Goal: Information Seeking & Learning: Learn about a topic

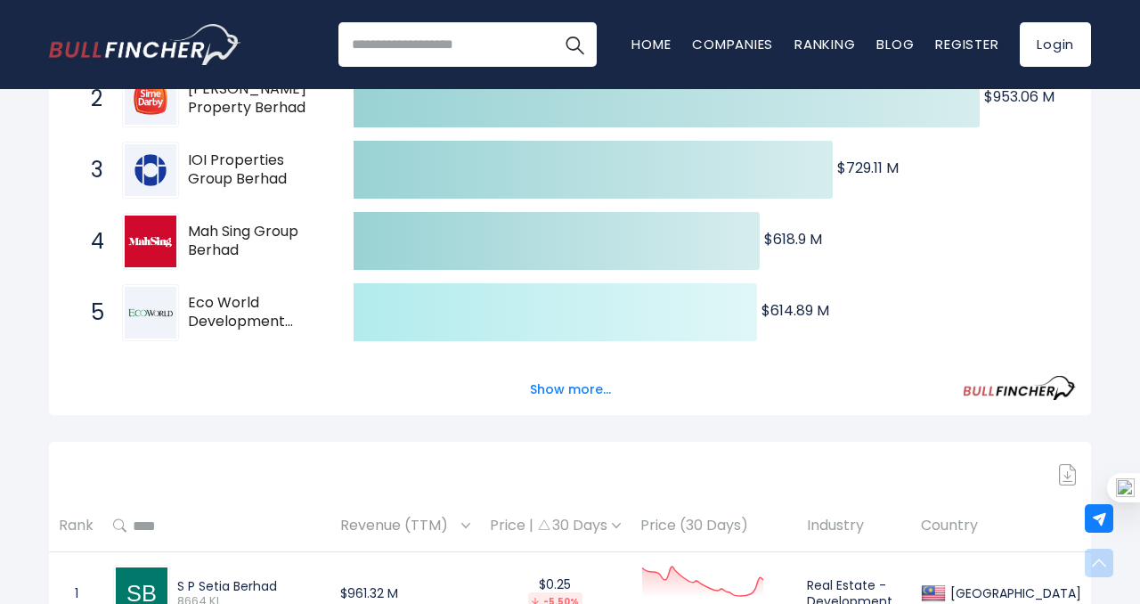
scroll to position [465, 0]
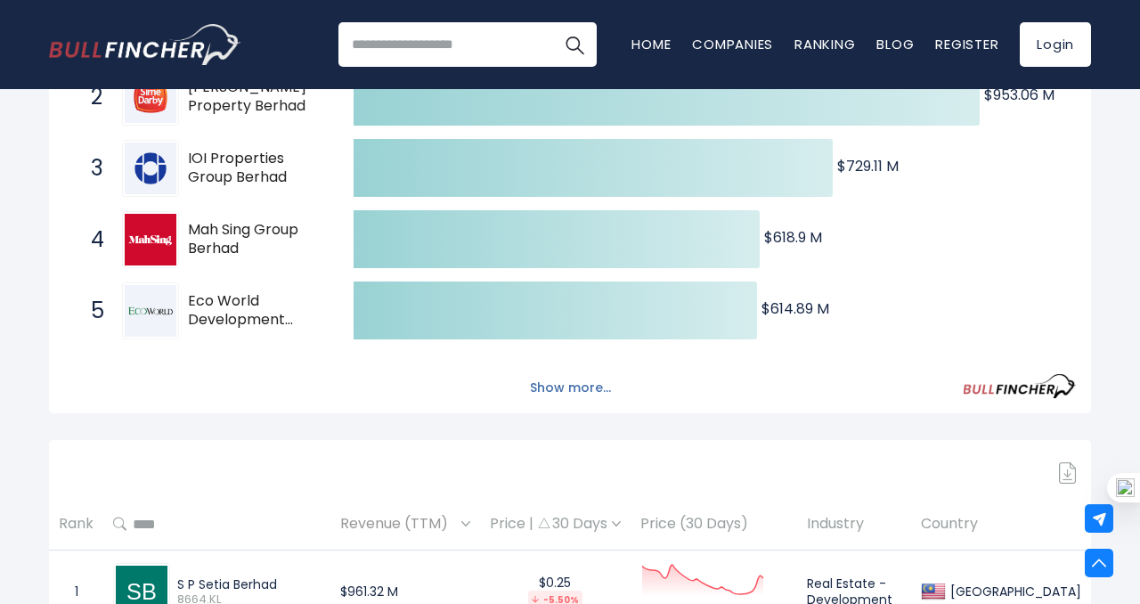
click at [574, 386] on button "Show more..." at bounding box center [570, 387] width 102 height 29
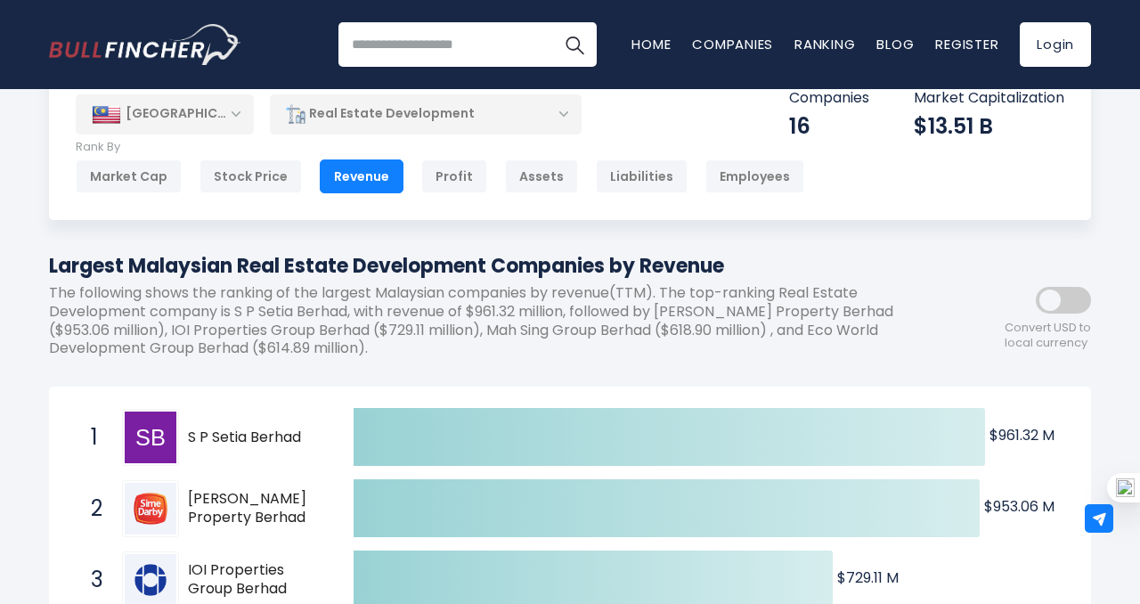
scroll to position [0, 0]
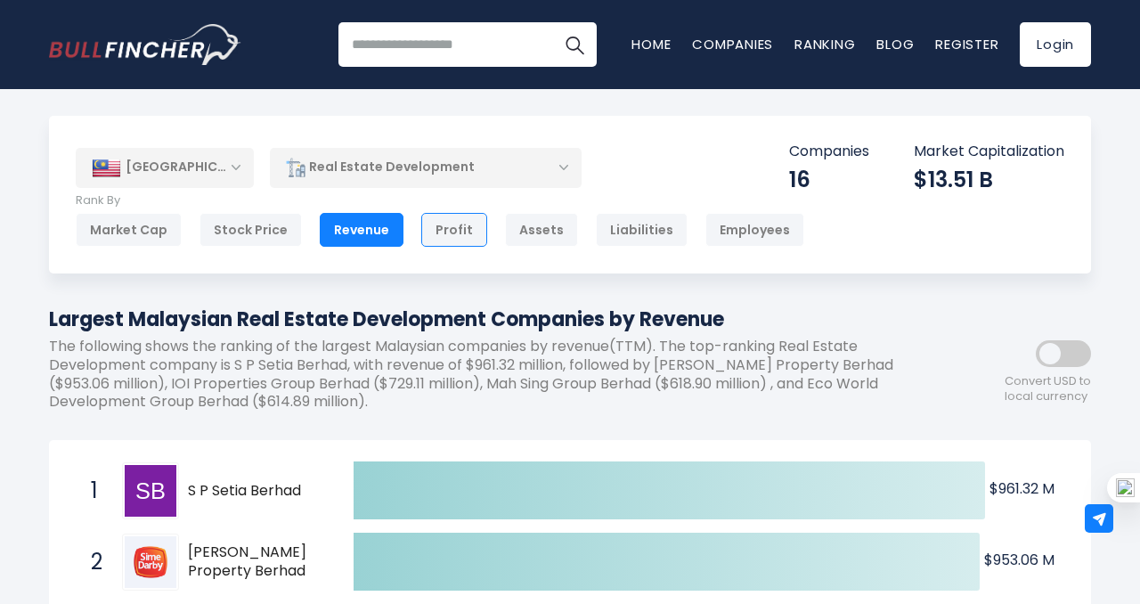
click at [432, 240] on div "Profit" at bounding box center [454, 230] width 66 height 34
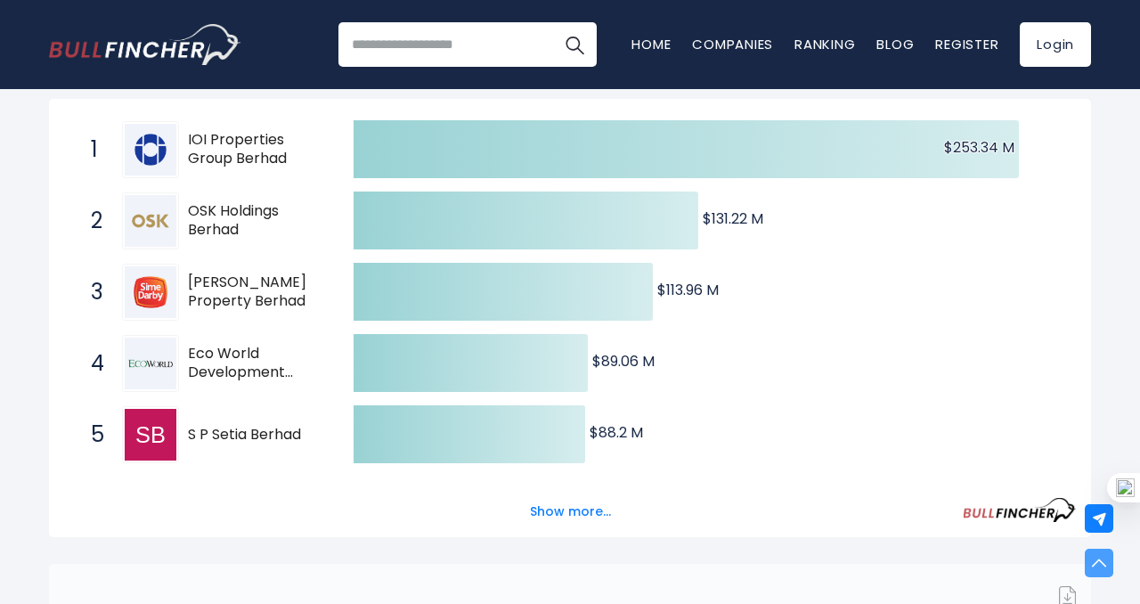
scroll to position [387, 0]
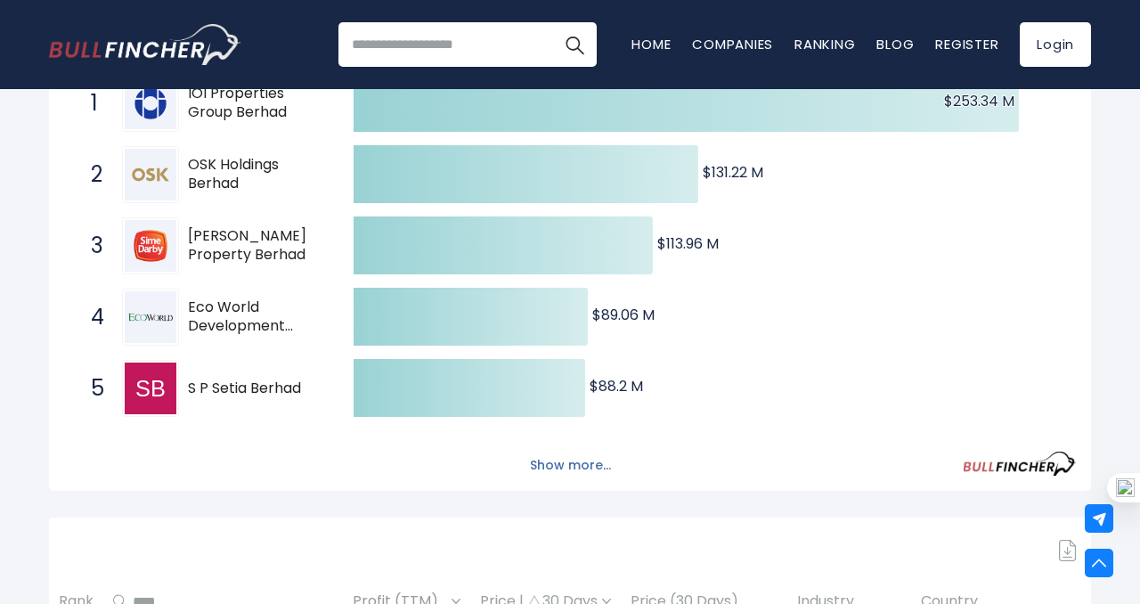
click at [568, 465] on button "Show more..." at bounding box center [570, 465] width 102 height 29
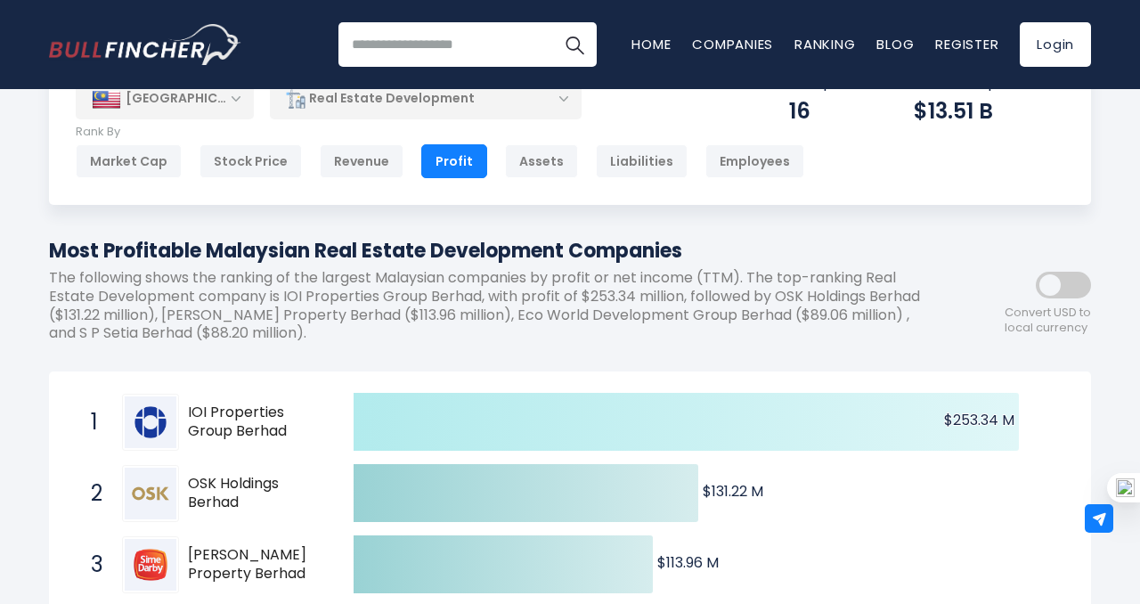
scroll to position [0, 0]
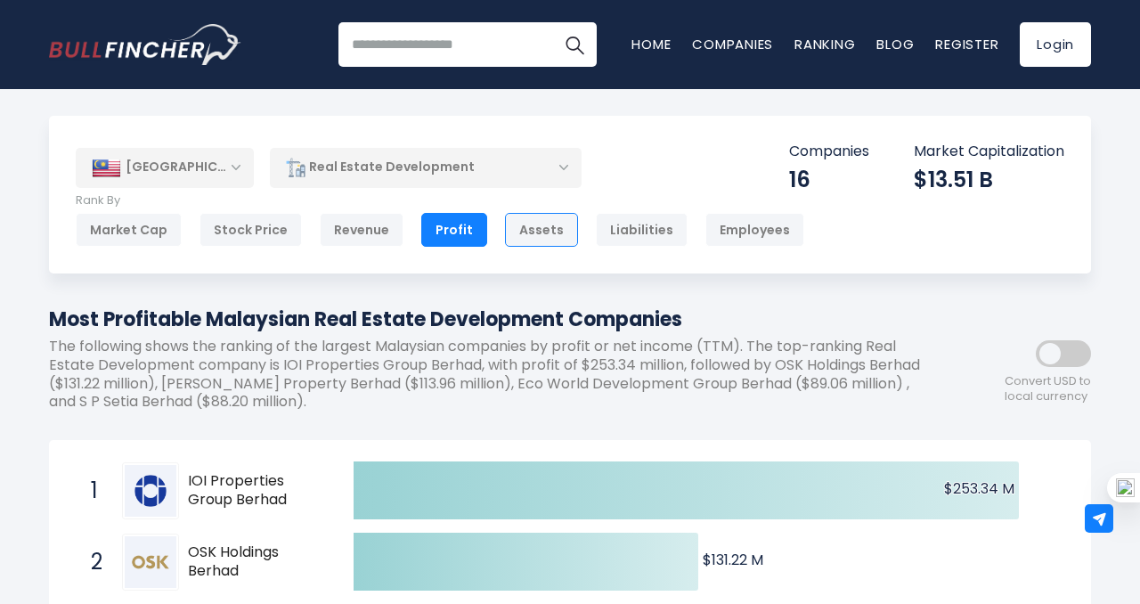
click at [516, 230] on div "Assets" at bounding box center [541, 230] width 73 height 34
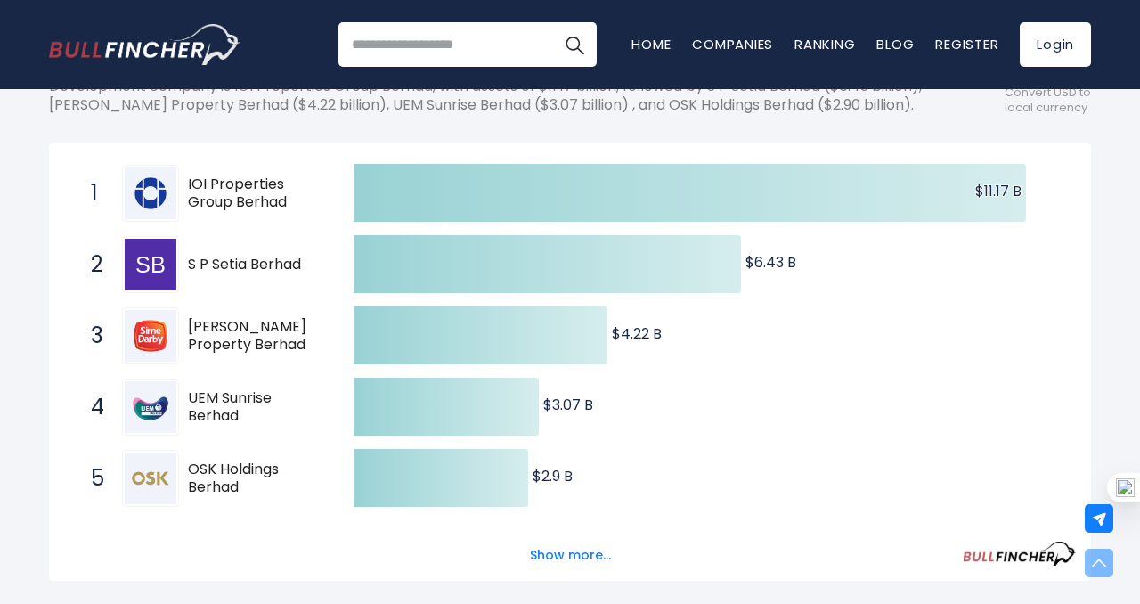
scroll to position [351, 0]
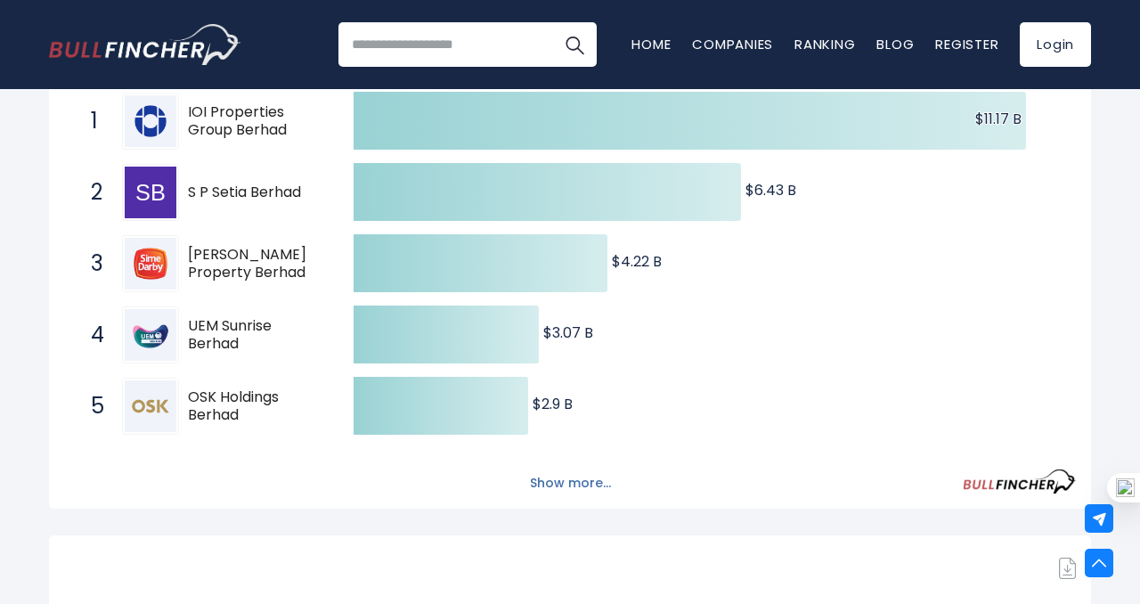
click at [561, 498] on button "Show more..." at bounding box center [570, 482] width 102 height 29
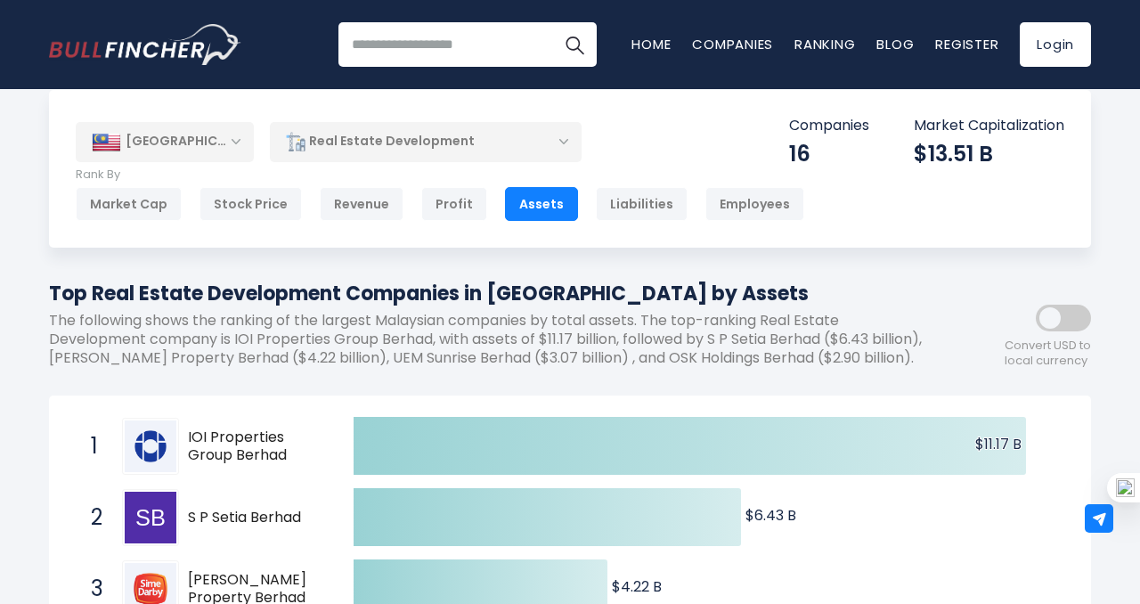
scroll to position [2, 0]
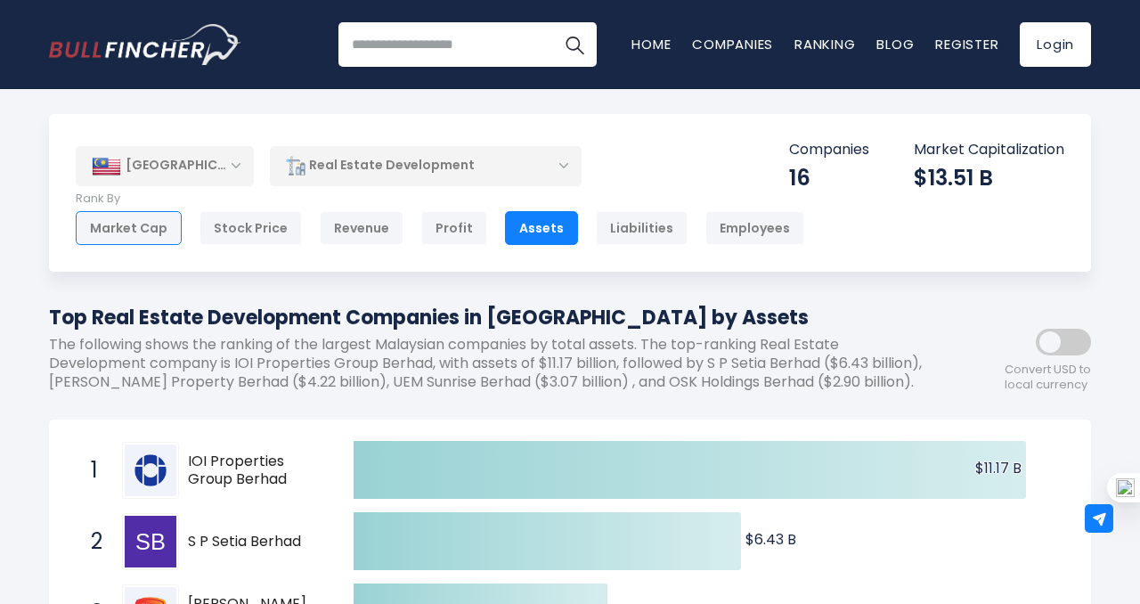
click at [137, 239] on div "Market Cap" at bounding box center [129, 228] width 106 height 34
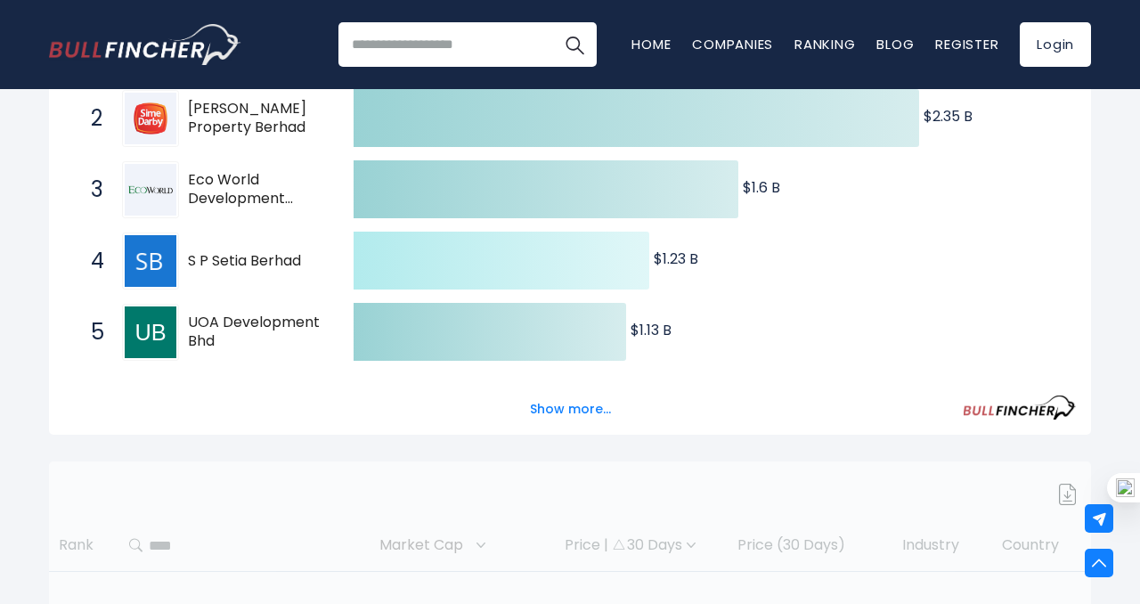
scroll to position [442, 0]
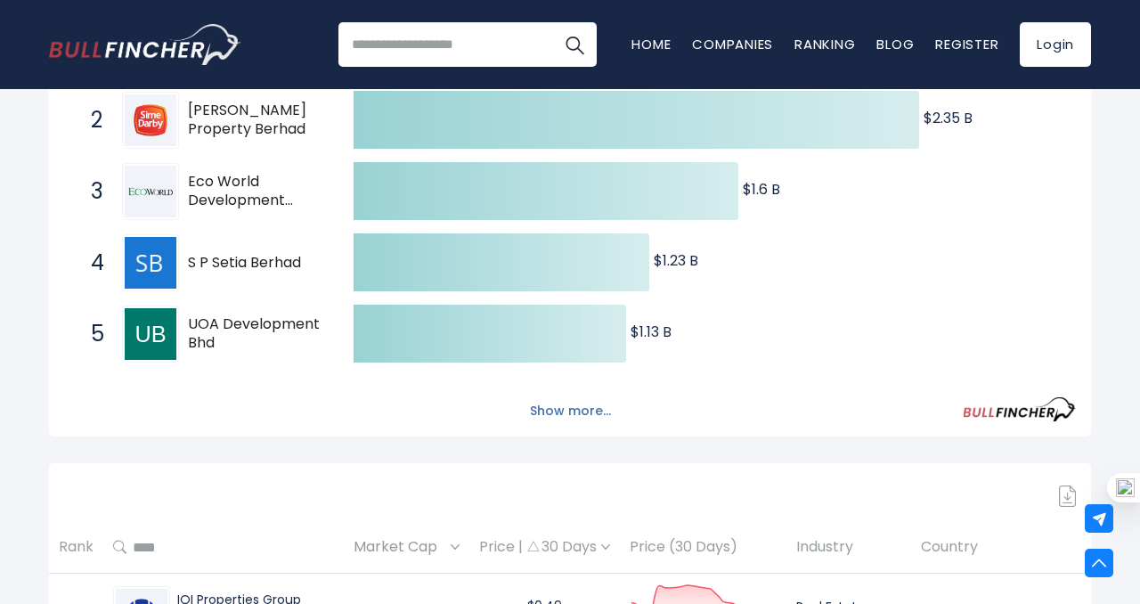
click at [584, 412] on button "Show more..." at bounding box center [570, 410] width 102 height 29
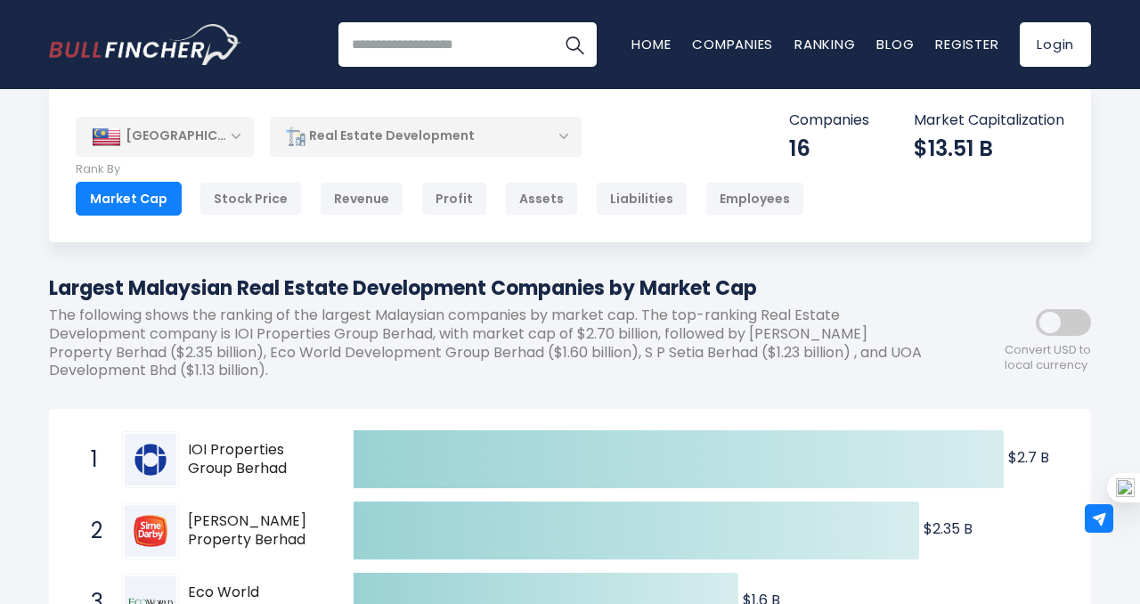
scroll to position [30, 0]
click at [243, 196] on div "Stock Price" at bounding box center [250, 200] width 102 height 34
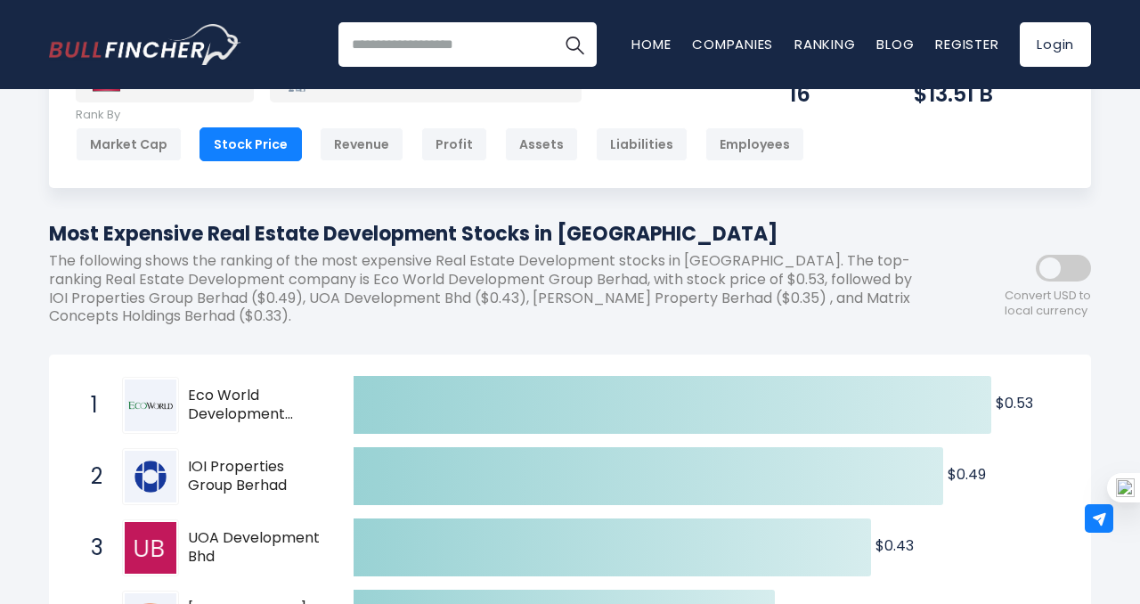
scroll to position [61, 0]
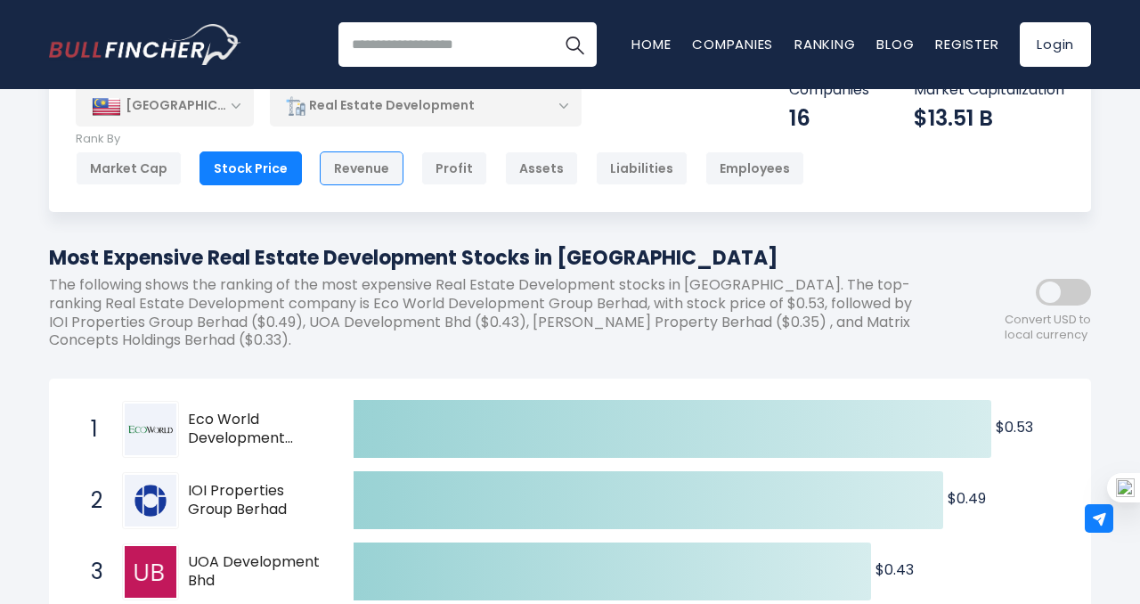
click at [356, 158] on div "Revenue" at bounding box center [362, 168] width 84 height 34
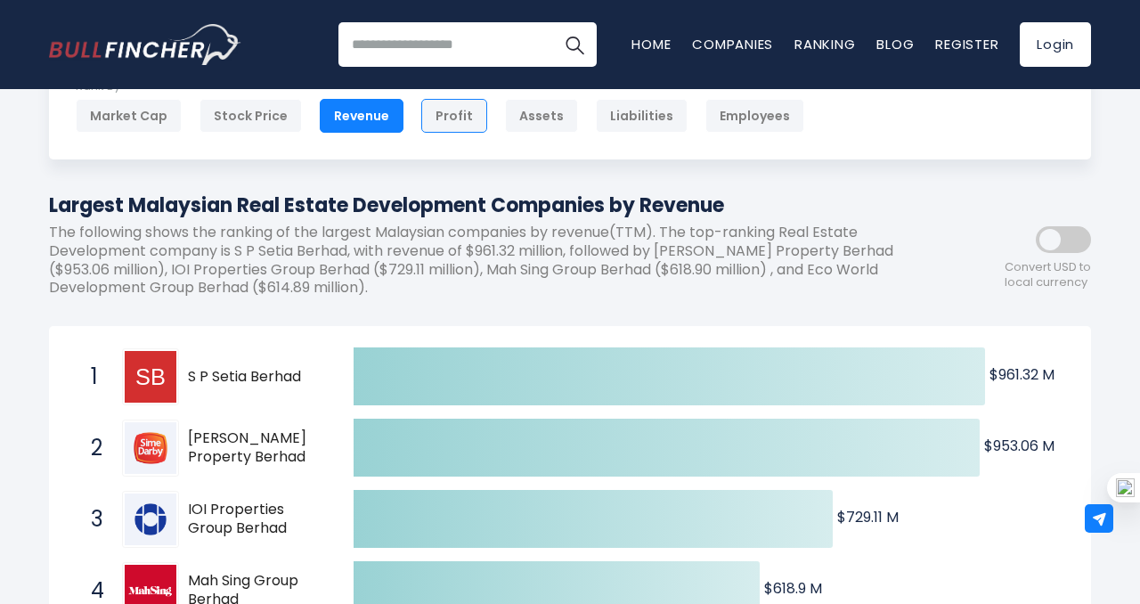
click at [455, 113] on div "Profit" at bounding box center [454, 116] width 66 height 34
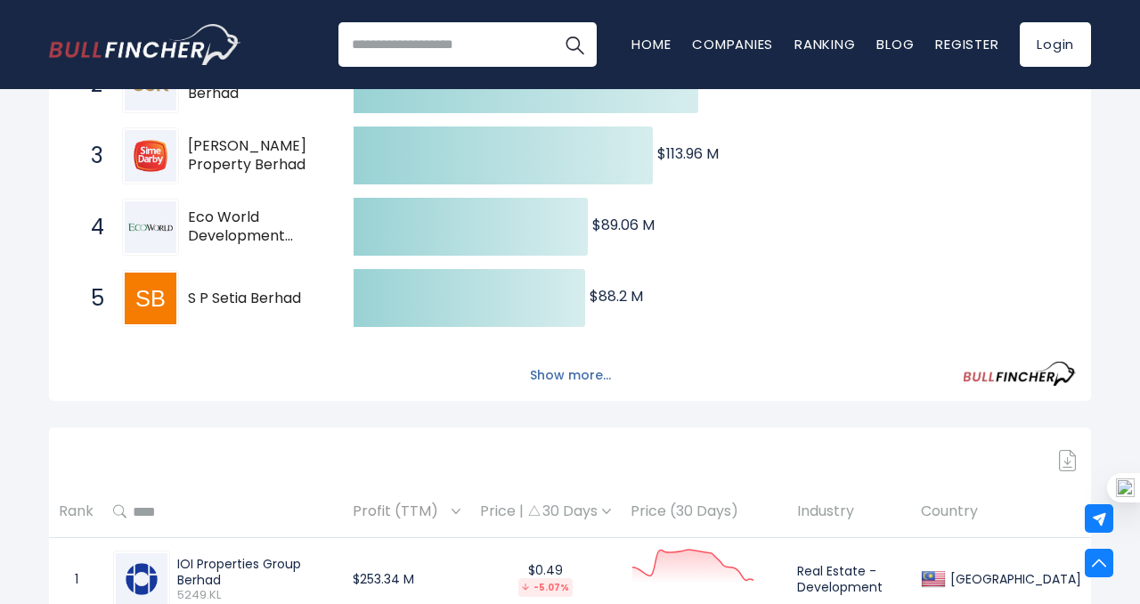
scroll to position [477, 0]
click at [571, 379] on button "Show more..." at bounding box center [570, 375] width 102 height 29
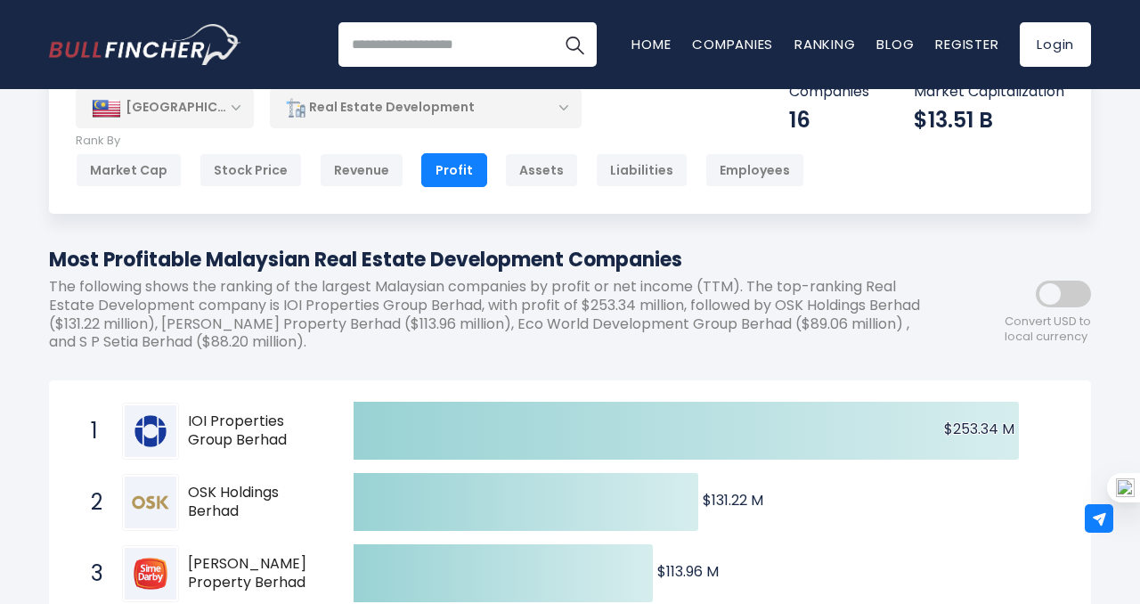
scroll to position [59, 0]
click at [725, 168] on div "Employees" at bounding box center [754, 171] width 99 height 34
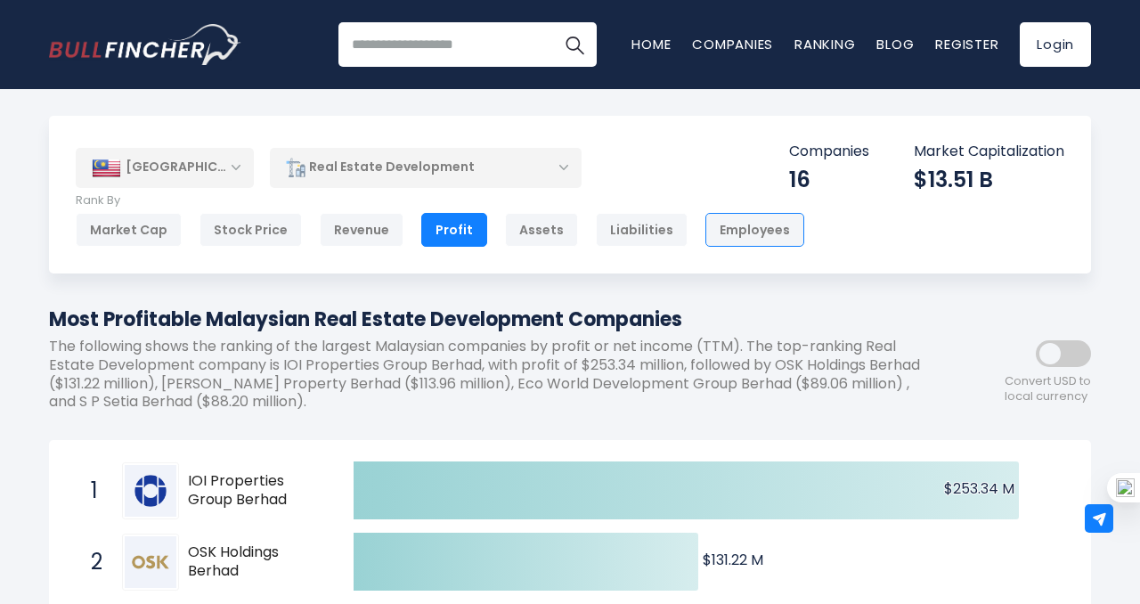
click at [748, 240] on div "Employees" at bounding box center [754, 230] width 99 height 34
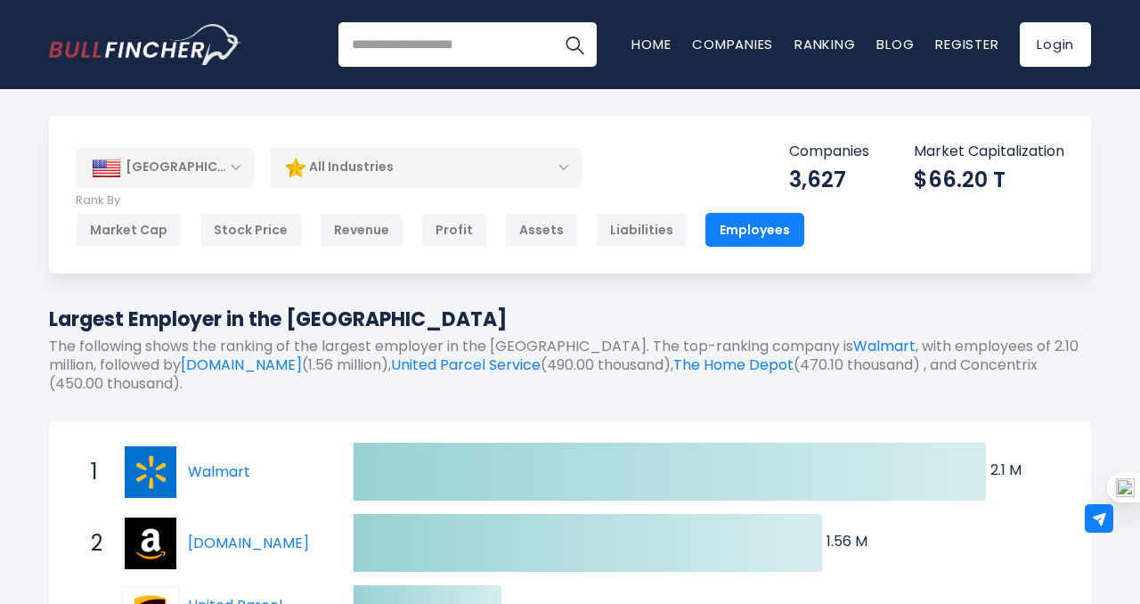
click at [233, 169] on div "[GEOGRAPHIC_DATA]" at bounding box center [165, 167] width 178 height 39
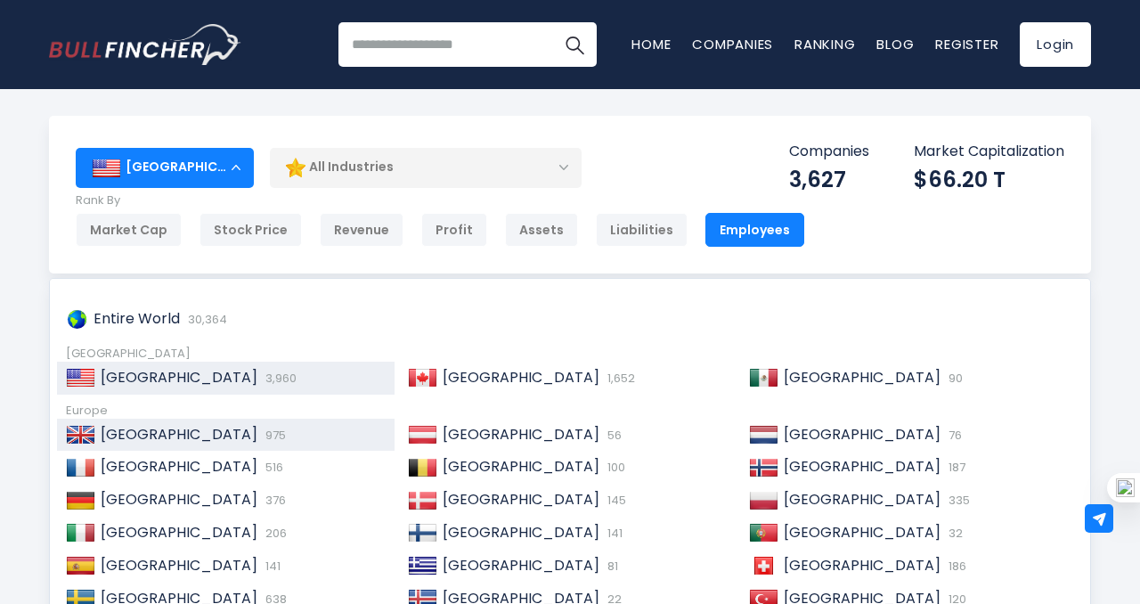
scroll to position [272, 0]
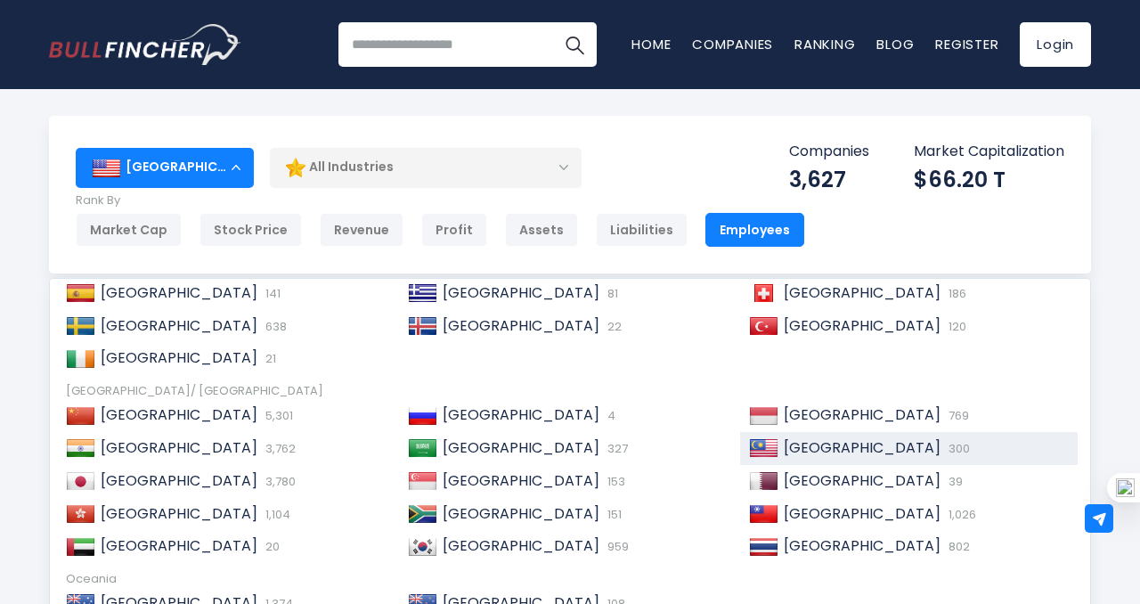
click at [804, 450] on span "[GEOGRAPHIC_DATA]" at bounding box center [862, 447] width 157 height 20
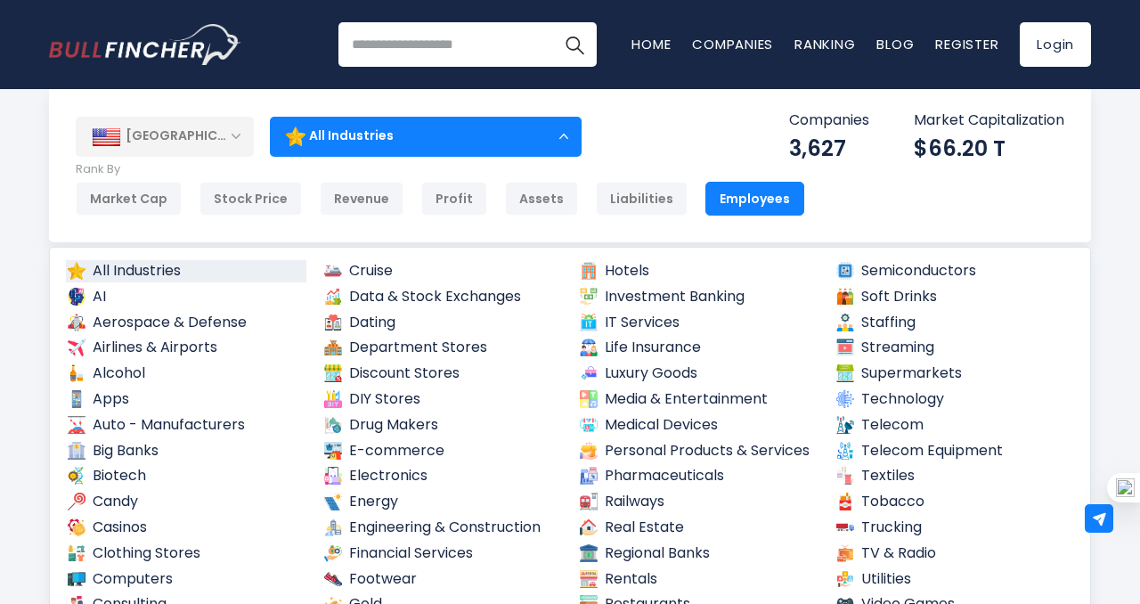
scroll to position [9, 0]
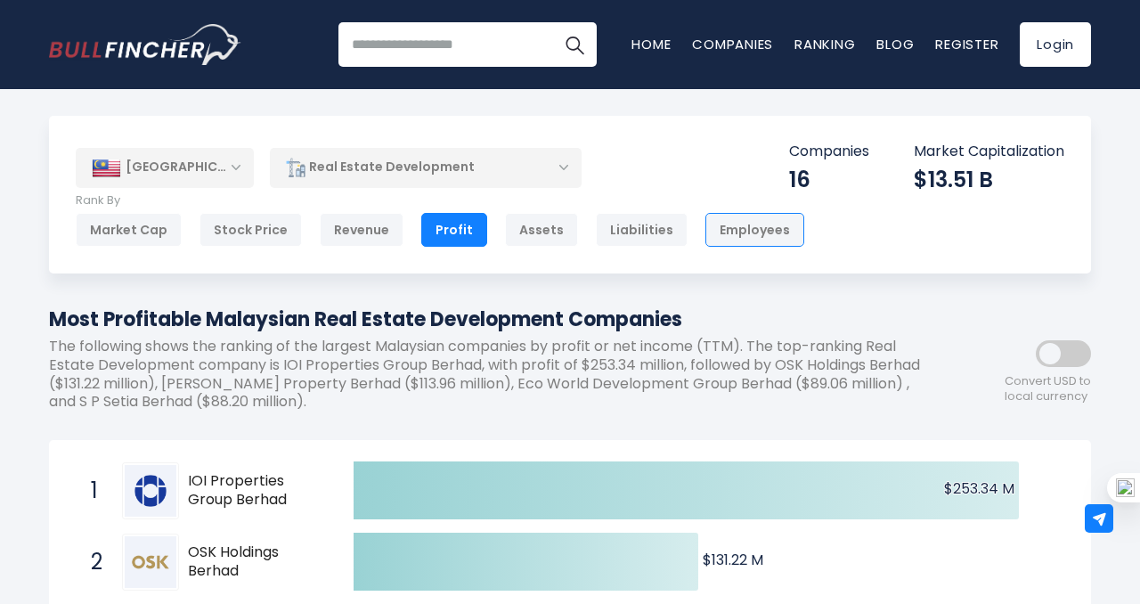
click at [765, 235] on div "Employees" at bounding box center [754, 230] width 99 height 34
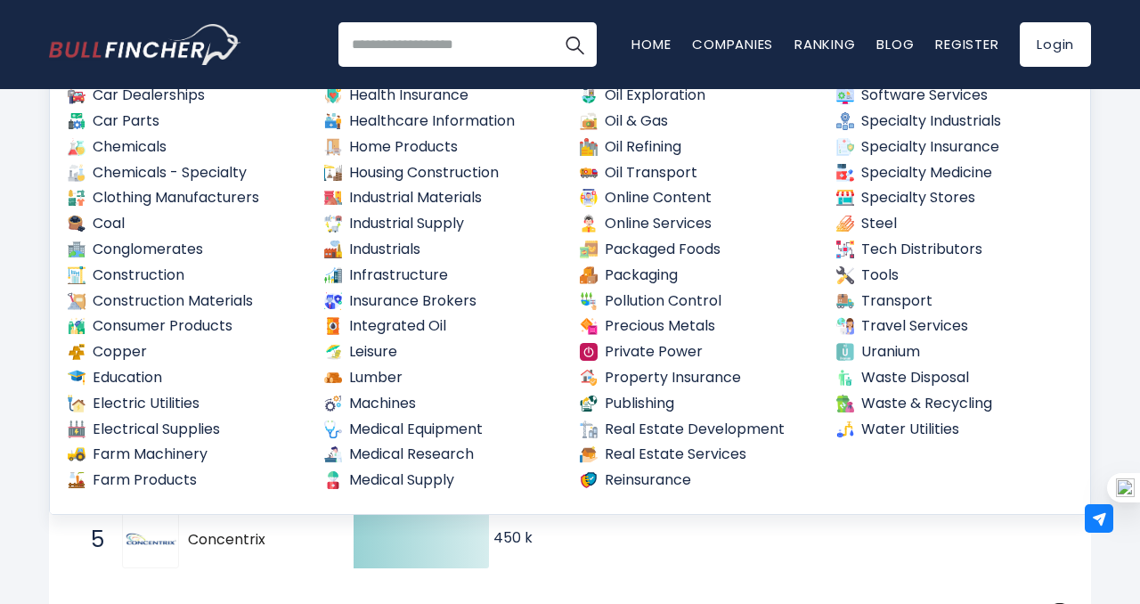
scroll to position [256, 0]
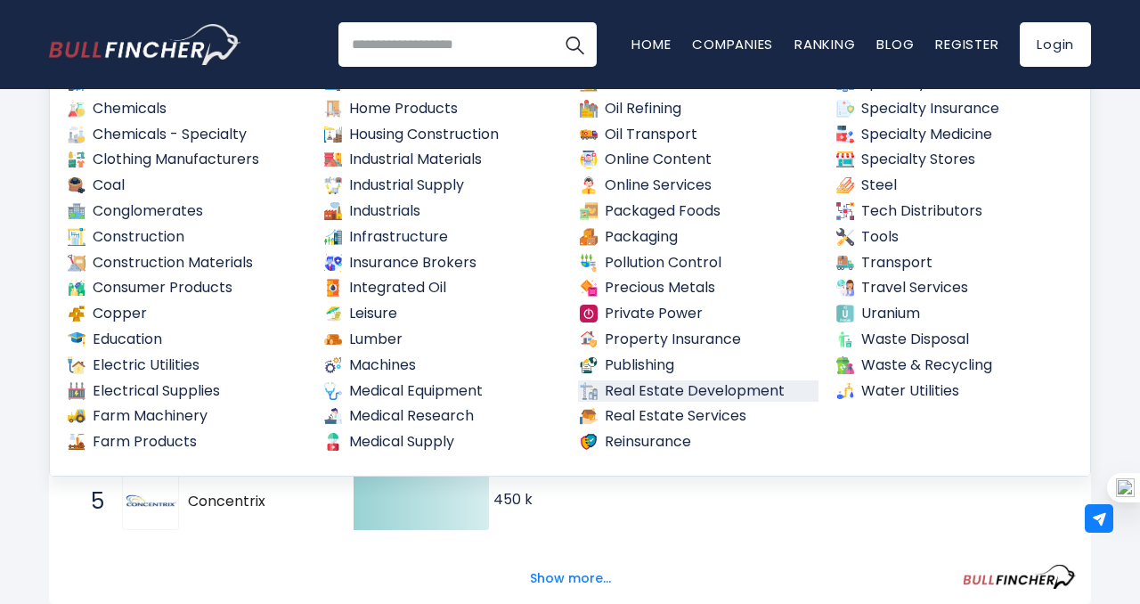
click at [741, 393] on link "Real Estate Development" at bounding box center [698, 391] width 240 height 22
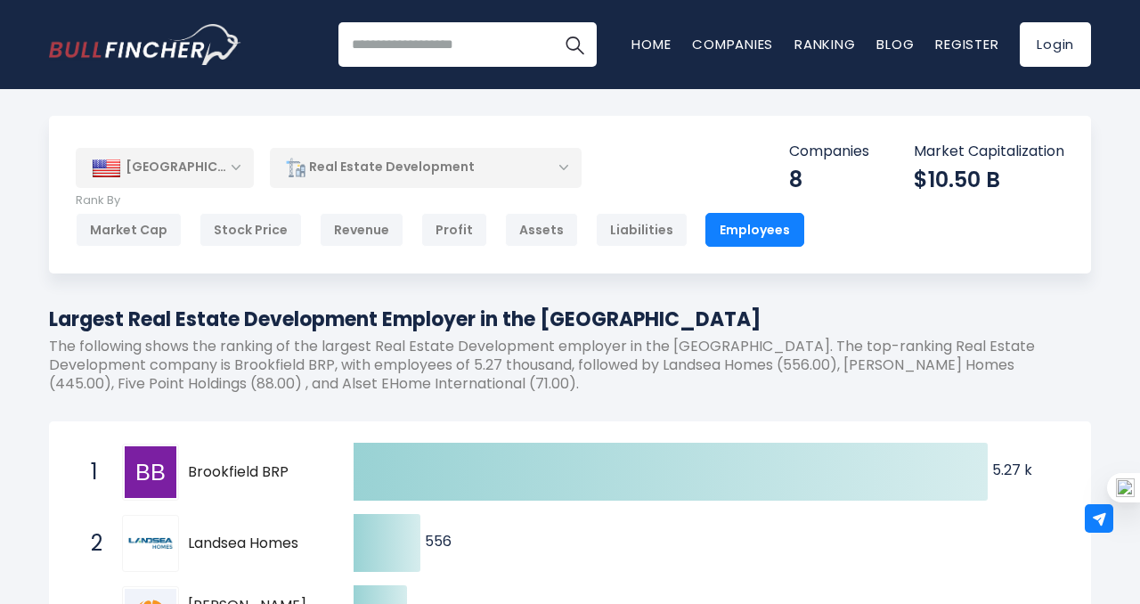
click at [234, 167] on div "[GEOGRAPHIC_DATA]" at bounding box center [165, 167] width 178 height 39
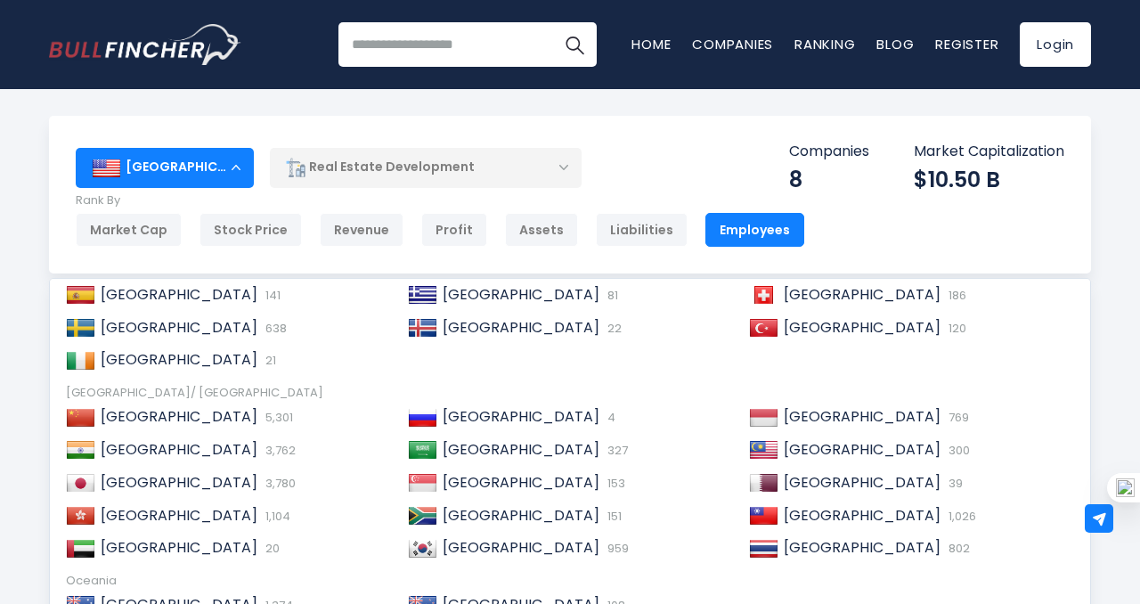
scroll to position [272, 0]
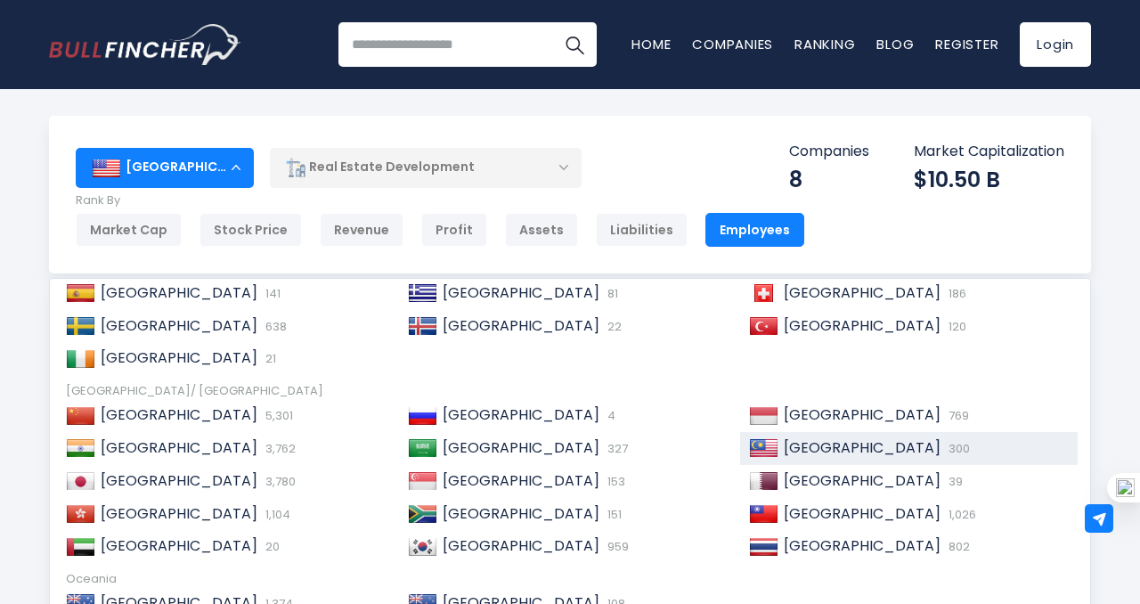
click at [844, 451] on span "[GEOGRAPHIC_DATA]" at bounding box center [862, 447] width 157 height 20
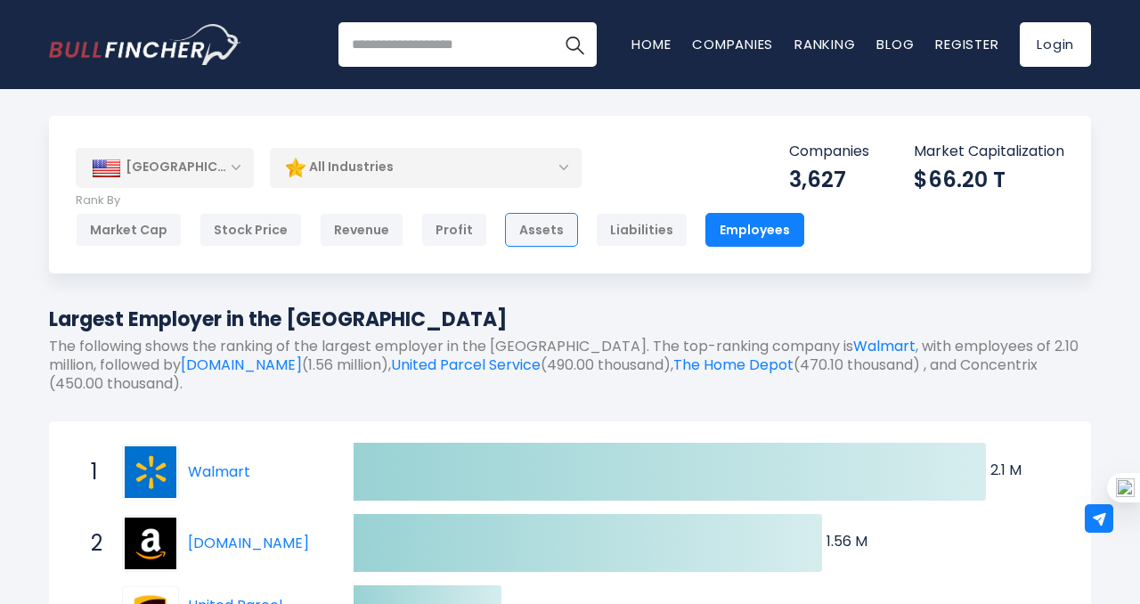
click at [537, 232] on div "Assets" at bounding box center [541, 230] width 73 height 34
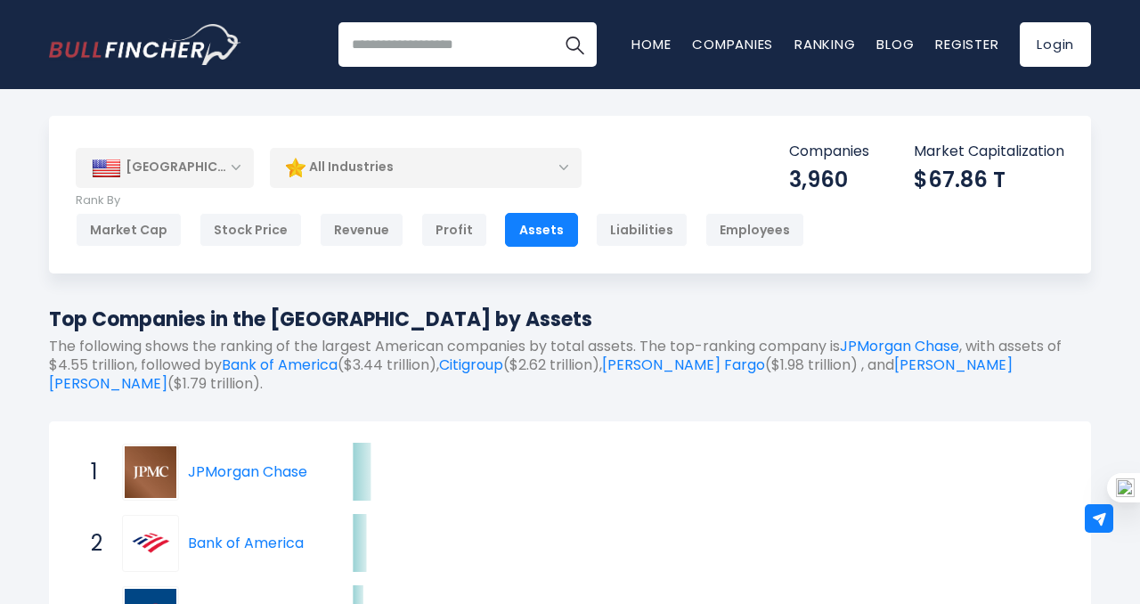
click at [227, 168] on div "[GEOGRAPHIC_DATA]" at bounding box center [165, 167] width 178 height 39
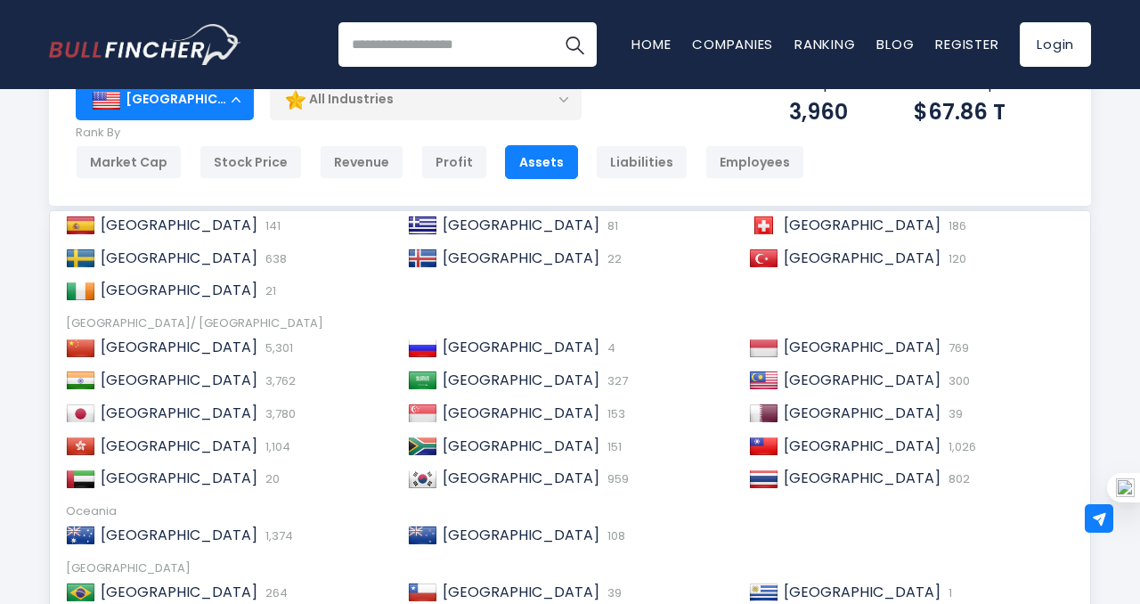
scroll to position [66, 0]
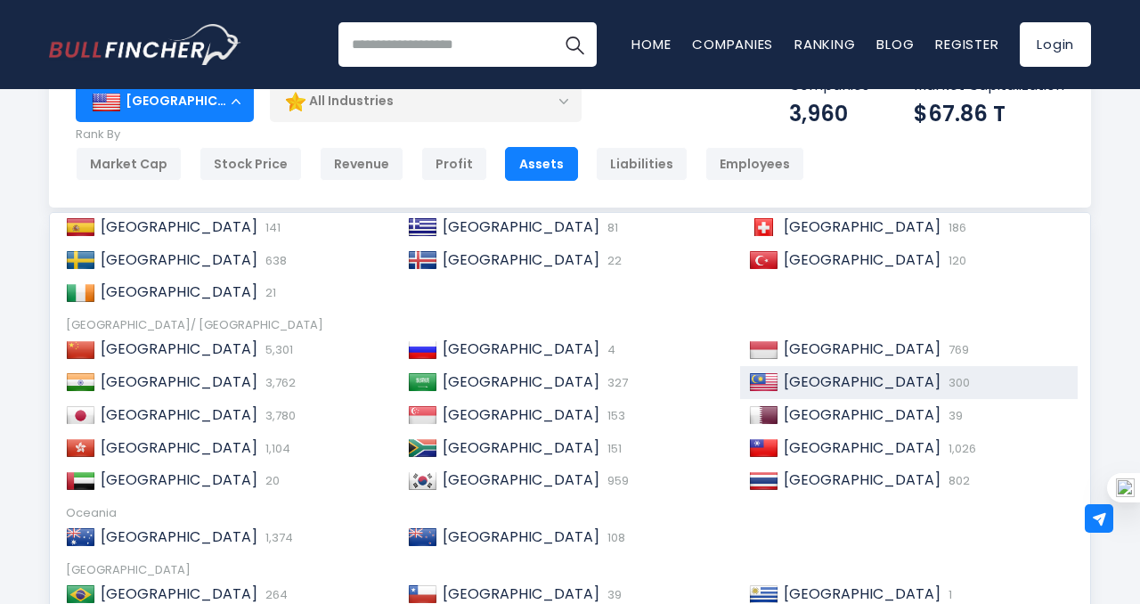
click at [794, 383] on span "[GEOGRAPHIC_DATA]" at bounding box center [862, 381] width 157 height 20
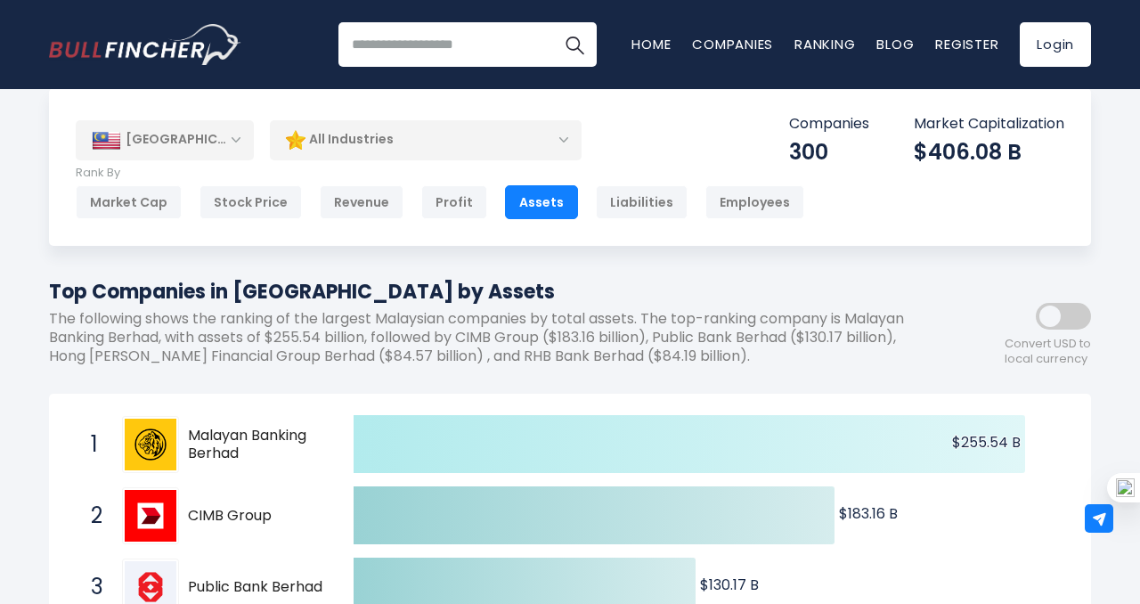
scroll to position [6, 0]
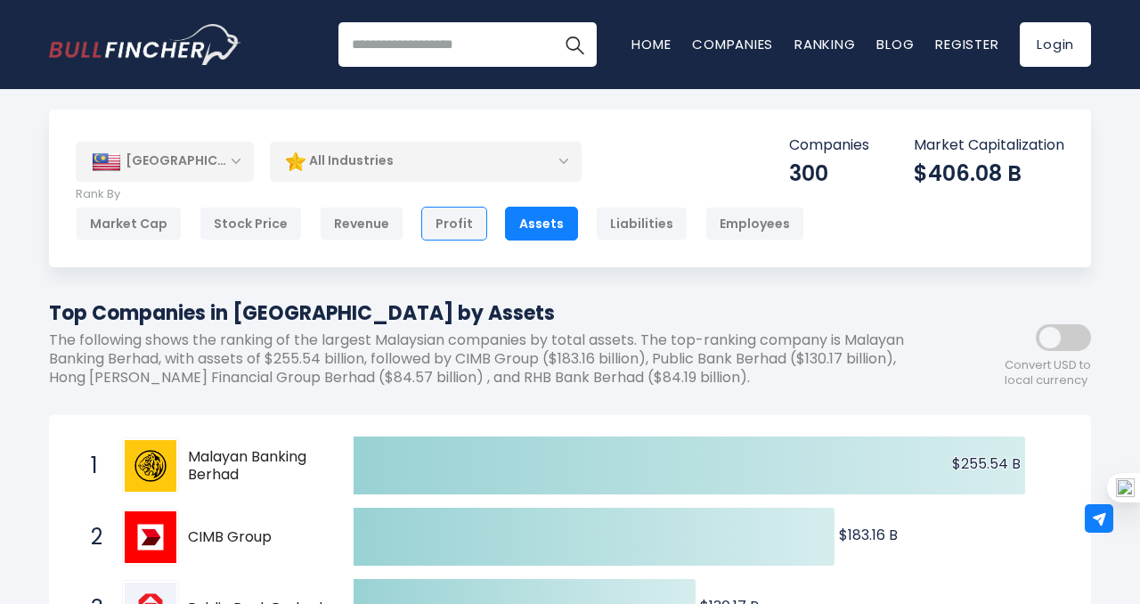
click at [448, 227] on div "Profit" at bounding box center [454, 224] width 66 height 34
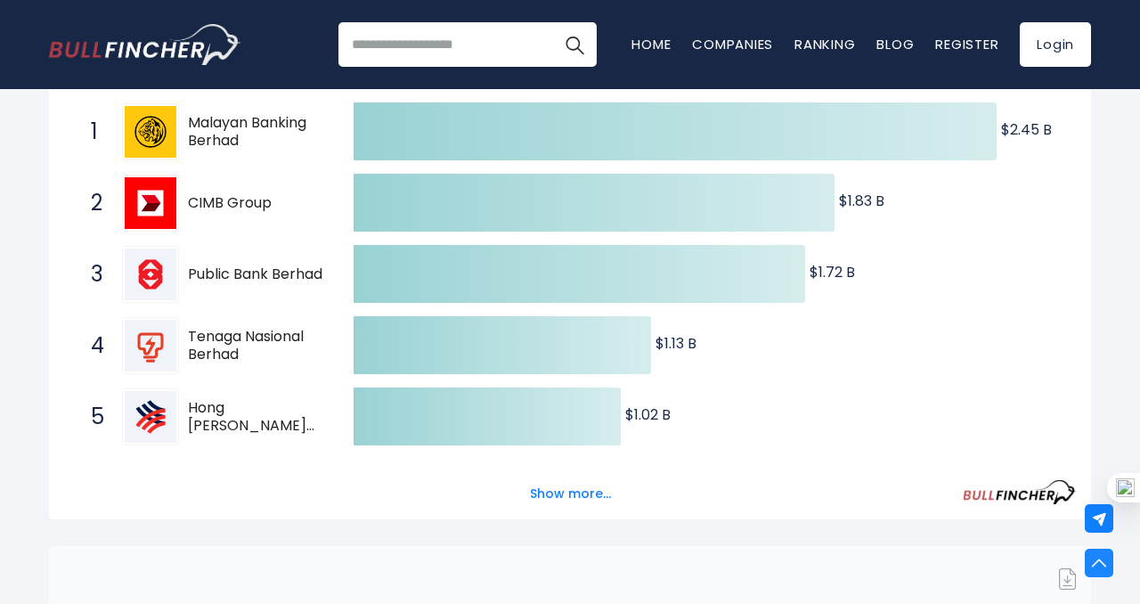
scroll to position [346, 0]
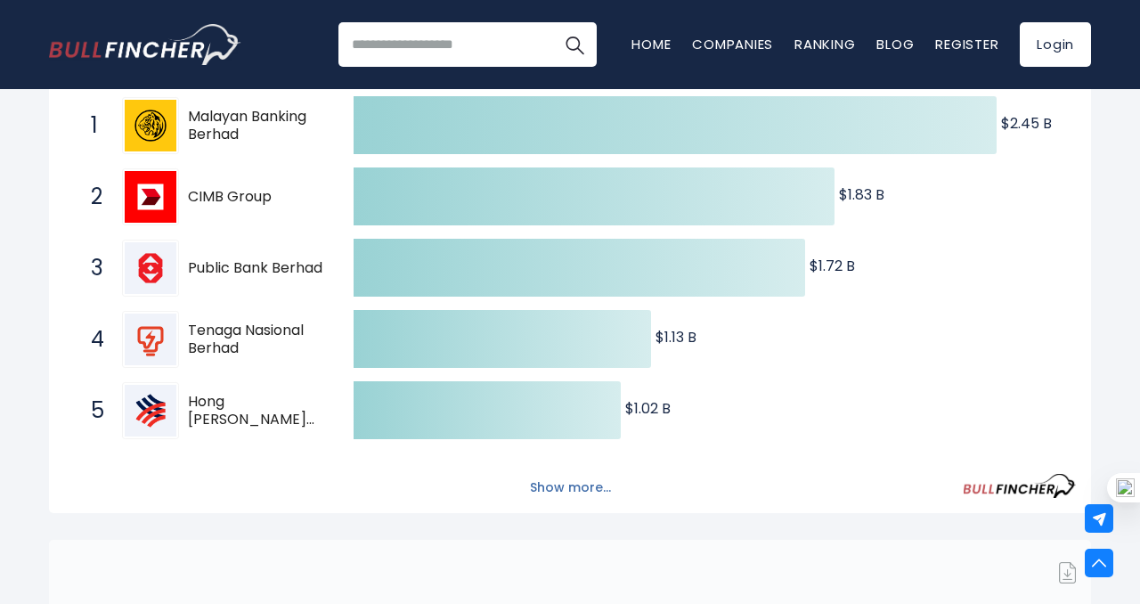
click at [573, 480] on button "Show more..." at bounding box center [570, 487] width 102 height 29
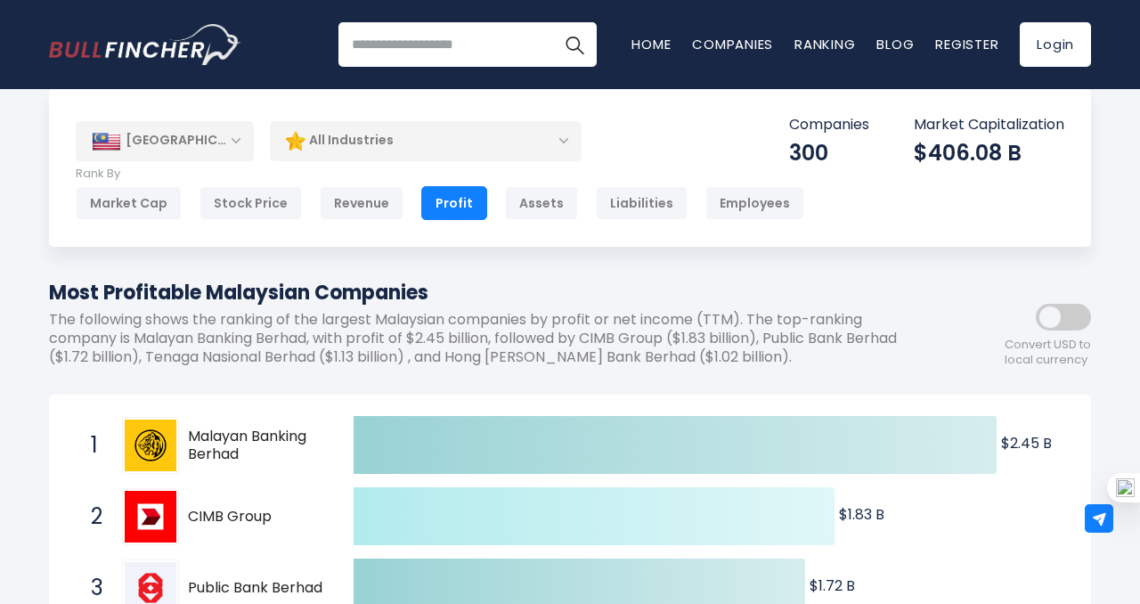
scroll to position [0, 0]
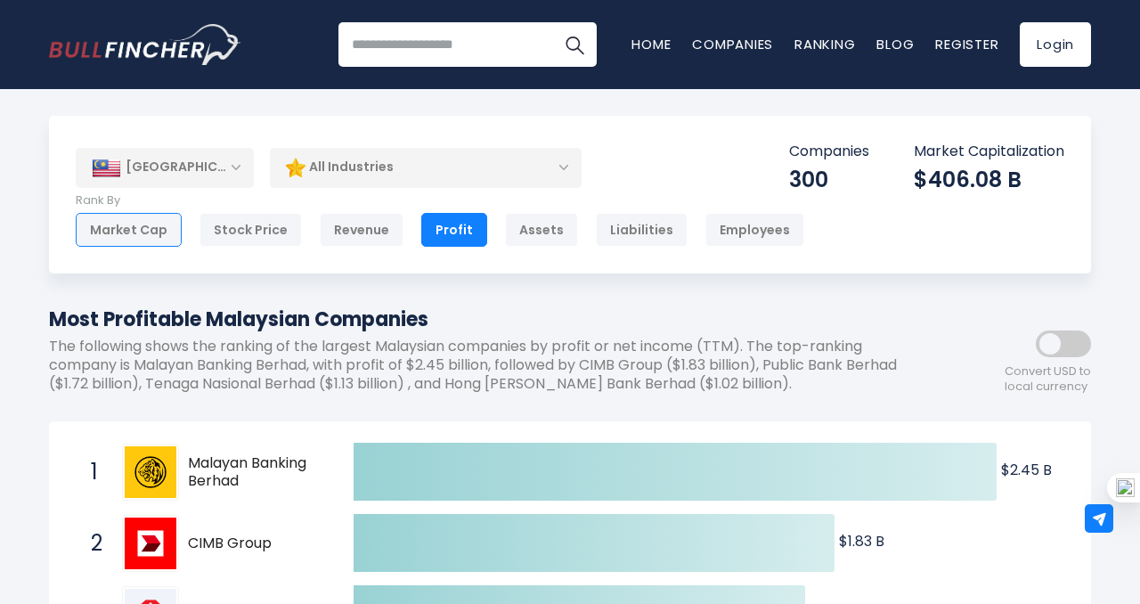
click at [124, 226] on div "Market Cap" at bounding box center [129, 230] width 106 height 34
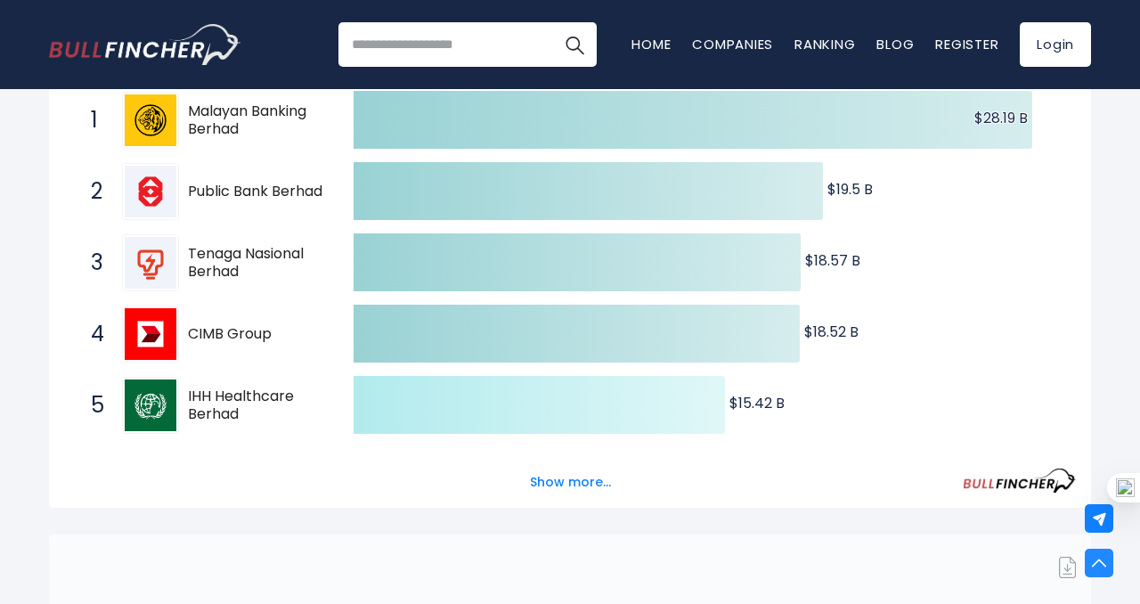
scroll to position [378, 0]
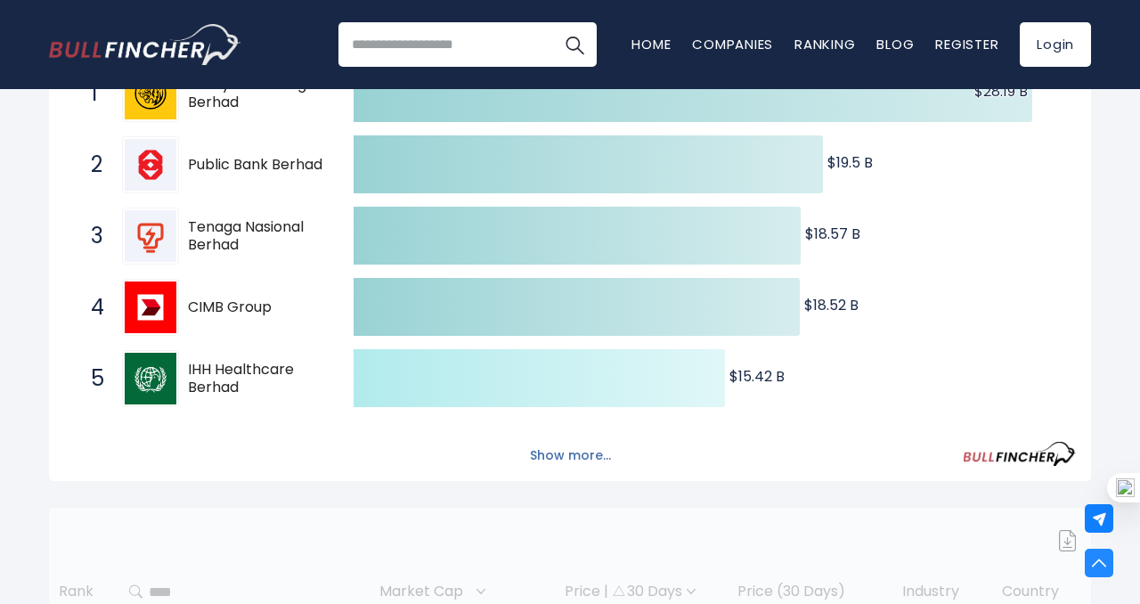
click at [542, 453] on button "Show more..." at bounding box center [570, 455] width 102 height 29
click at [567, 457] on button "Show more..." at bounding box center [570, 455] width 102 height 29
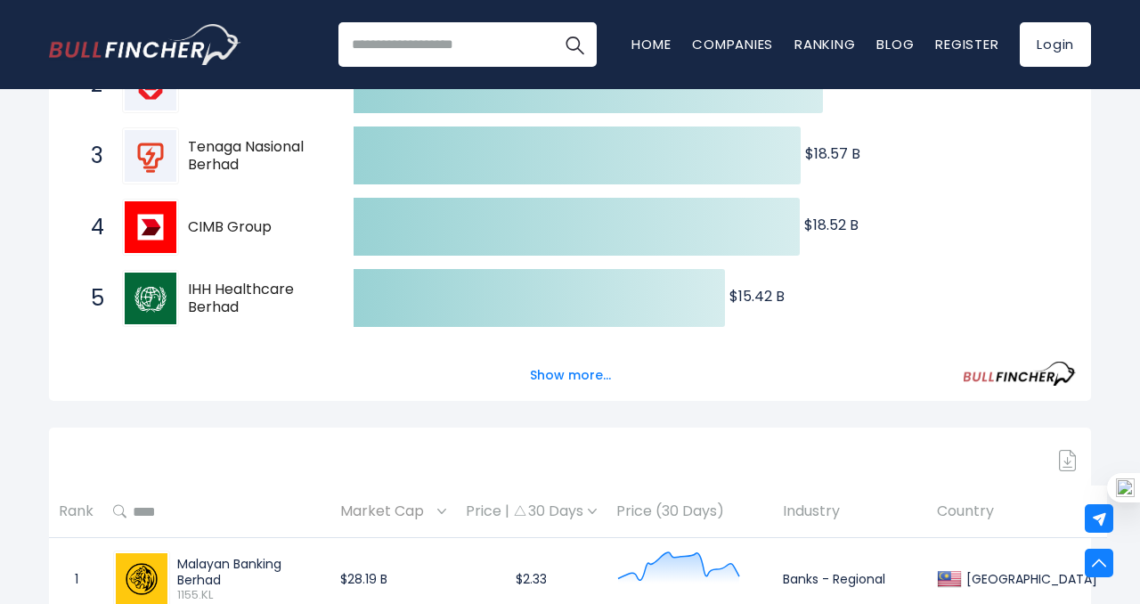
scroll to position [457, 0]
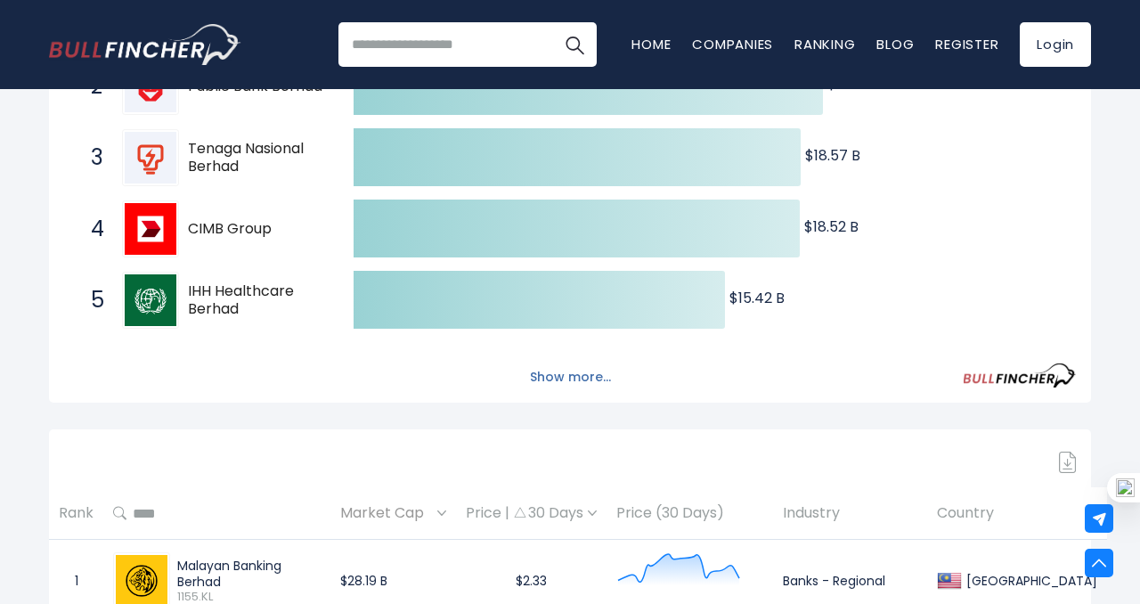
click at [572, 380] on button "Show more..." at bounding box center [570, 376] width 102 height 29
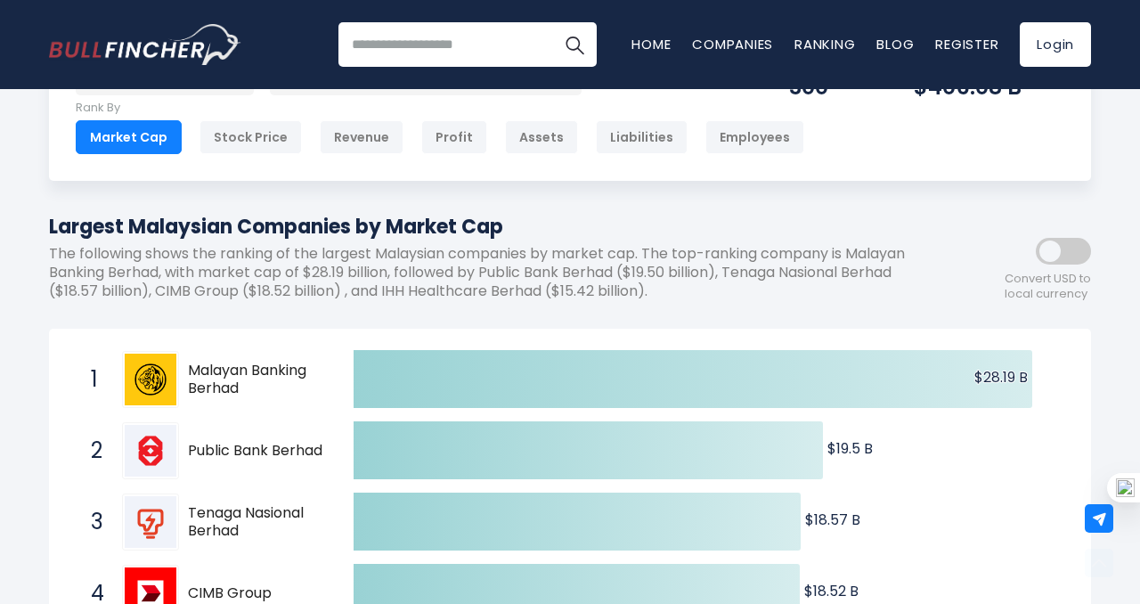
scroll to position [0, 0]
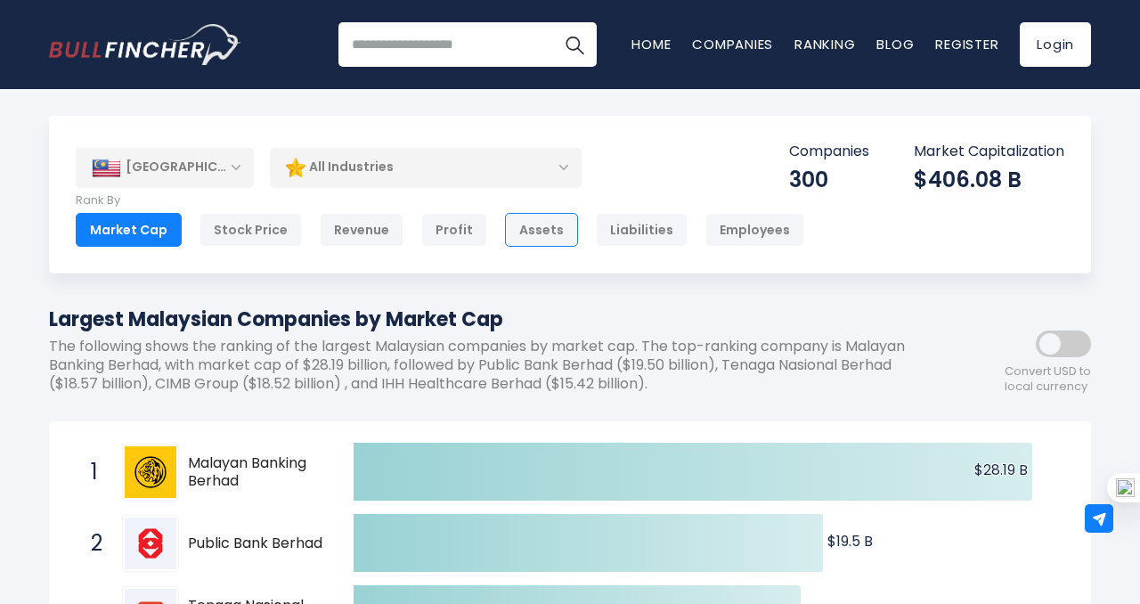
click at [532, 228] on div "Assets" at bounding box center [541, 230] width 73 height 34
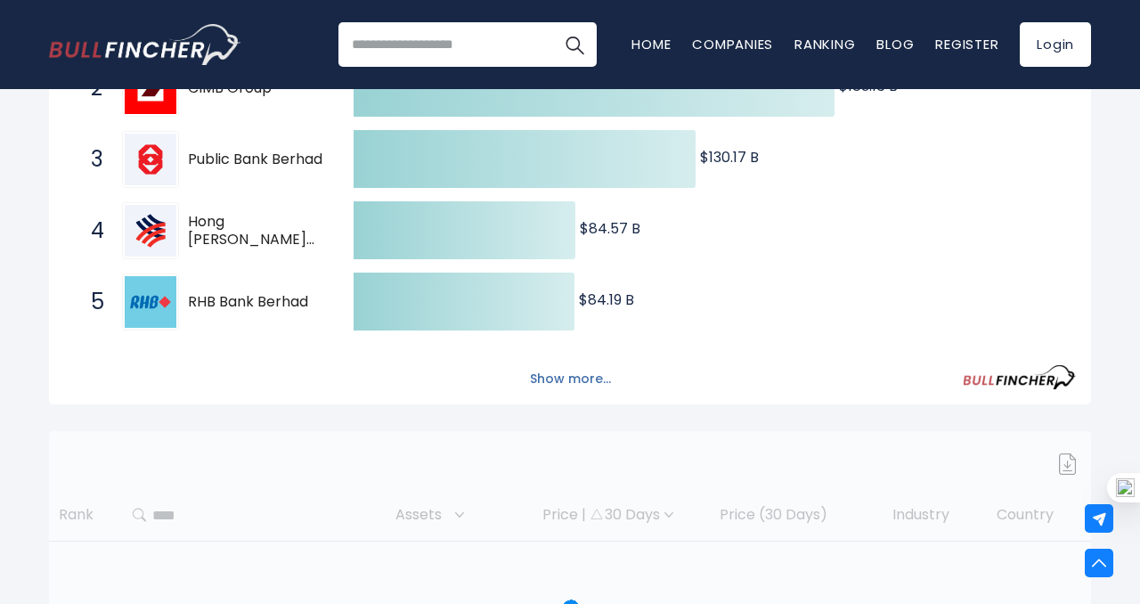
click at [569, 374] on button "Show more..." at bounding box center [570, 378] width 102 height 29
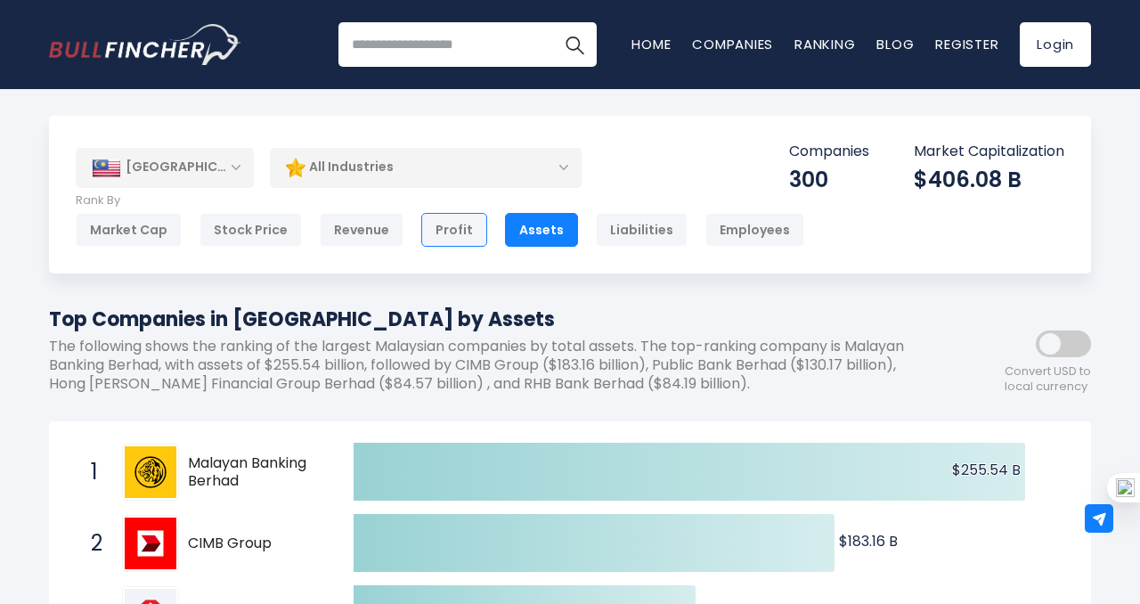
click at [444, 231] on div "Profit" at bounding box center [454, 230] width 66 height 34
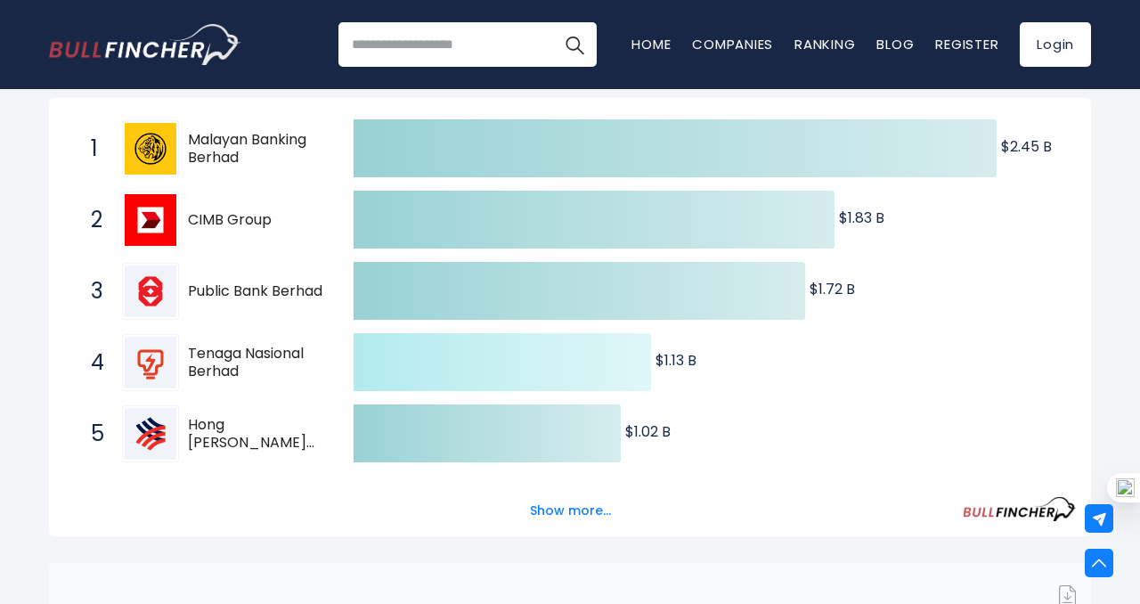
scroll to position [370, 0]
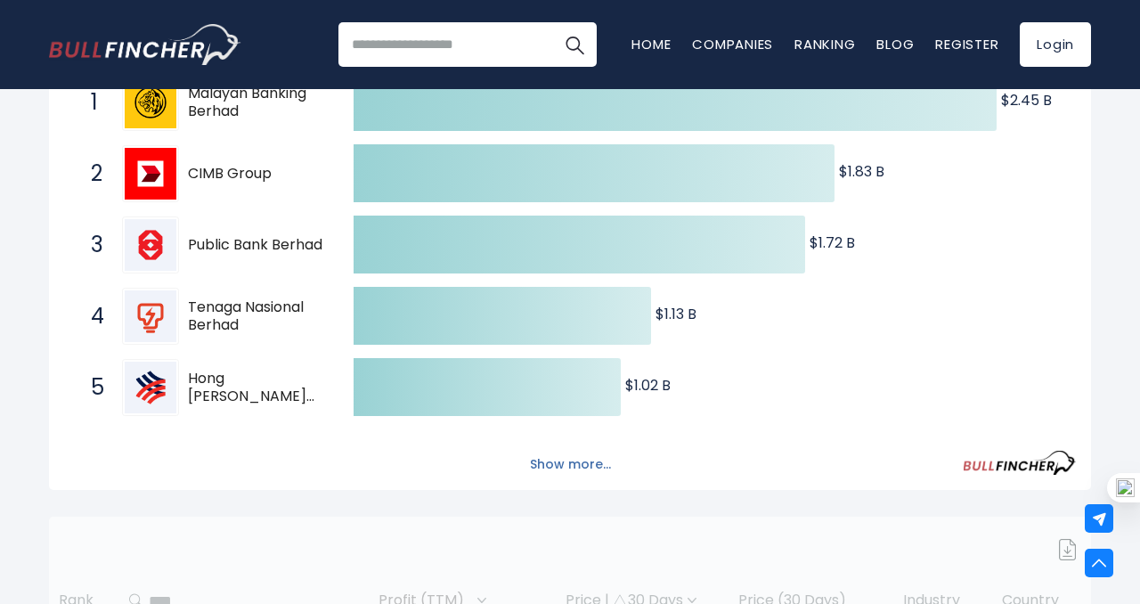
click at [568, 467] on button "Show more..." at bounding box center [570, 464] width 102 height 29
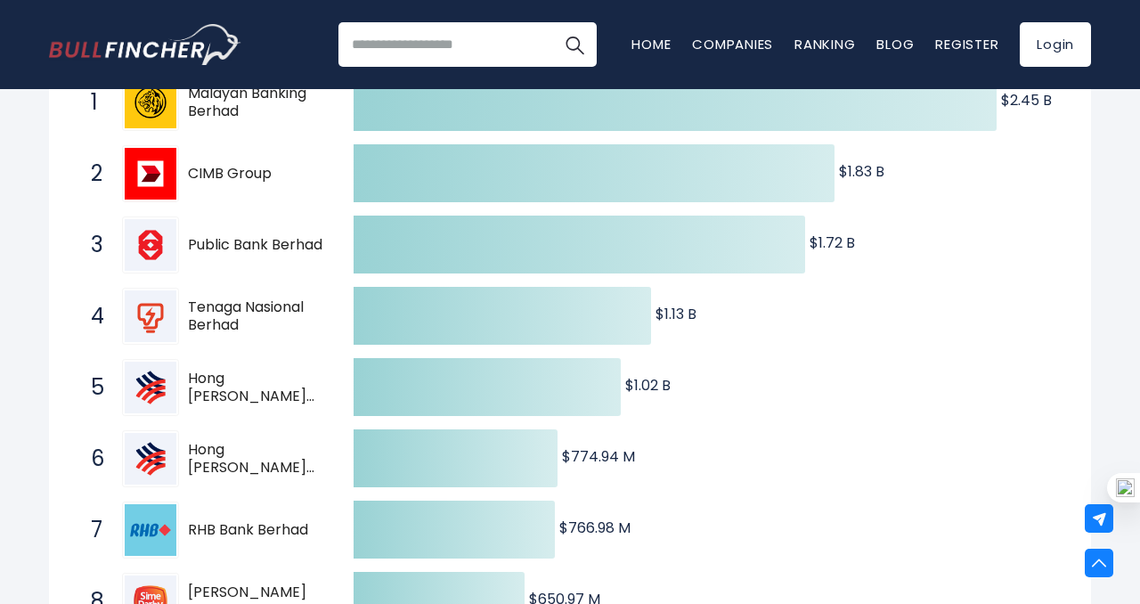
scroll to position [0, 0]
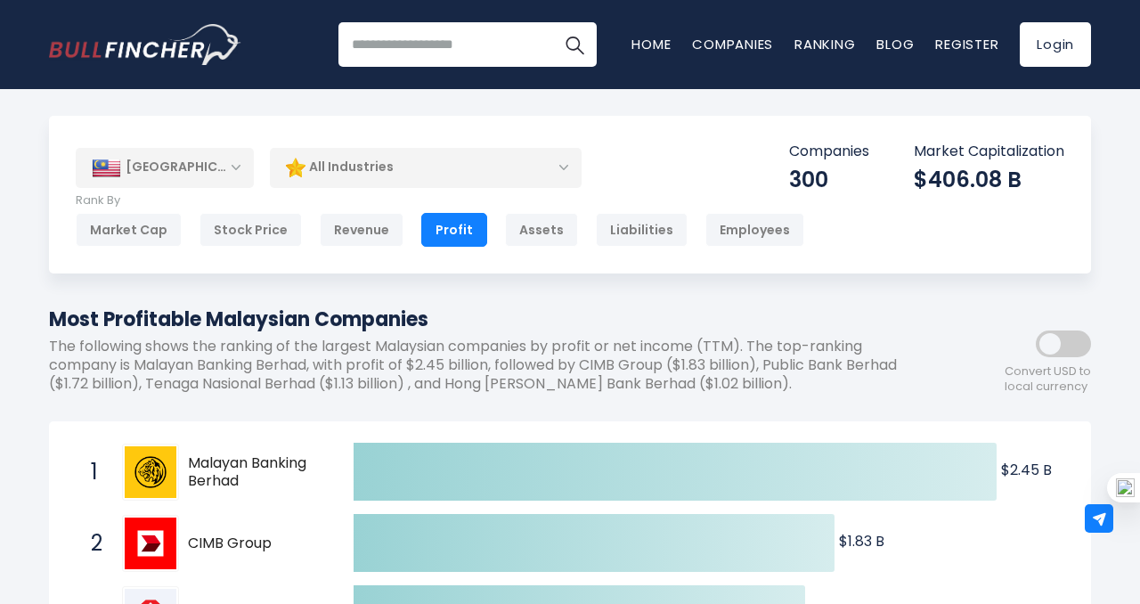
click at [532, 172] on div "All Industries" at bounding box center [426, 167] width 312 height 41
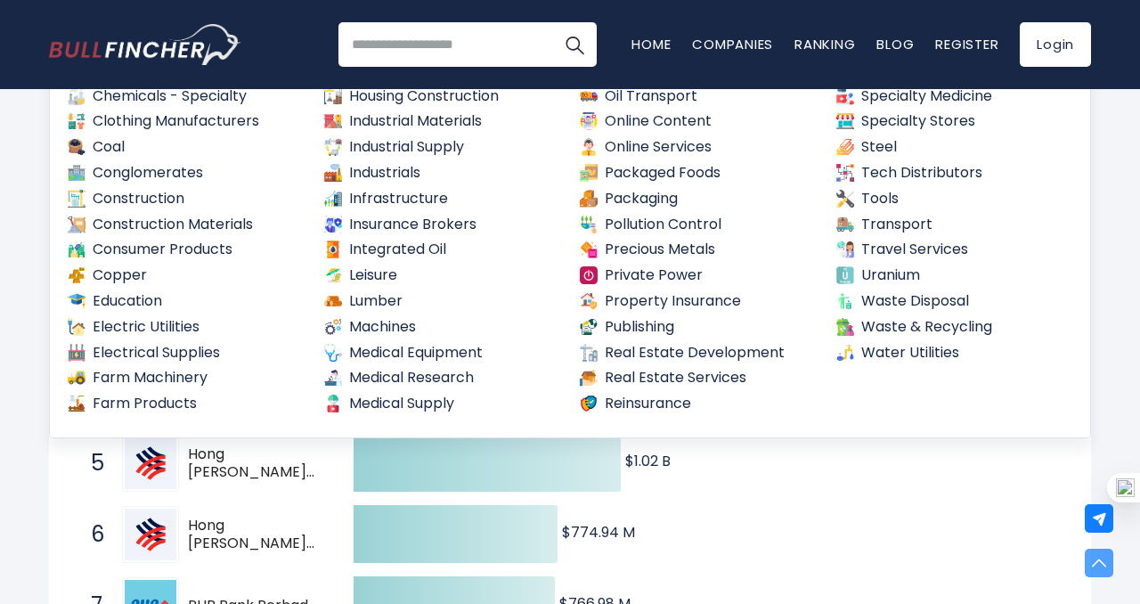
scroll to position [356, 0]
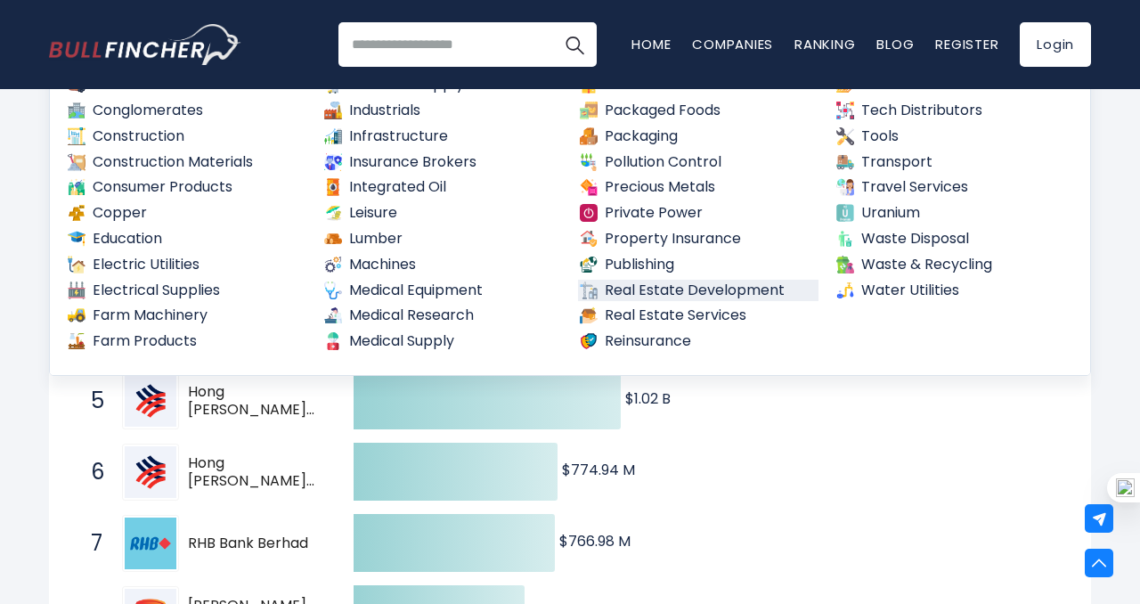
click at [728, 288] on link "Real Estate Development" at bounding box center [698, 291] width 240 height 22
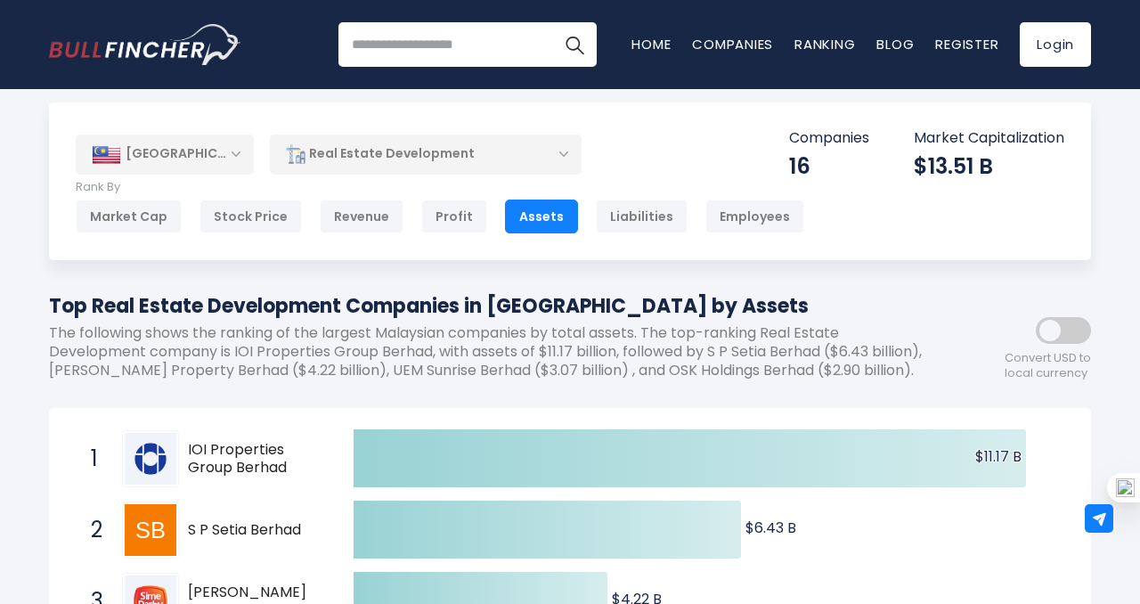
scroll to position [12, 0]
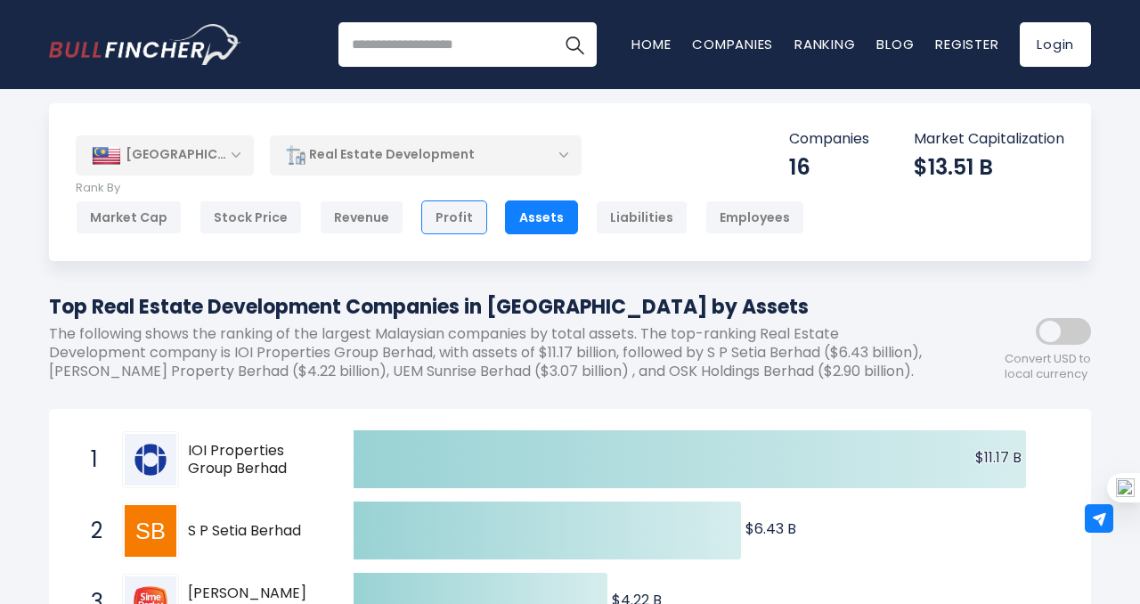
click at [445, 217] on div "Profit" at bounding box center [454, 217] width 66 height 34
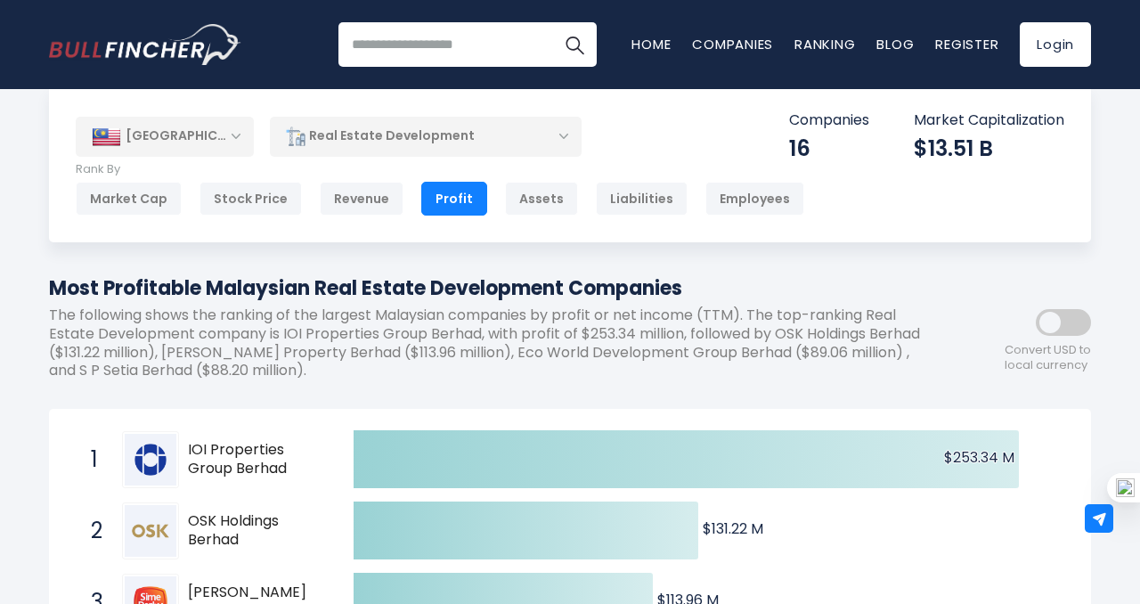
scroll to position [70, 0]
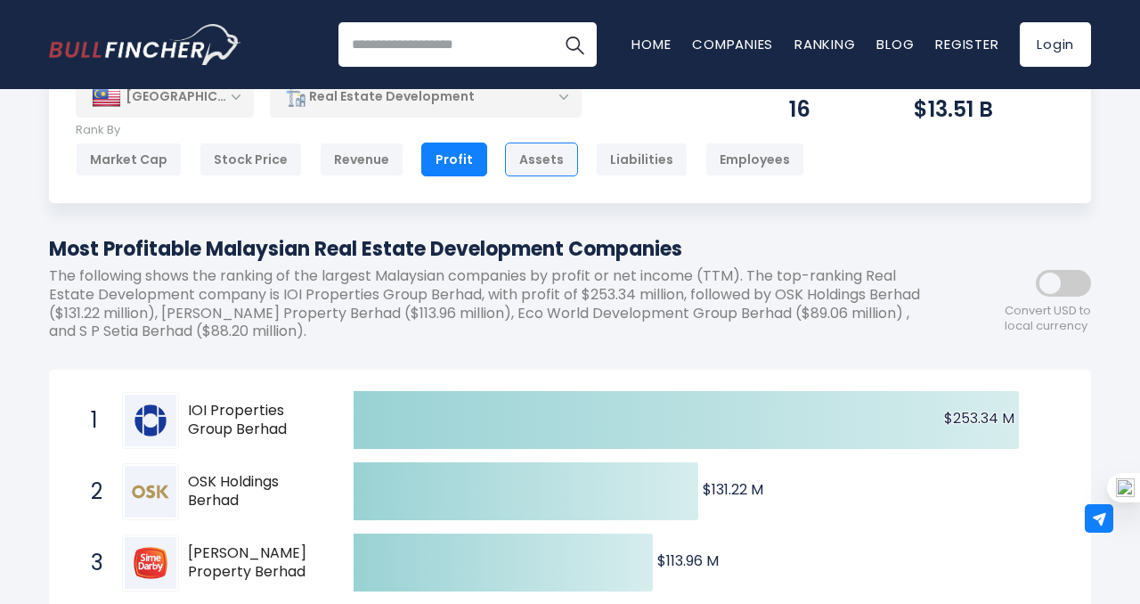
click at [532, 157] on div "Assets" at bounding box center [541, 159] width 73 height 34
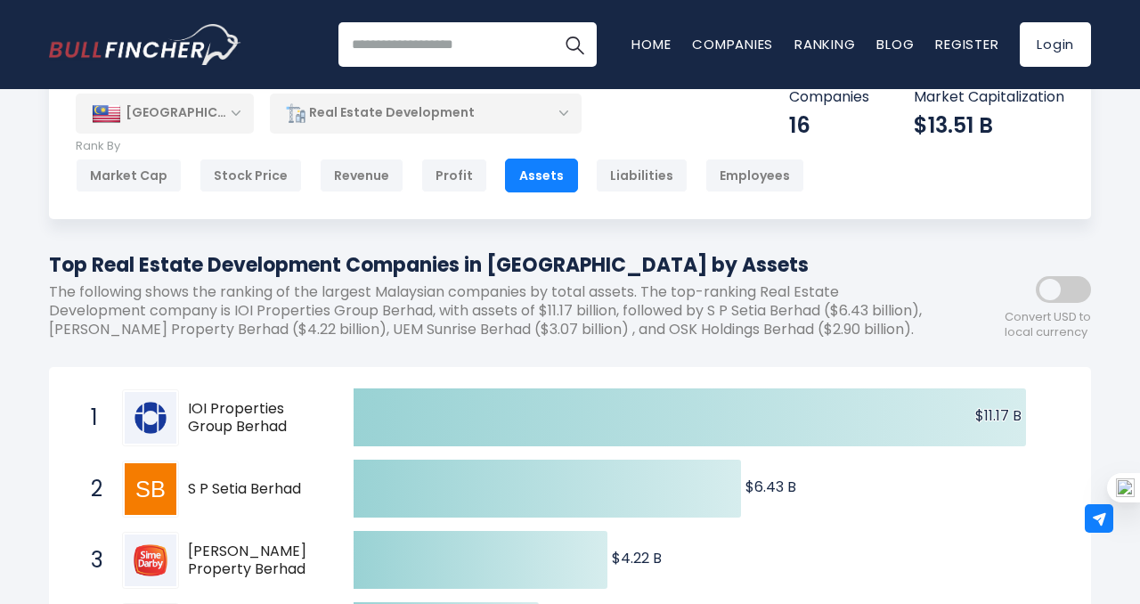
scroll to position [52, 0]
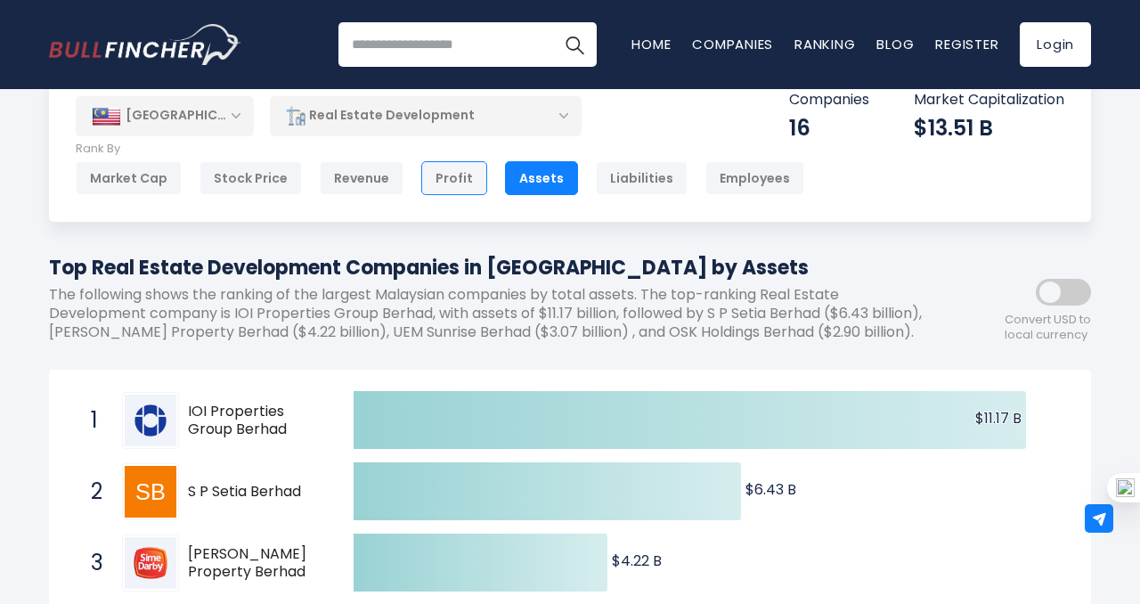
click at [453, 179] on div "Profit" at bounding box center [454, 178] width 66 height 34
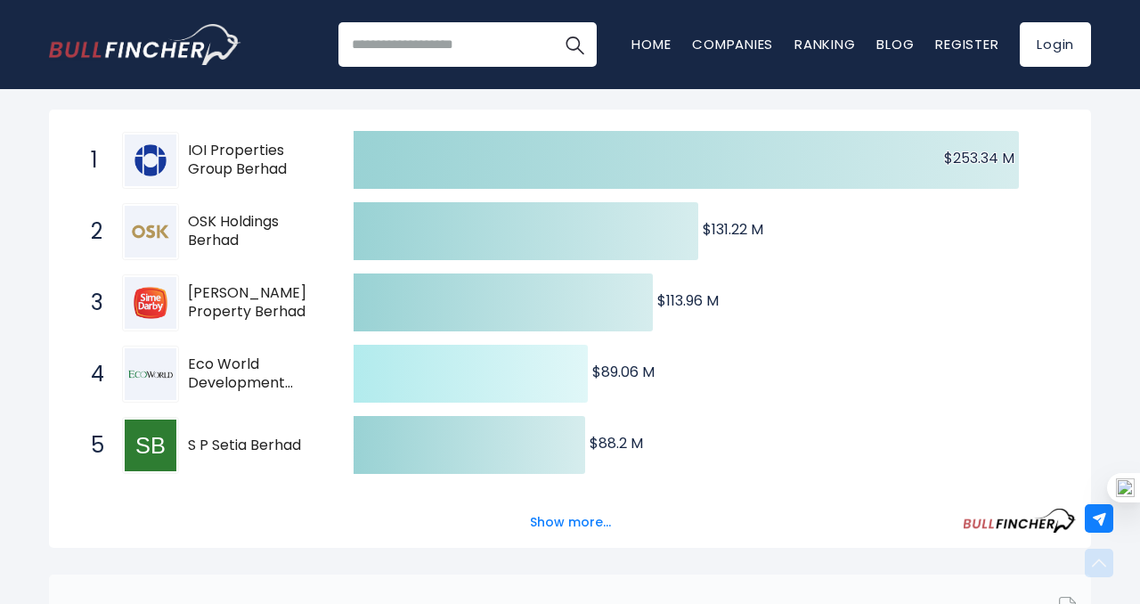
scroll to position [353, 0]
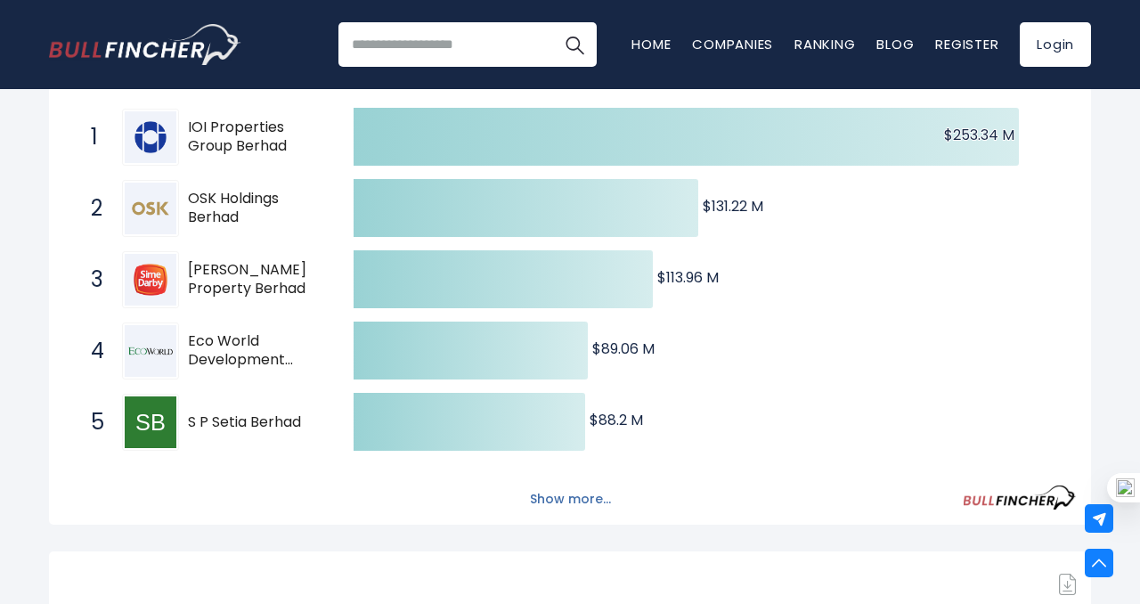
click at [552, 508] on button "Show more..." at bounding box center [570, 498] width 102 height 29
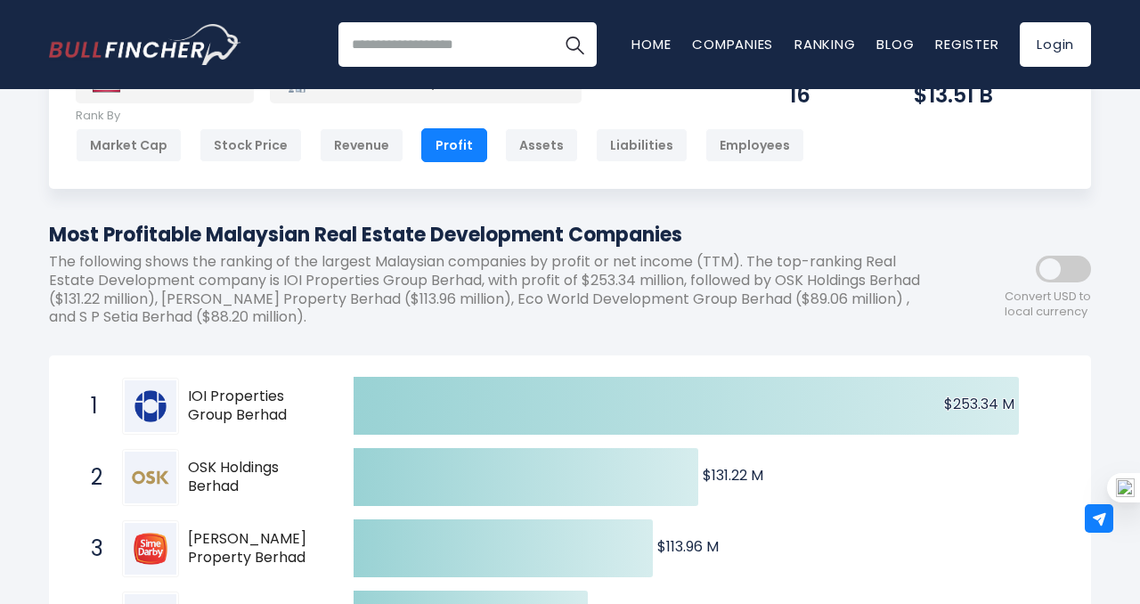
scroll to position [86, 0]
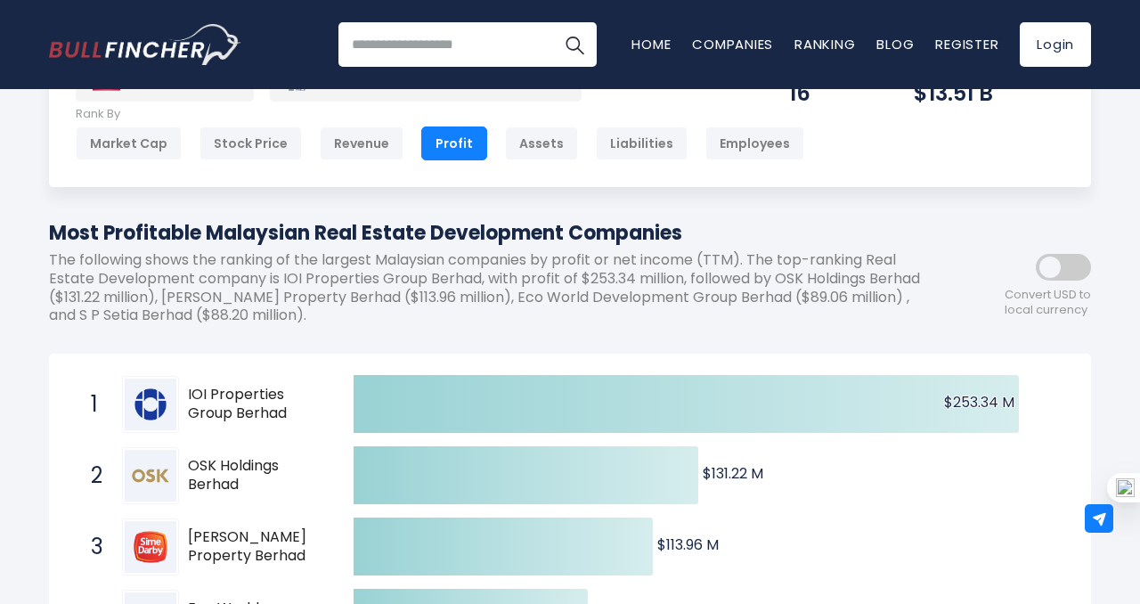
click at [1074, 271] on span at bounding box center [1063, 267] width 55 height 27
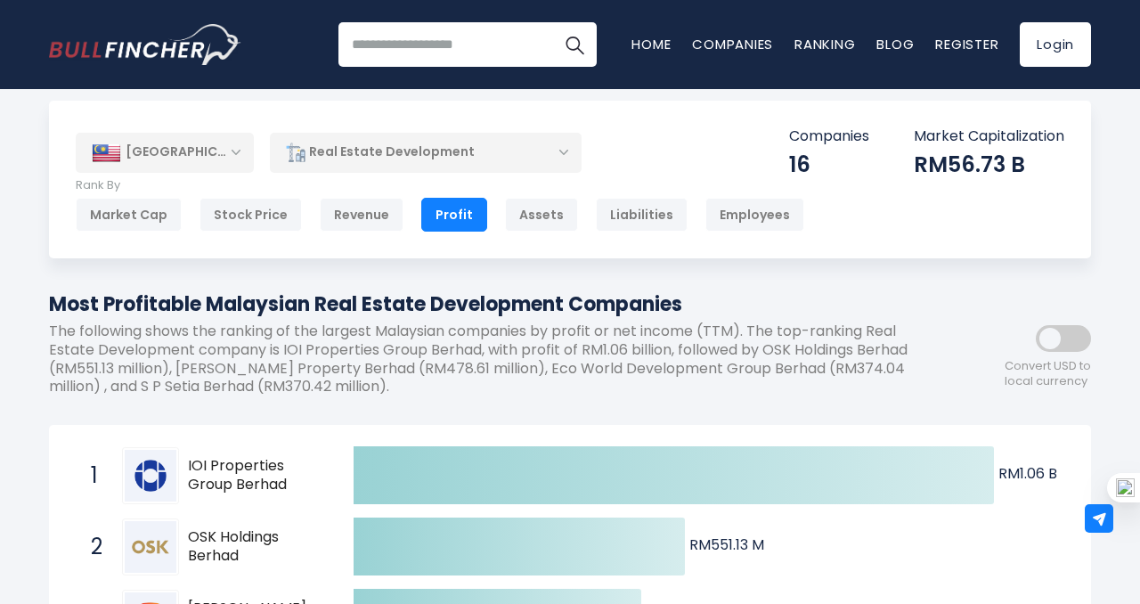
scroll to position [0, 0]
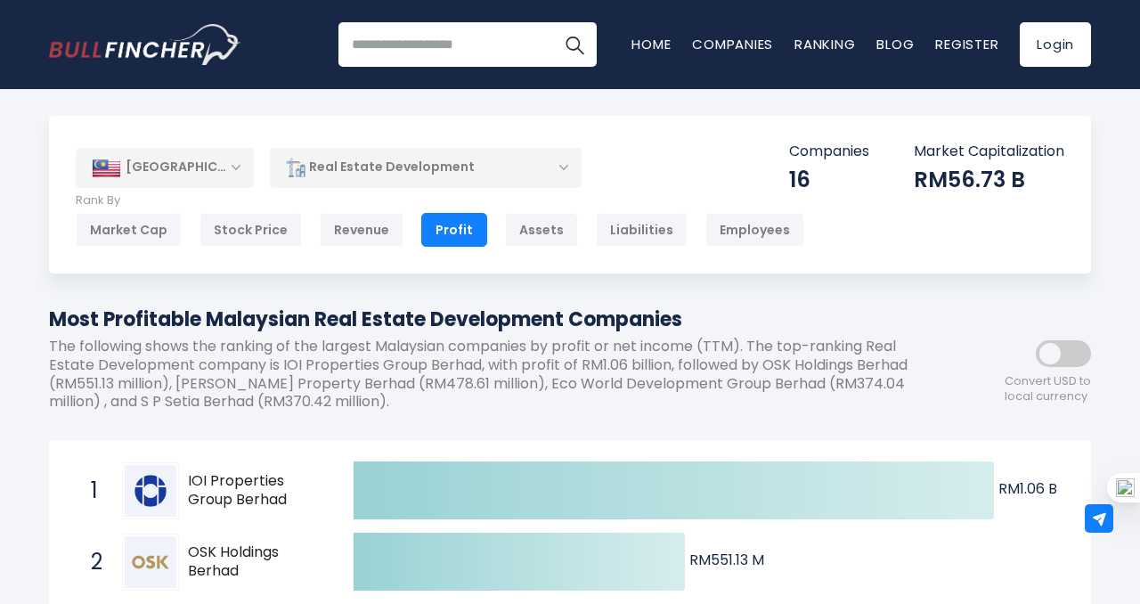
click at [566, 174] on div "Real Estate Development" at bounding box center [426, 167] width 312 height 41
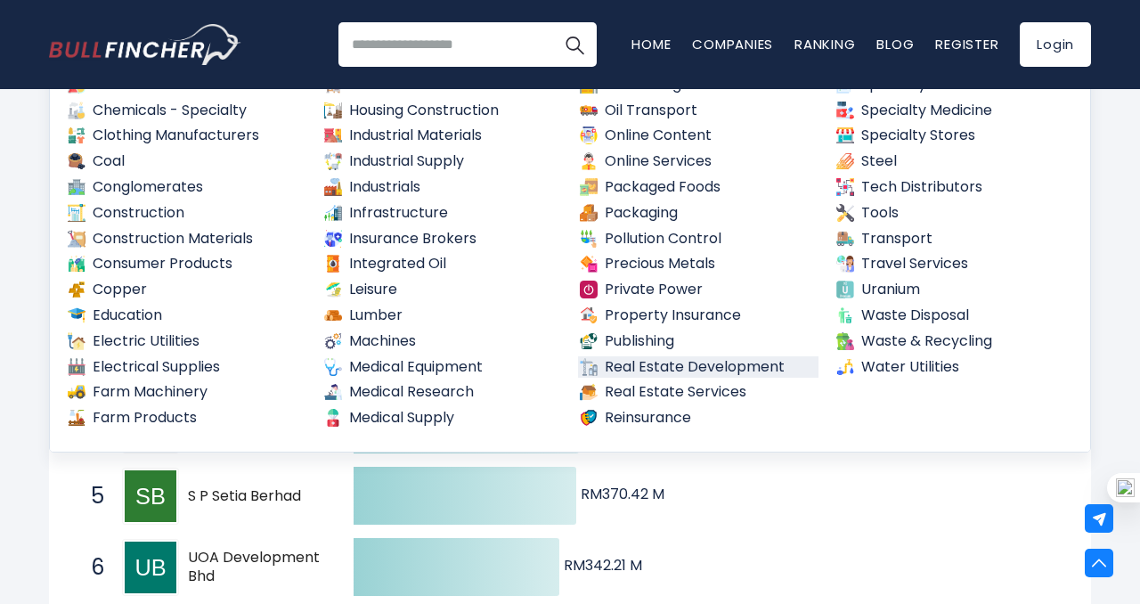
scroll to position [631, 0]
click at [679, 196] on link "Packaged Foods" at bounding box center [698, 188] width 240 height 22
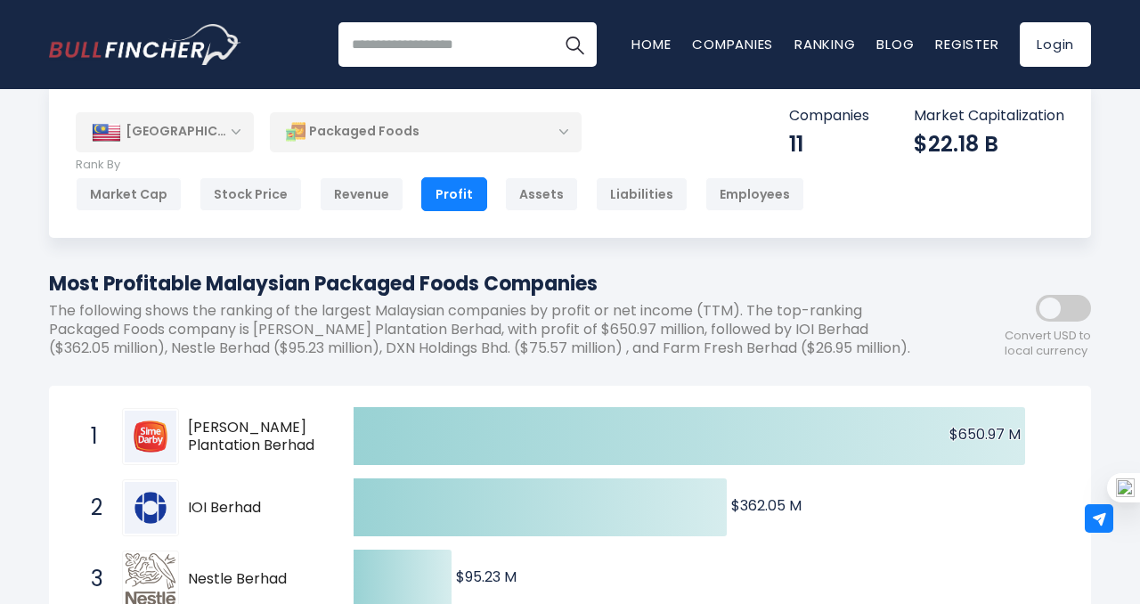
scroll to position [37, 0]
click at [524, 141] on div "Packaged Foods" at bounding box center [426, 130] width 312 height 41
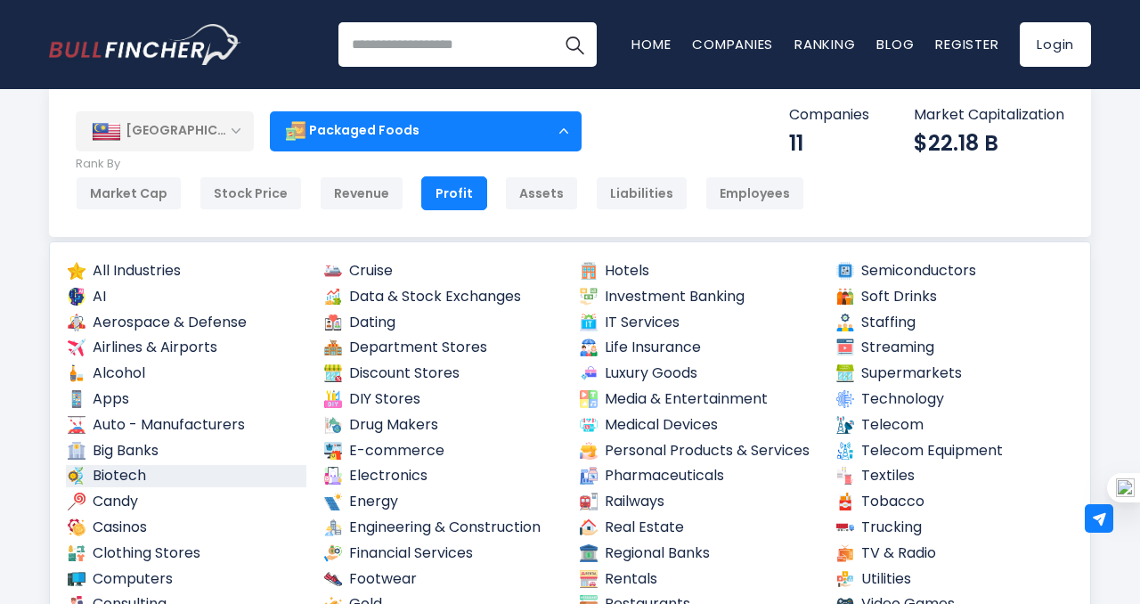
scroll to position [0, 0]
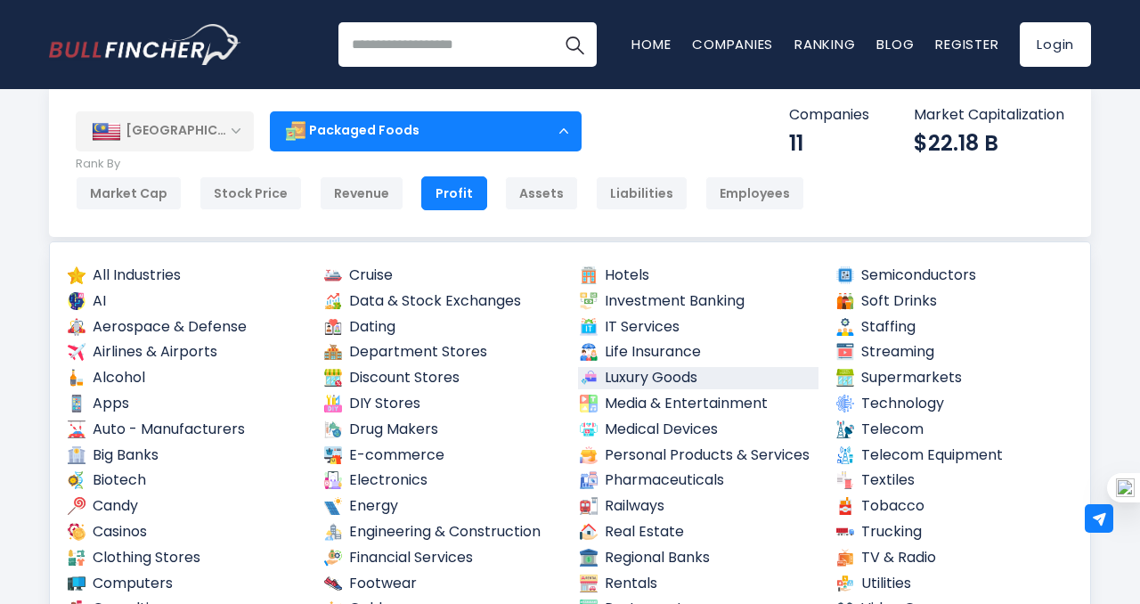
click at [663, 381] on link "Luxury Goods" at bounding box center [698, 378] width 240 height 22
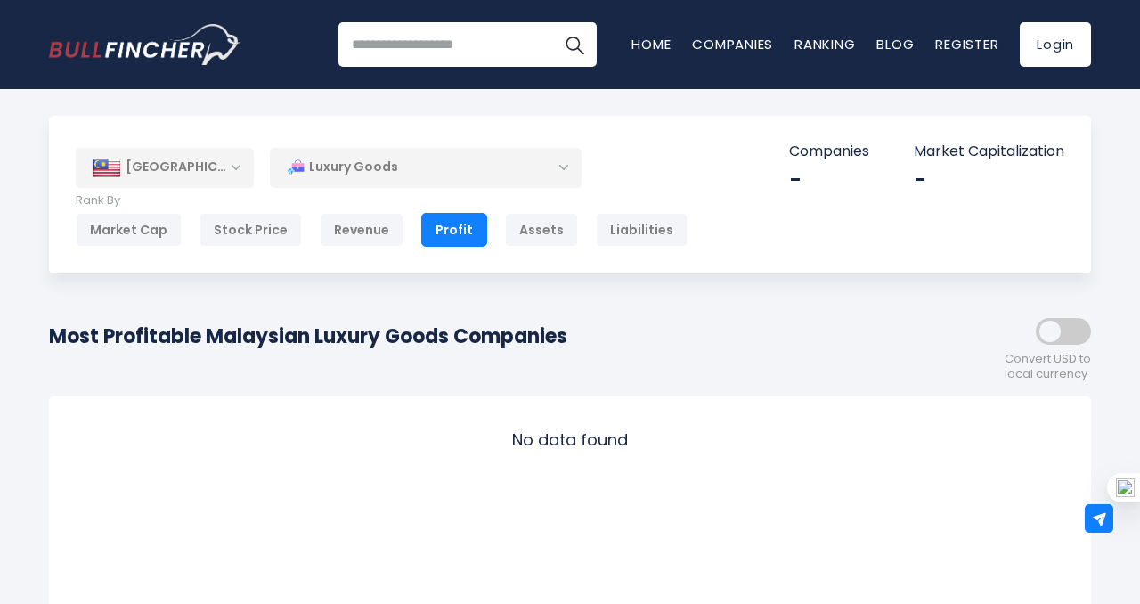
click at [514, 175] on div "Luxury Goods" at bounding box center [426, 167] width 312 height 41
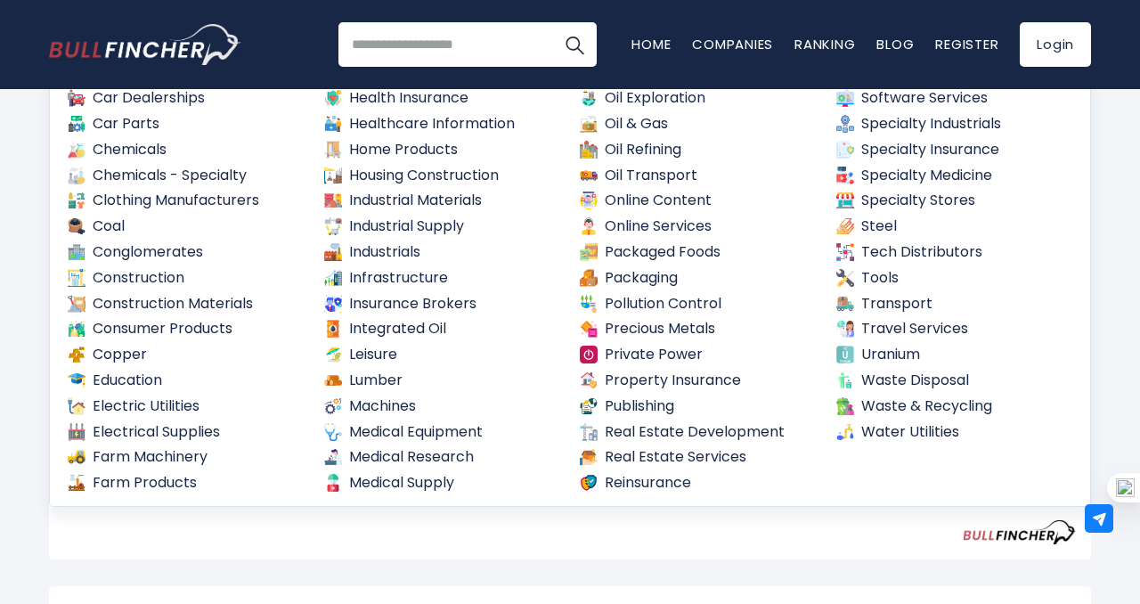
scroll to position [632, 0]
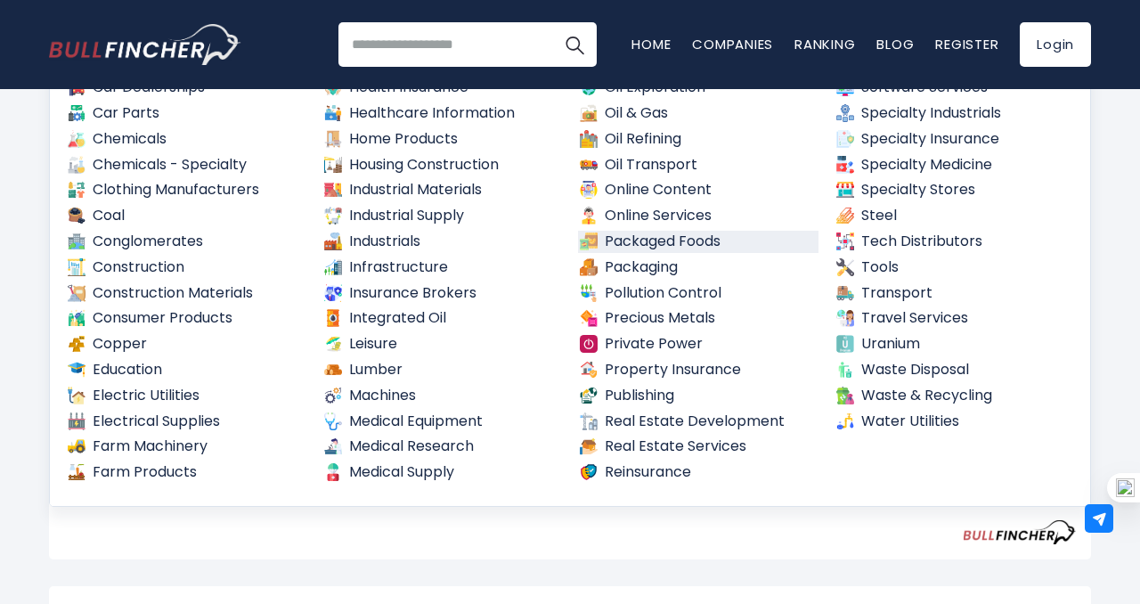
click at [698, 248] on link "Packaged Foods" at bounding box center [698, 242] width 240 height 22
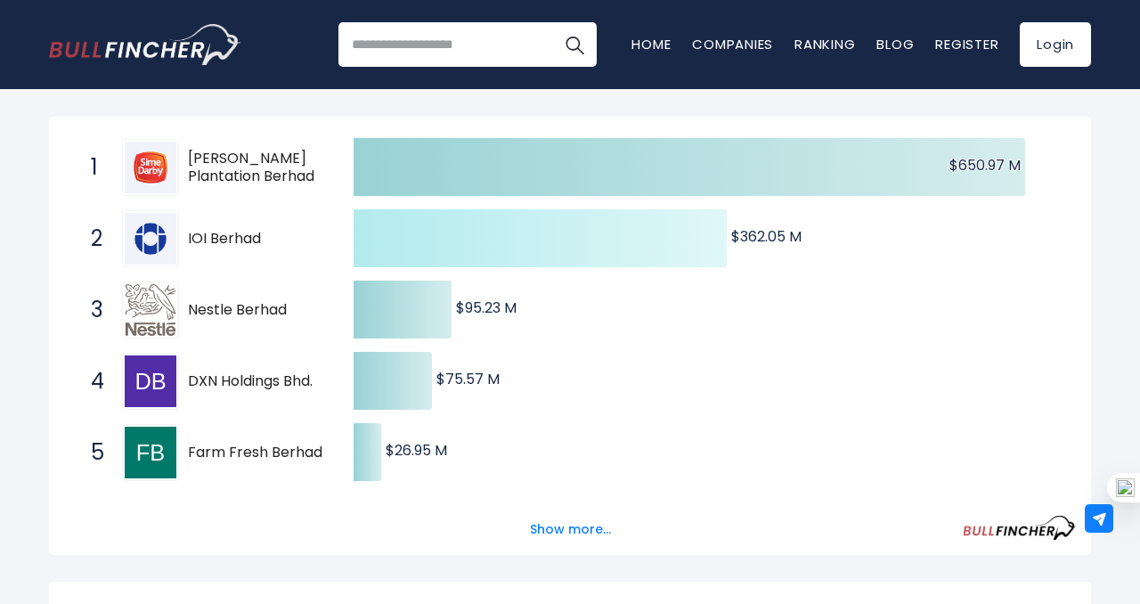
scroll to position [311, 0]
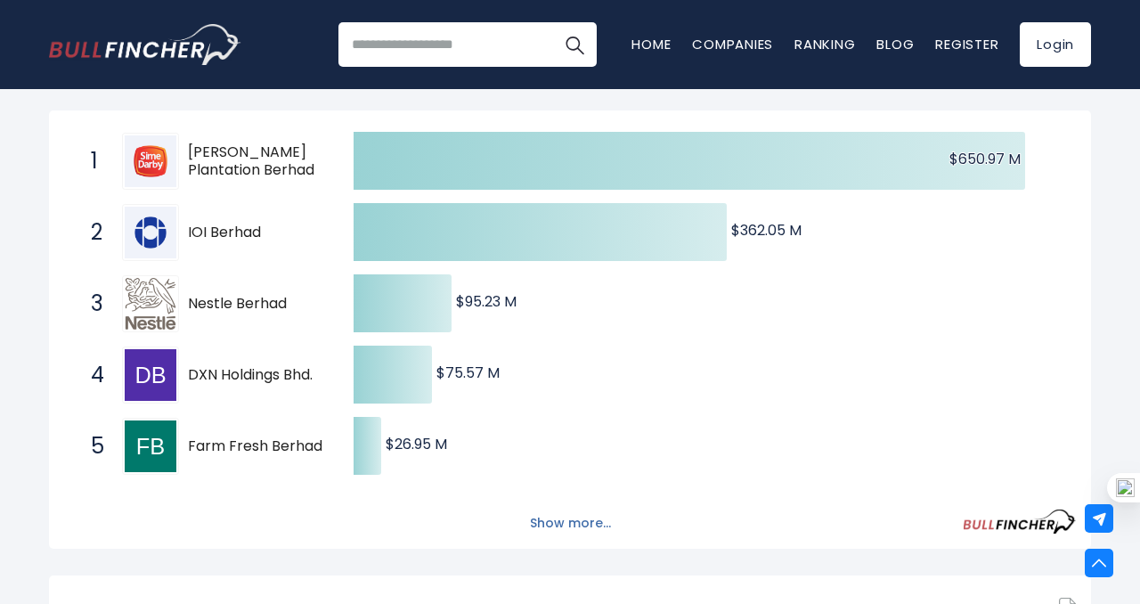
click at [585, 520] on button "Show more..." at bounding box center [570, 522] width 102 height 29
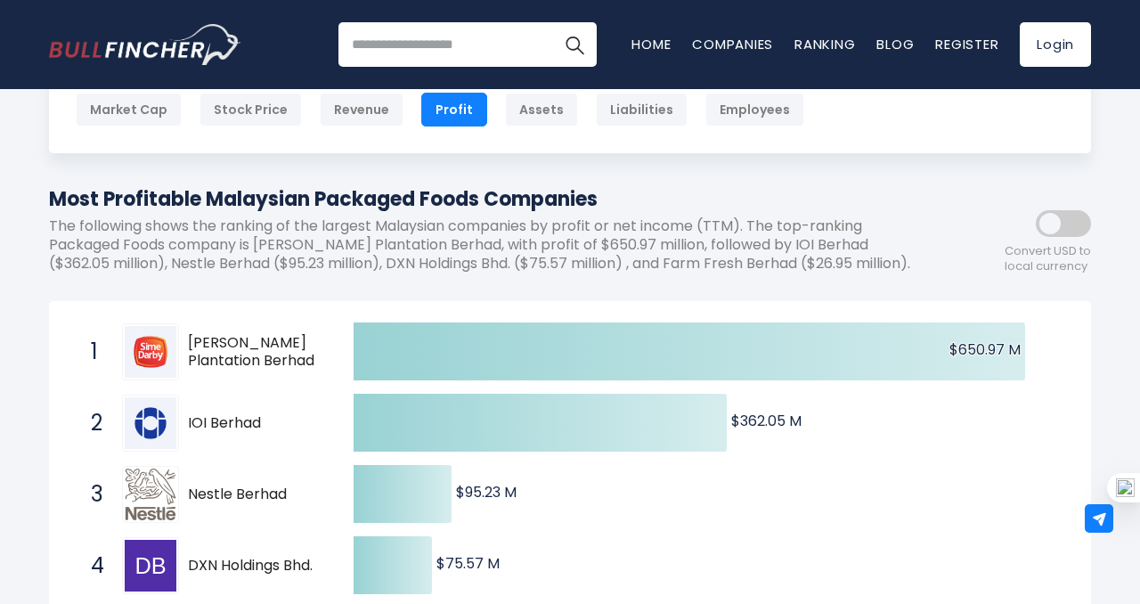
scroll to position [0, 0]
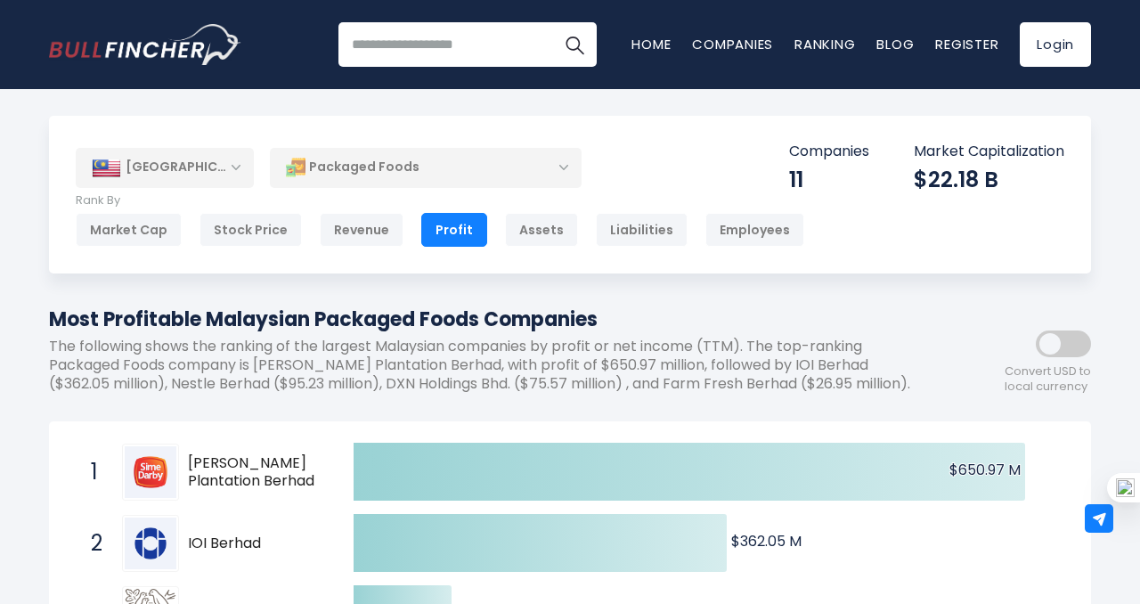
click at [521, 186] on div "Packaged Foods" at bounding box center [426, 167] width 312 height 41
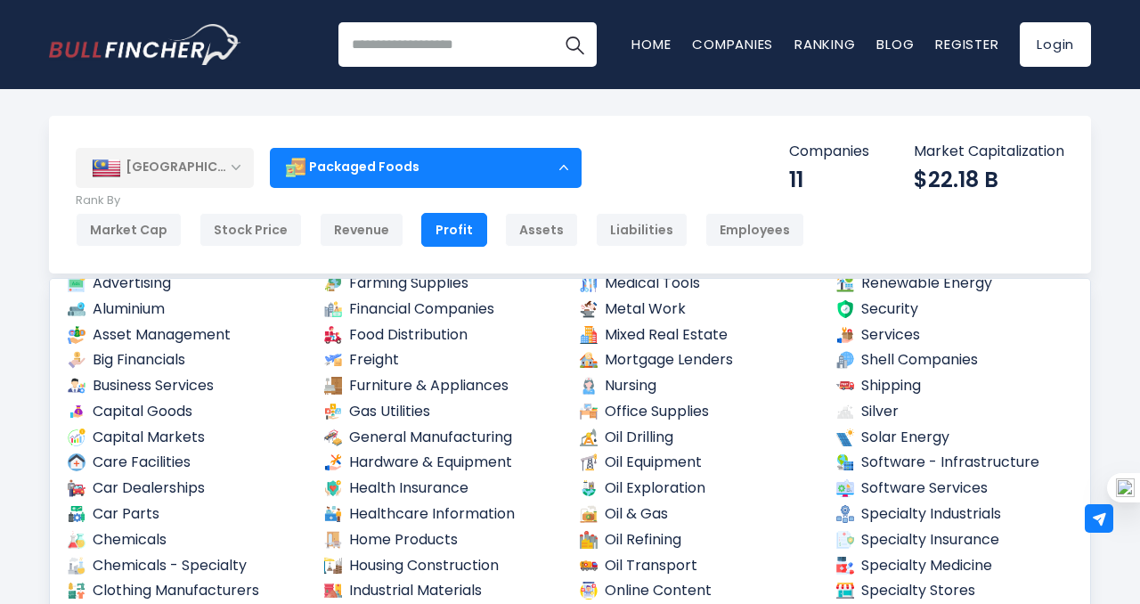
scroll to position [498, 0]
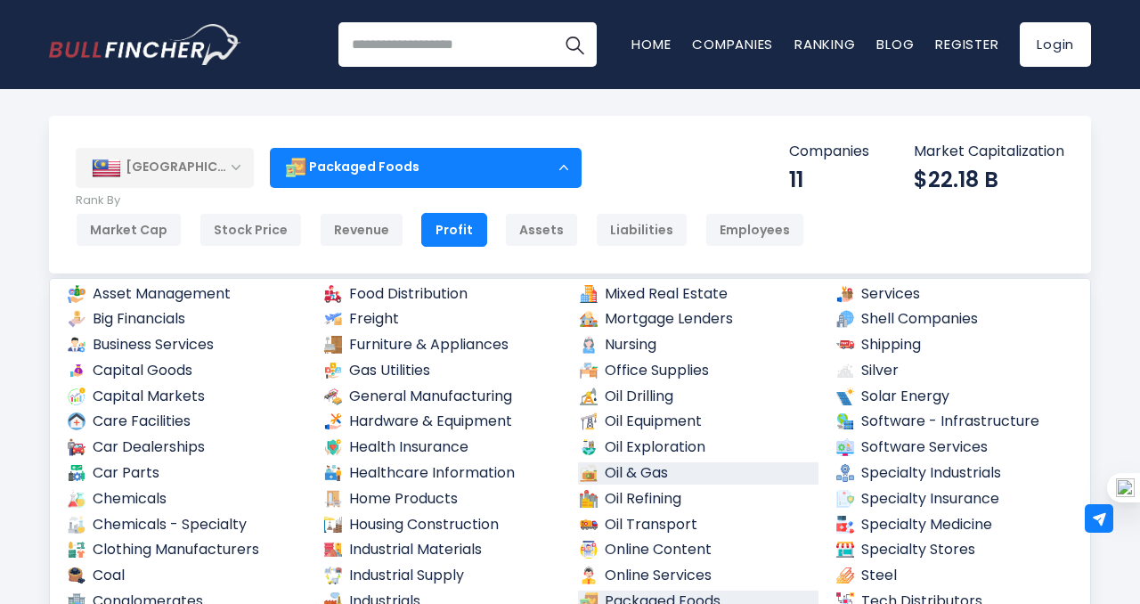
click at [654, 470] on link "Oil & Gas" at bounding box center [698, 473] width 240 height 22
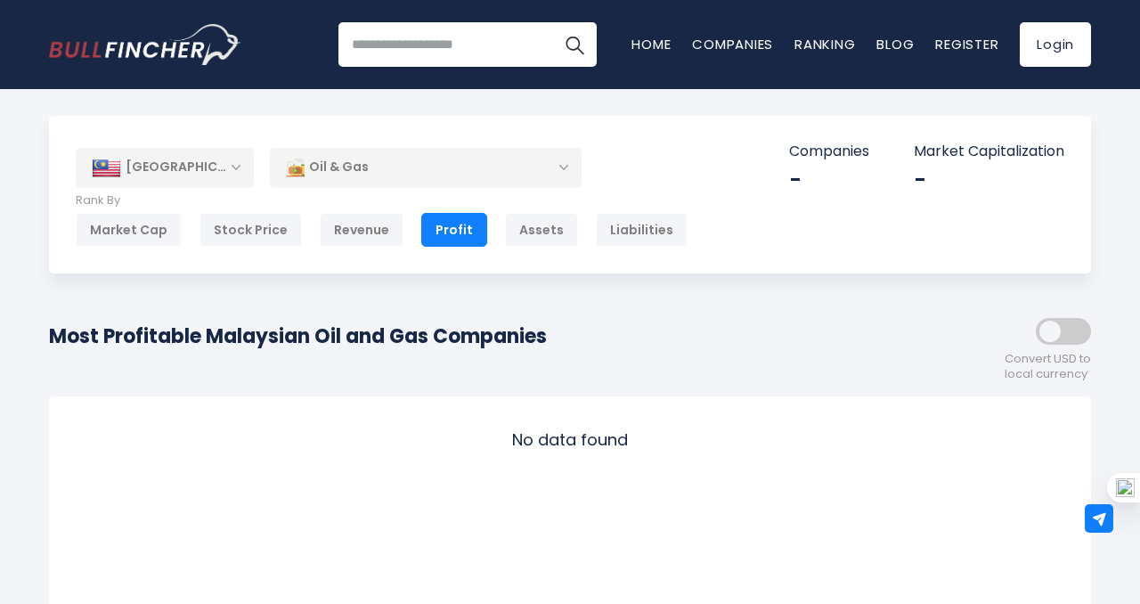
click at [716, 337] on div "Most Profitable Malaysian Oil and Gas Companies Convert USD to local currency" at bounding box center [570, 343] width 1042 height 77
click at [532, 173] on div "Oil & Gas" at bounding box center [426, 167] width 312 height 41
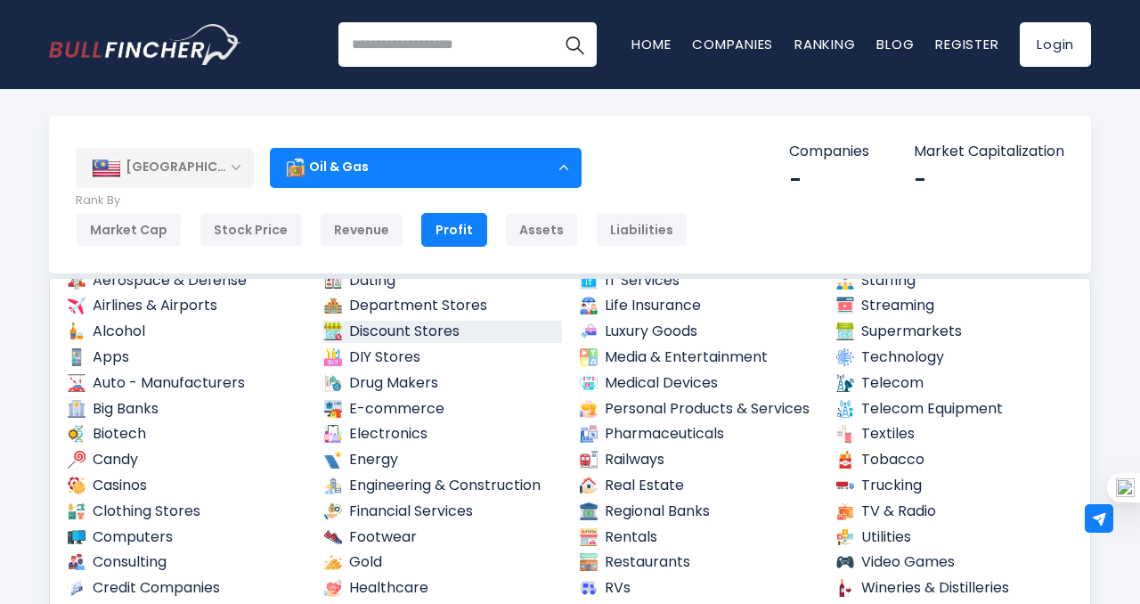
scroll to position [85, 0]
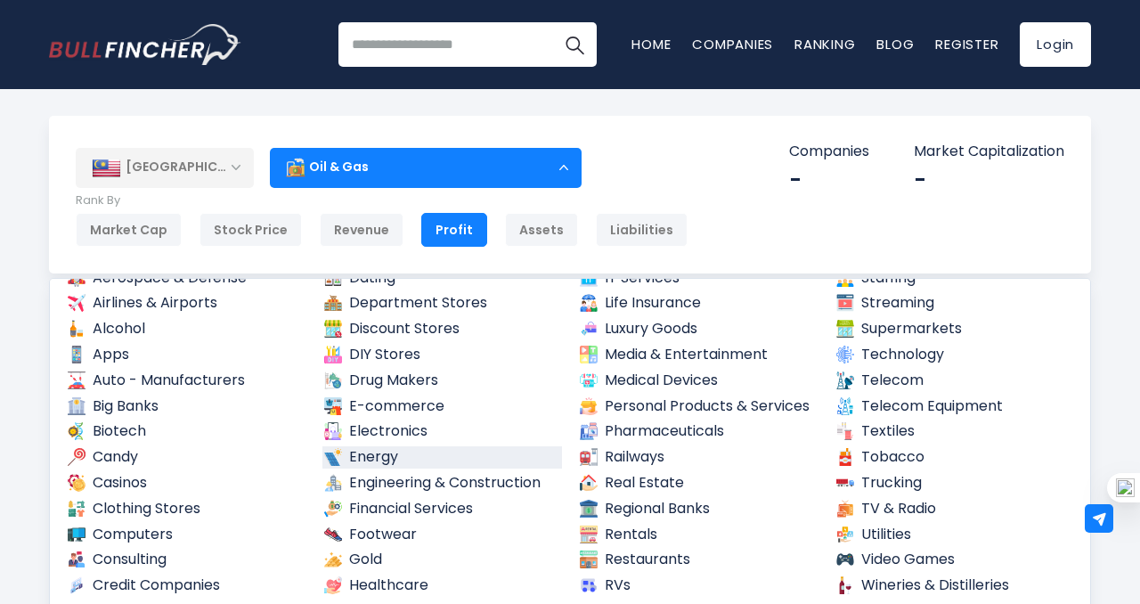
click at [386, 453] on link "Energy" at bounding box center [442, 457] width 240 height 22
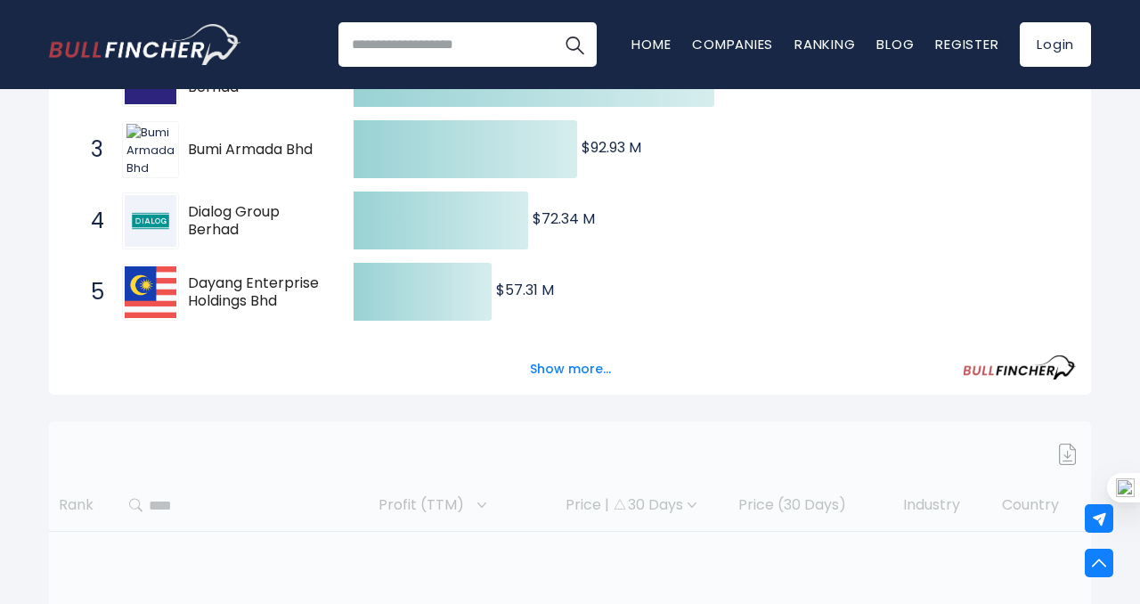
scroll to position [470, 0]
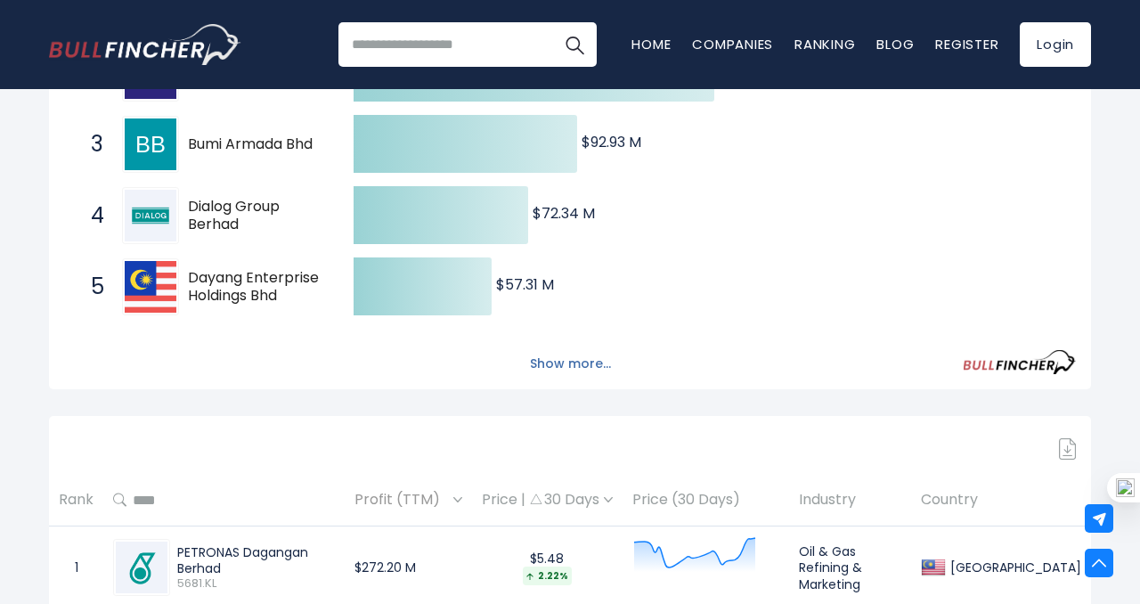
click at [556, 378] on button "Show more..." at bounding box center [570, 363] width 102 height 29
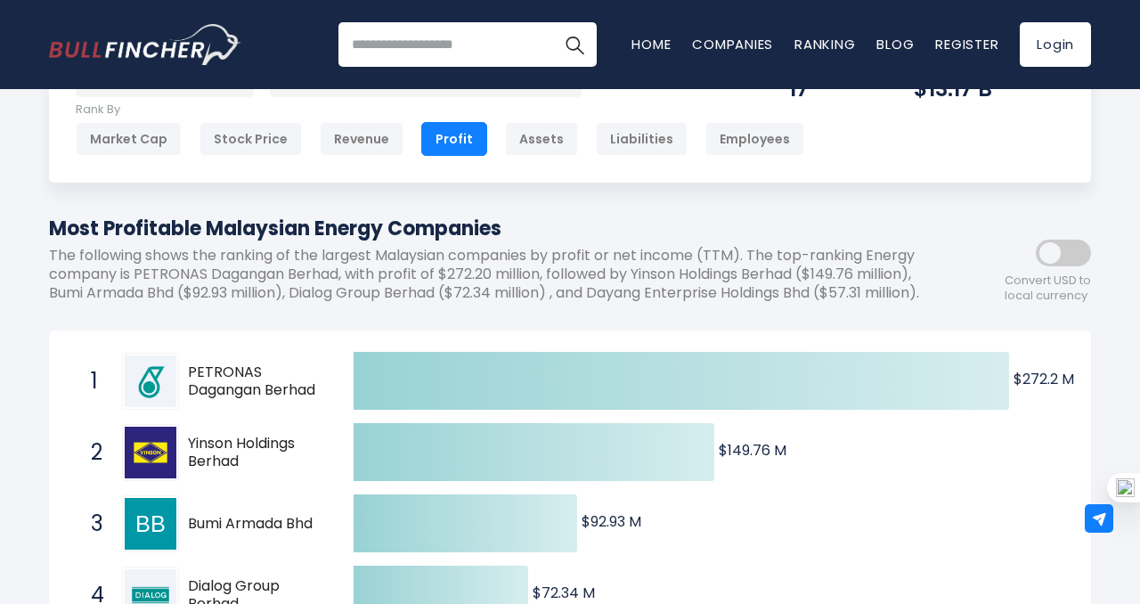
scroll to position [0, 0]
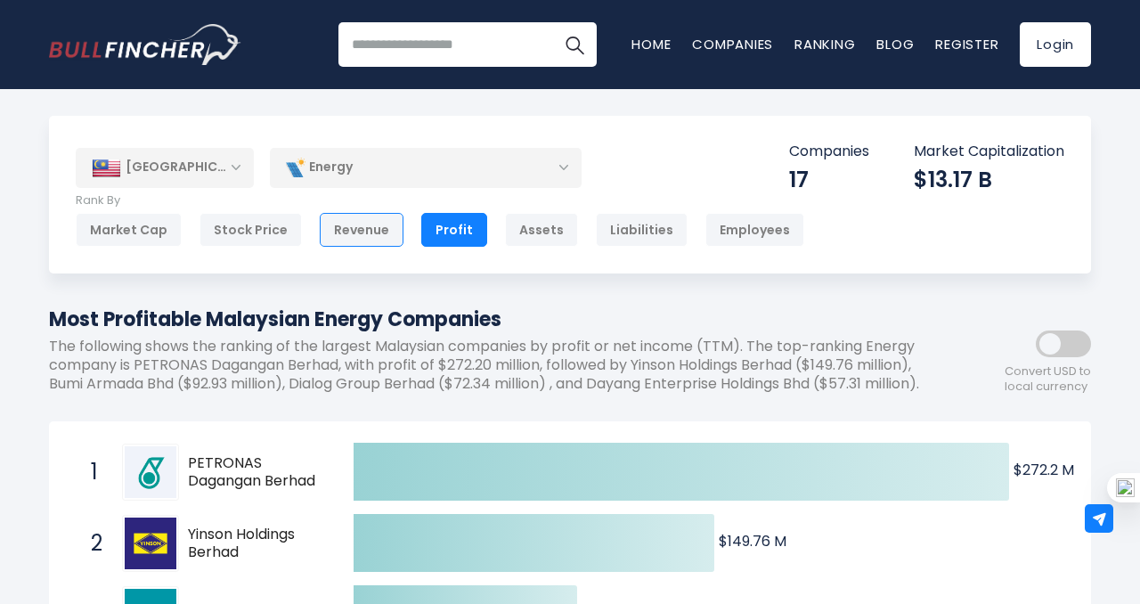
click at [350, 238] on div "Revenue" at bounding box center [362, 230] width 84 height 34
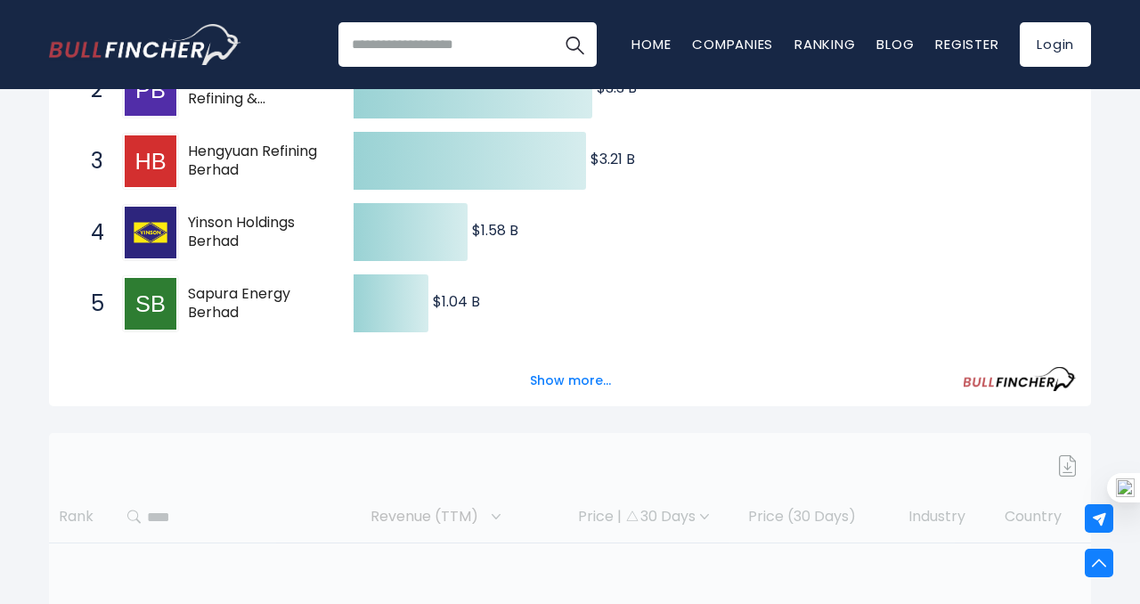
scroll to position [503, 0]
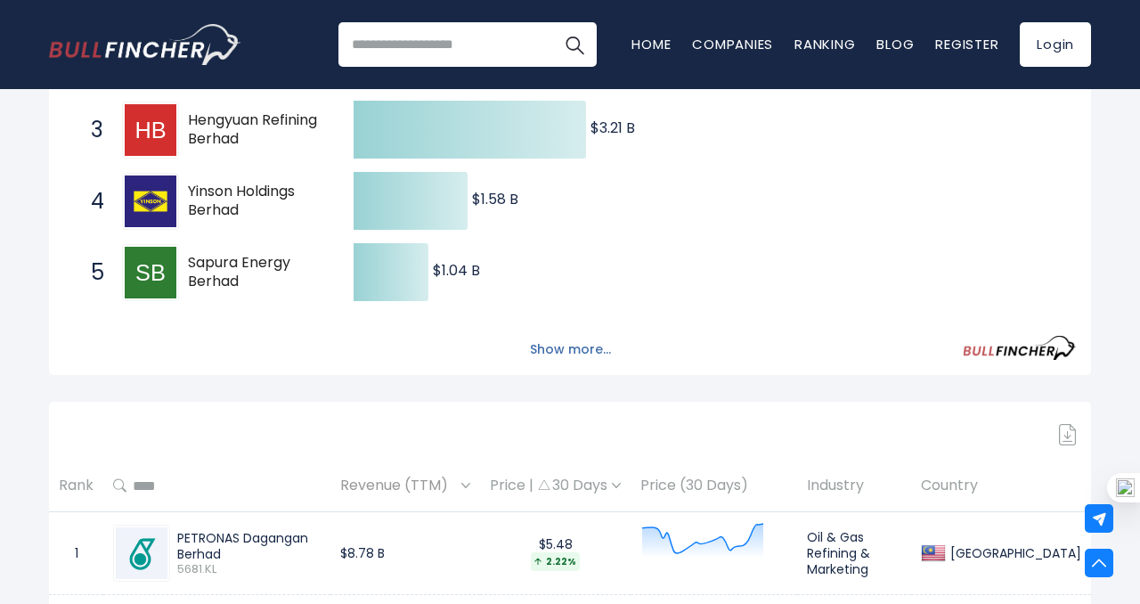
click at [574, 351] on button "Show more..." at bounding box center [570, 349] width 102 height 29
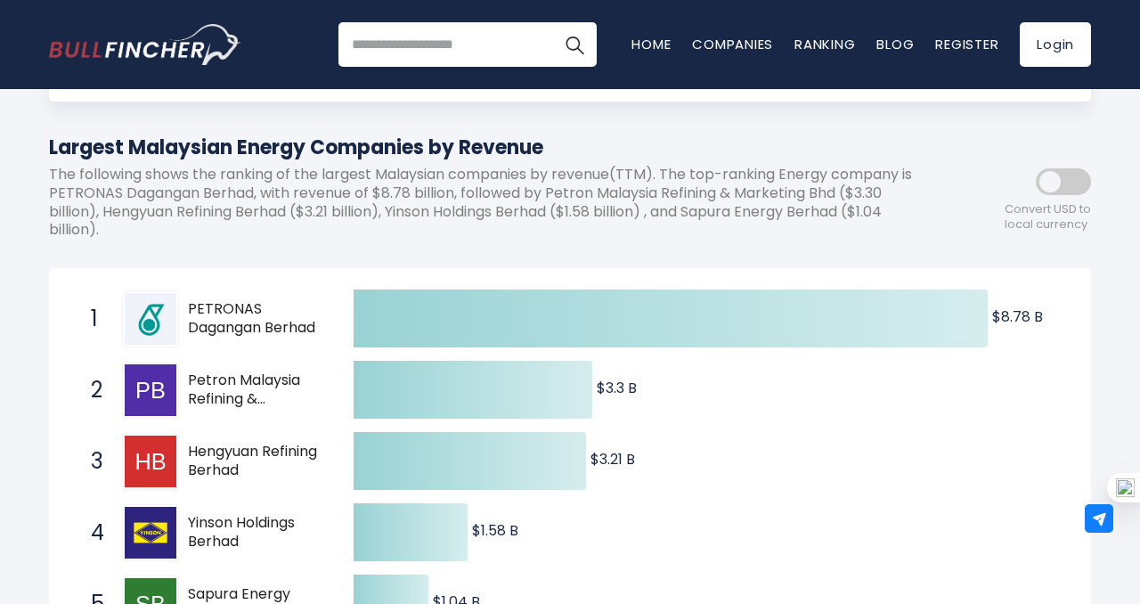
scroll to position [169, 0]
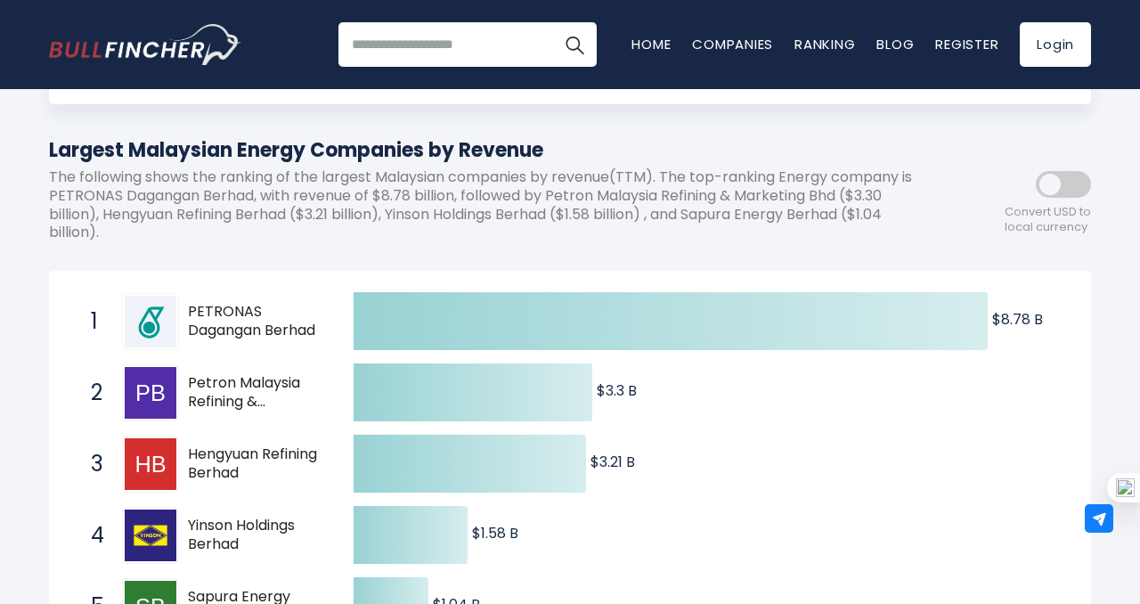
click at [1065, 185] on span at bounding box center [1063, 184] width 55 height 27
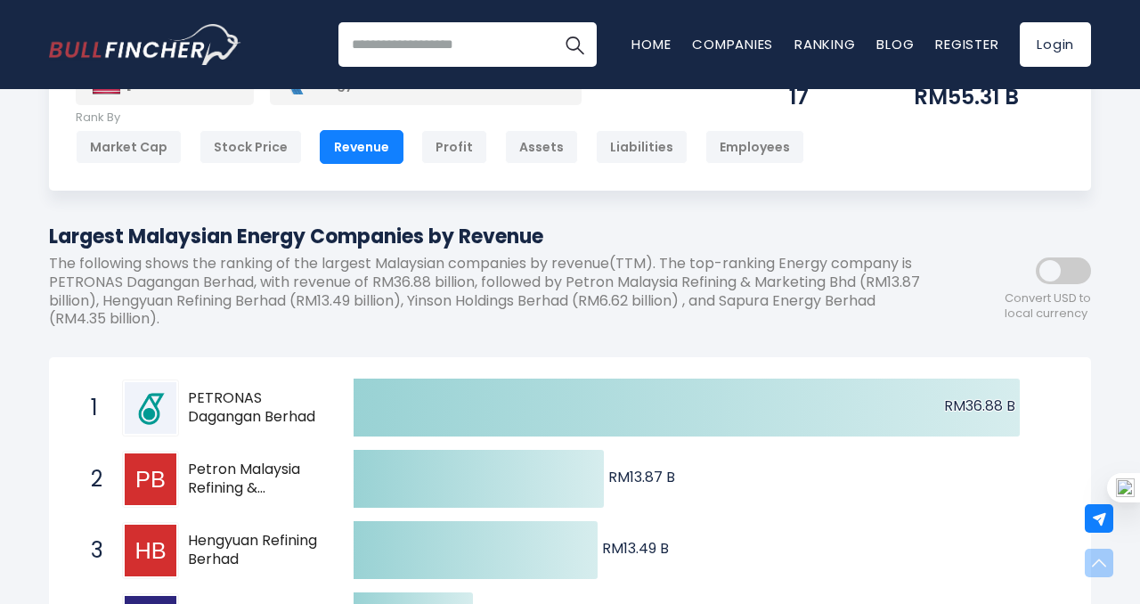
scroll to position [0, 0]
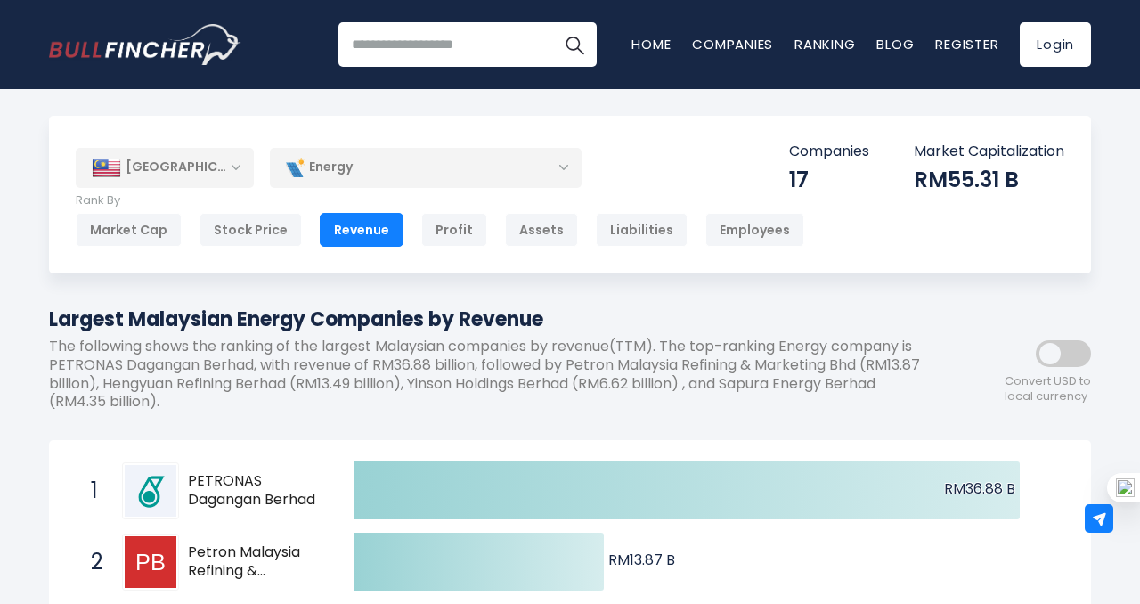
click at [535, 162] on div "Energy" at bounding box center [426, 167] width 312 height 41
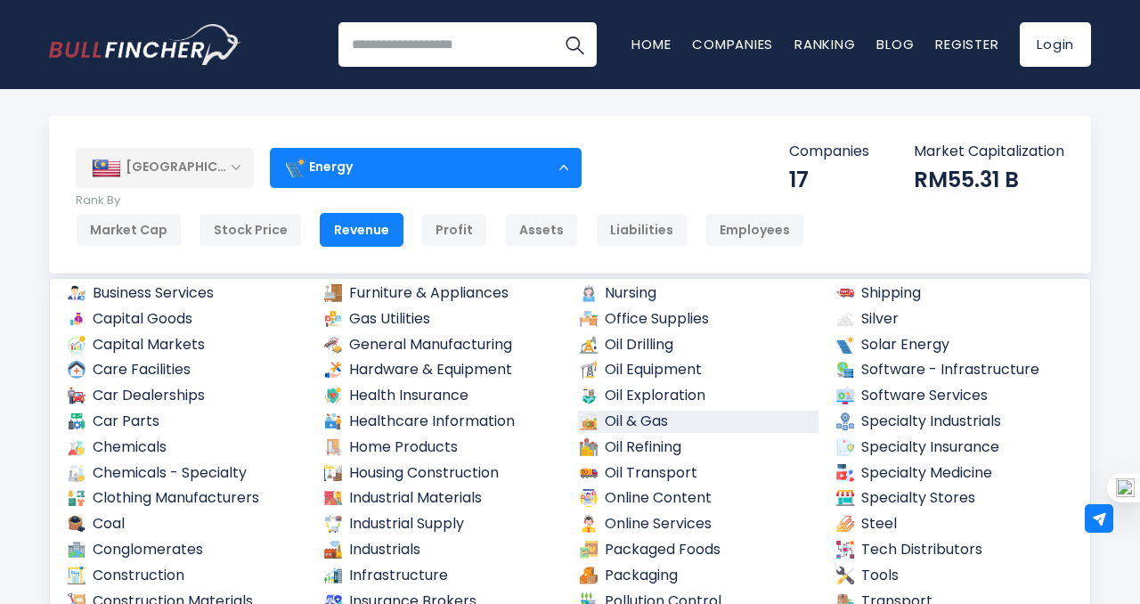
scroll to position [632, 0]
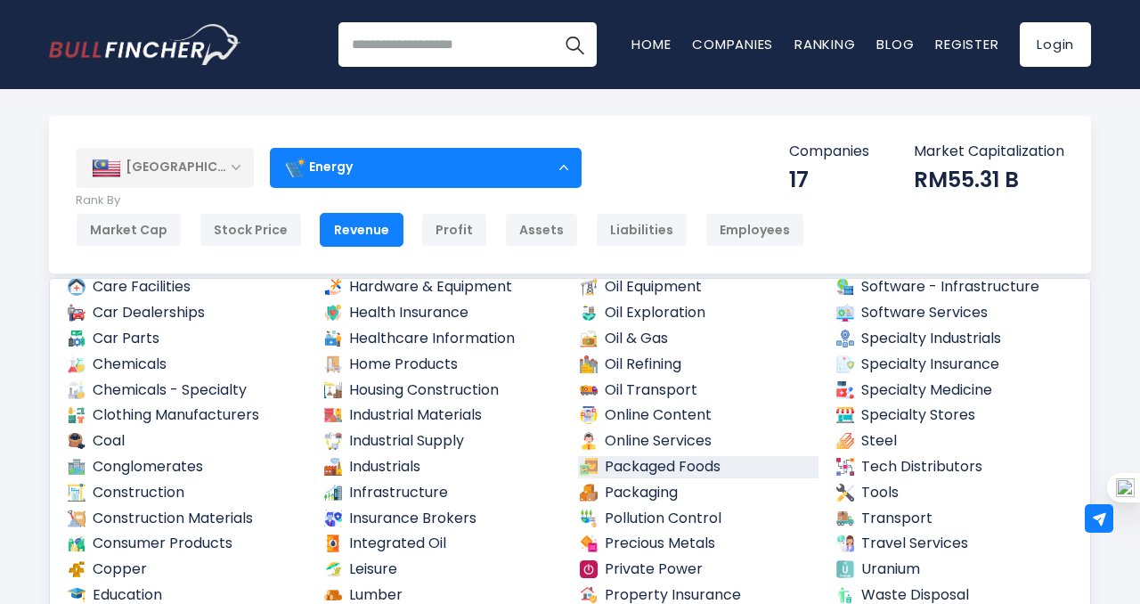
click at [656, 466] on link "Packaged Foods" at bounding box center [698, 467] width 240 height 22
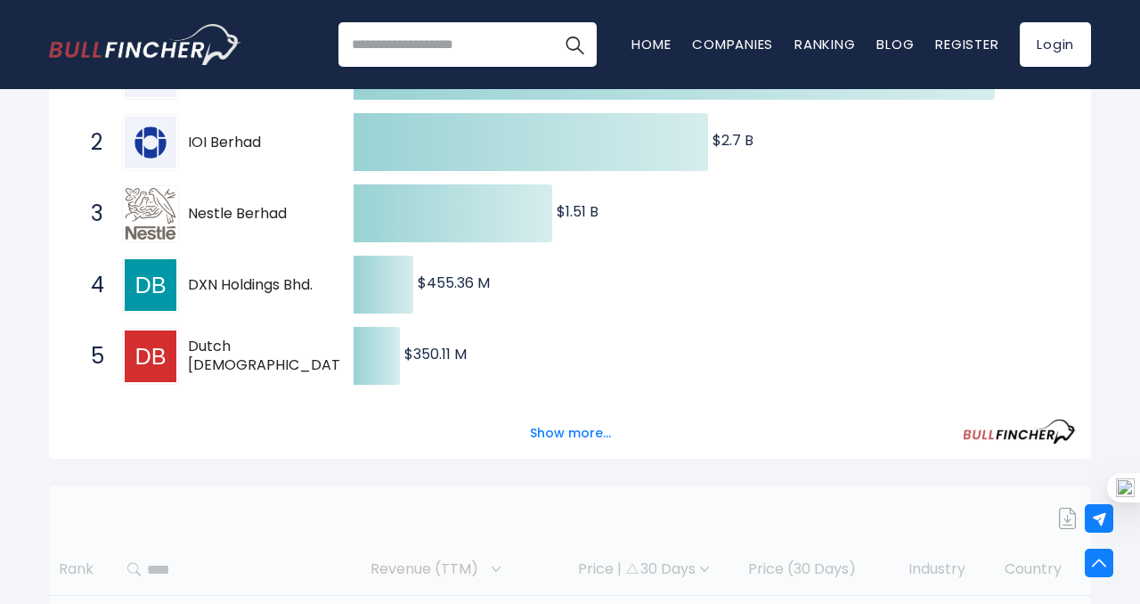
scroll to position [423, 0]
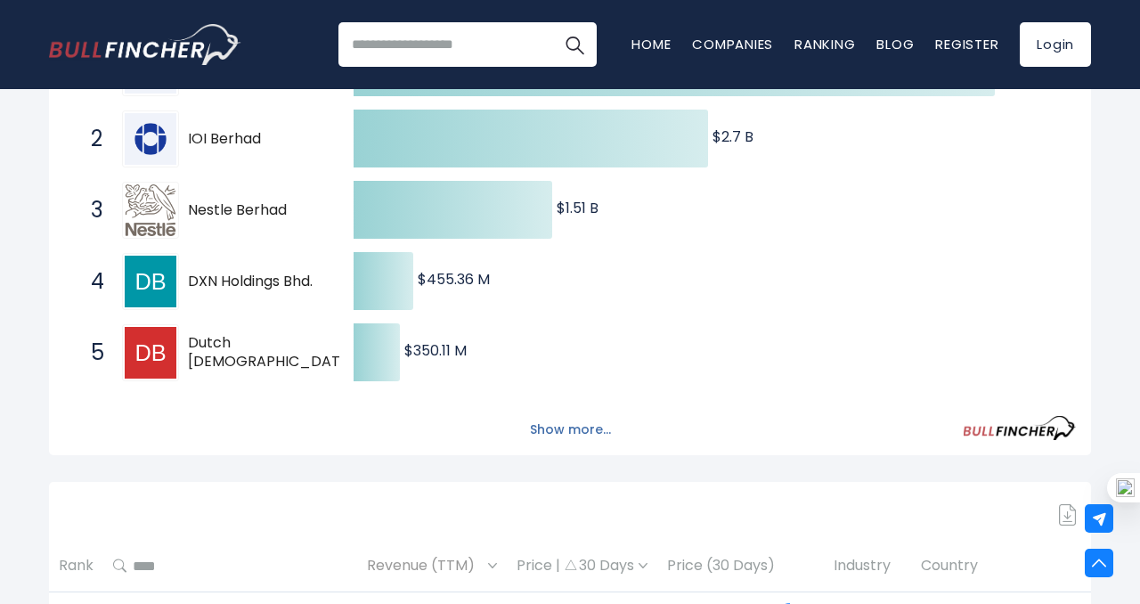
click at [573, 415] on button "Show more..." at bounding box center [570, 429] width 102 height 29
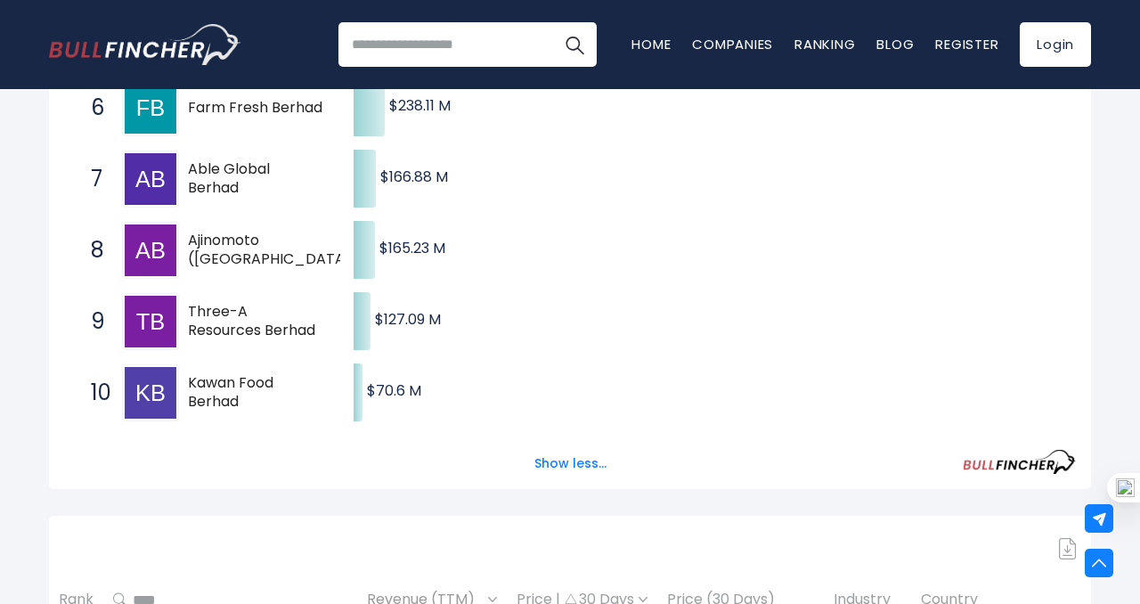
scroll to position [0, 0]
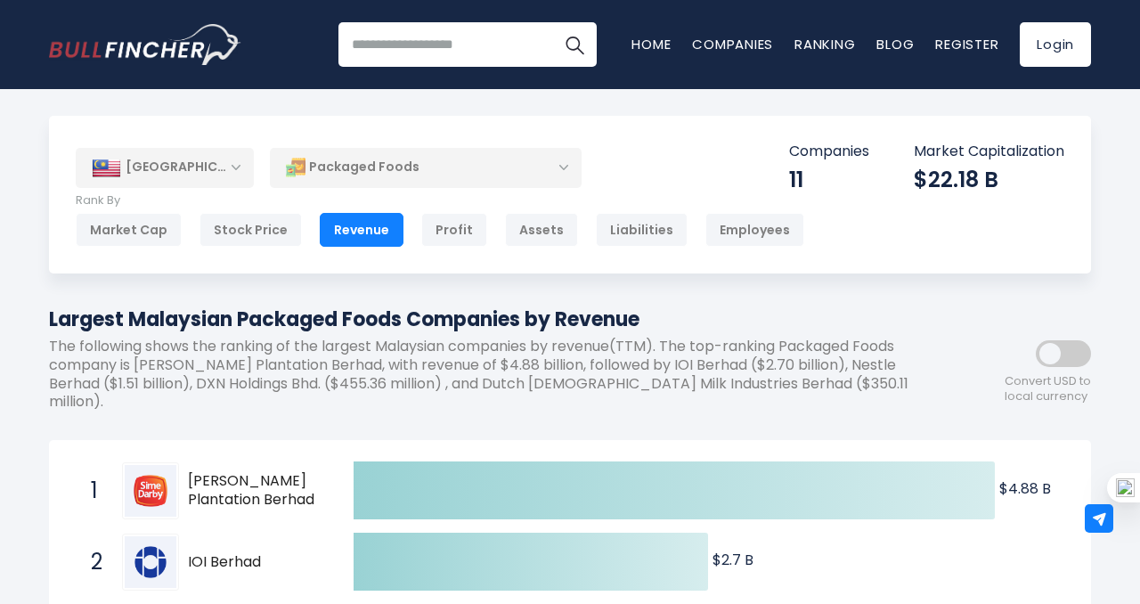
click at [227, 170] on div "Malaysia" at bounding box center [165, 167] width 178 height 39
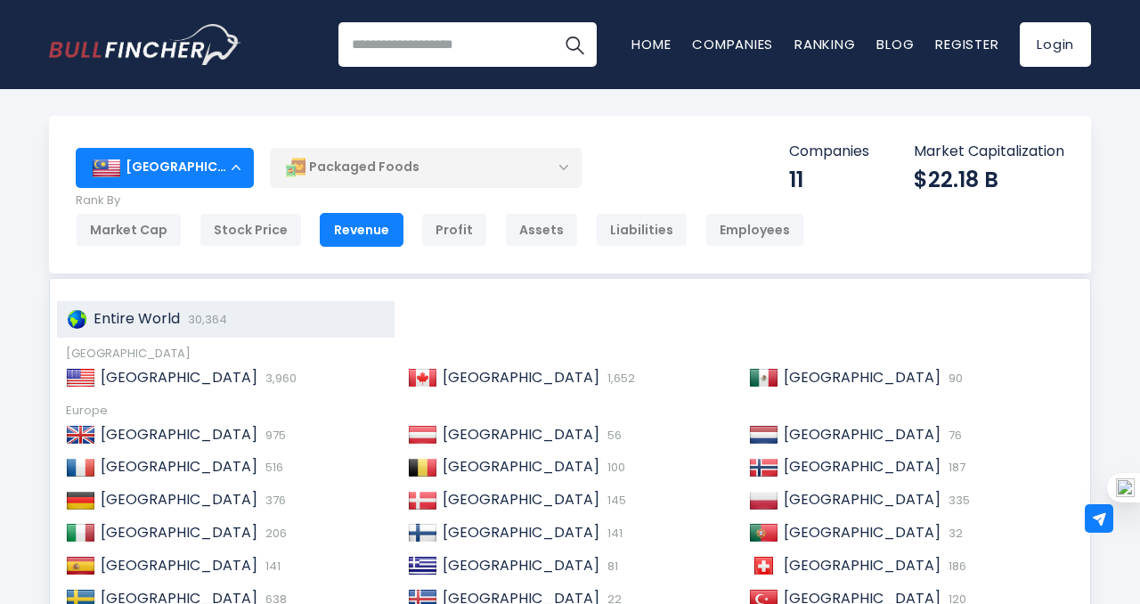
click at [149, 318] on span "Entire World" at bounding box center [136, 318] width 86 height 20
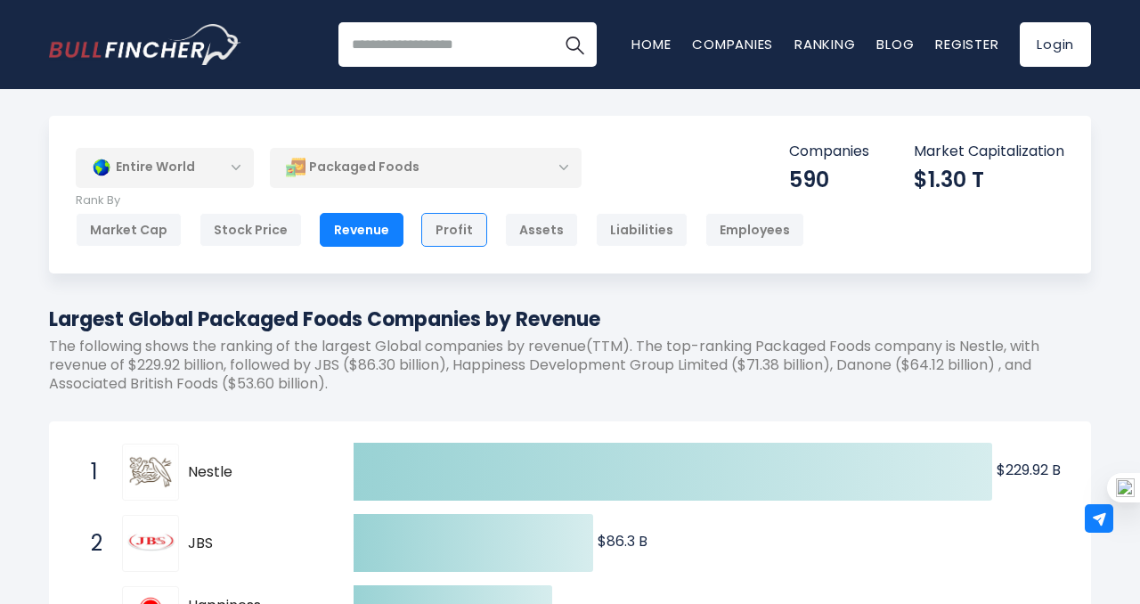
click at [450, 231] on div "Profit" at bounding box center [454, 230] width 66 height 34
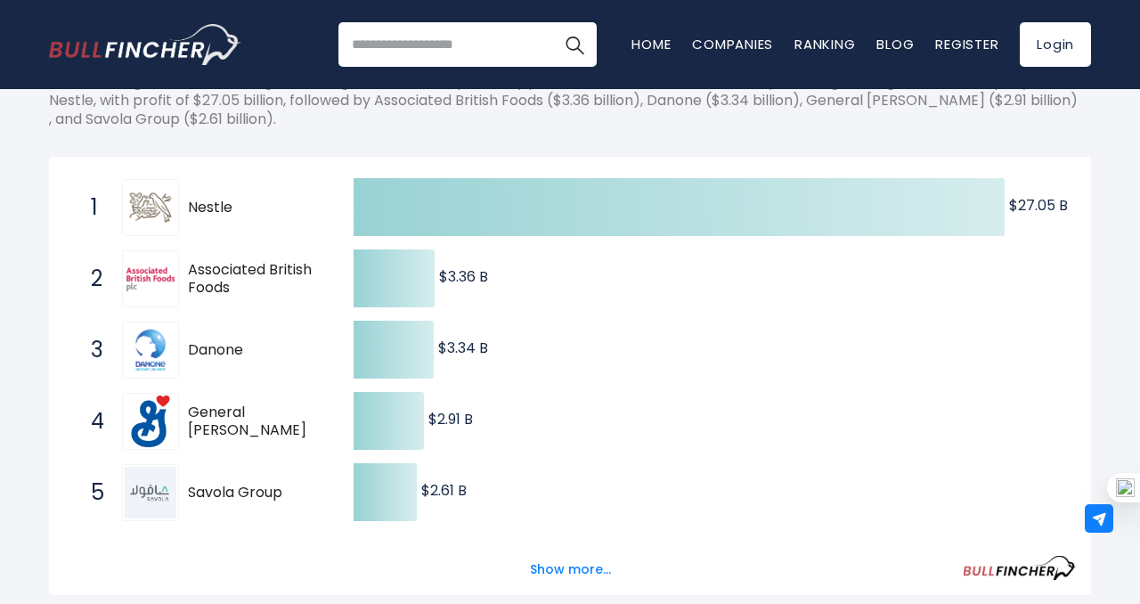
scroll to position [277, 0]
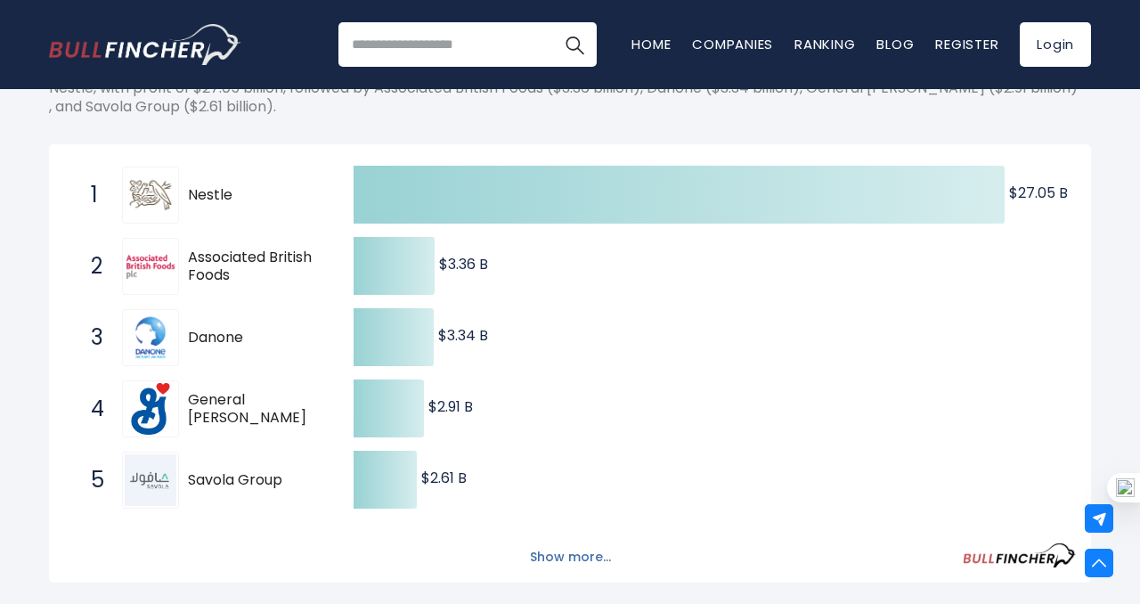
click at [574, 554] on button "Show more..." at bounding box center [570, 556] width 102 height 29
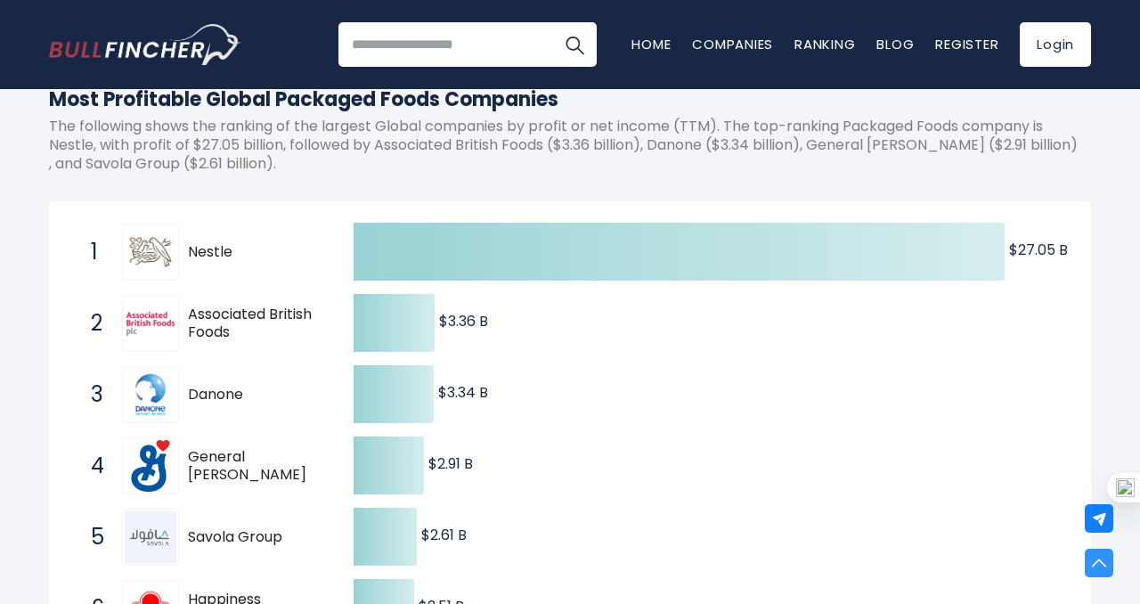
scroll to position [209, 0]
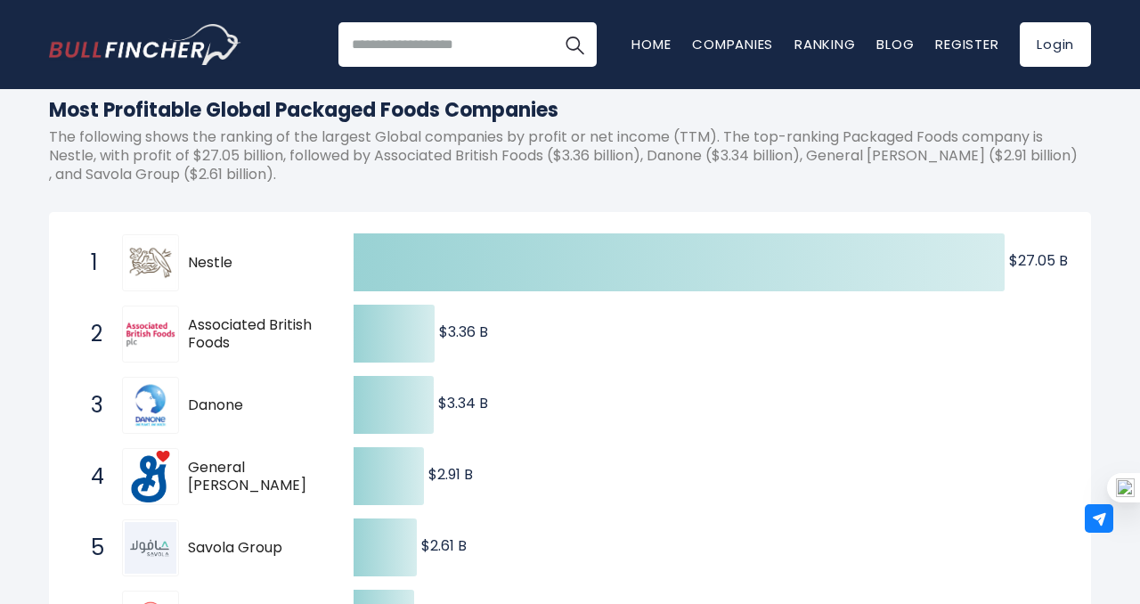
drag, startPoint x: 241, startPoint y: 342, endPoint x: 191, endPoint y: 321, distance: 54.7
click at [191, 321] on span "Associated British Foods" at bounding box center [255, 334] width 134 height 37
drag, startPoint x: 190, startPoint y: 325, endPoint x: 233, endPoint y: 329, distance: 43.8
click at [233, 329] on span "Associated British Foods" at bounding box center [255, 334] width 134 height 37
click at [460, 44] on input "search" at bounding box center [467, 44] width 258 height 45
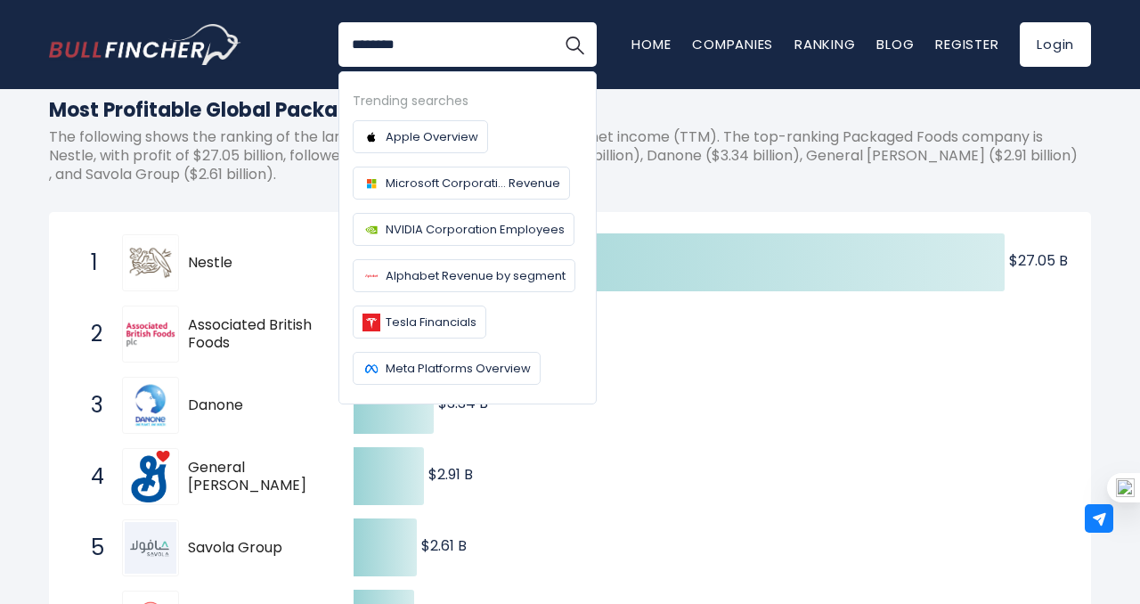
type input "********"
click at [552, 22] on button "Search" at bounding box center [574, 44] width 45 height 45
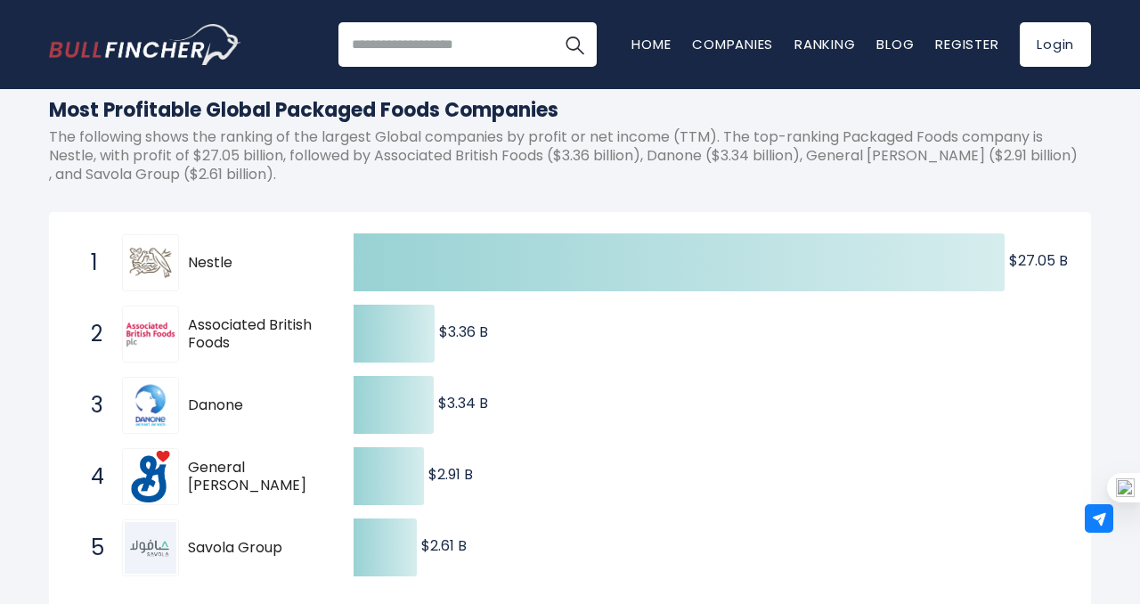
click at [459, 47] on input "search" at bounding box center [467, 44] width 258 height 45
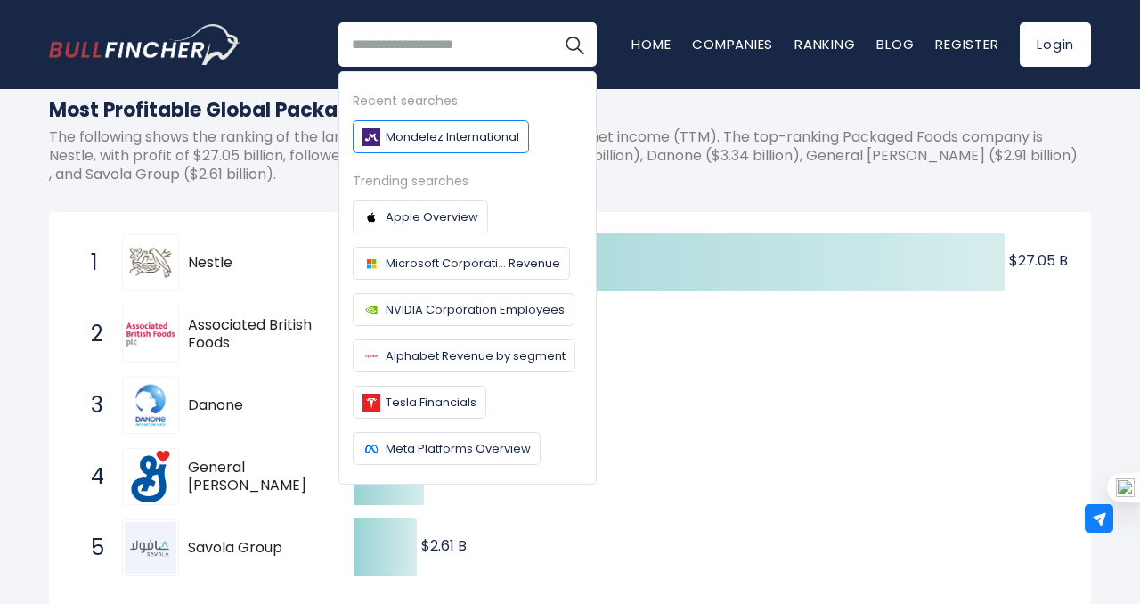
click at [458, 132] on span "Mondelez International" at bounding box center [453, 136] width 134 height 19
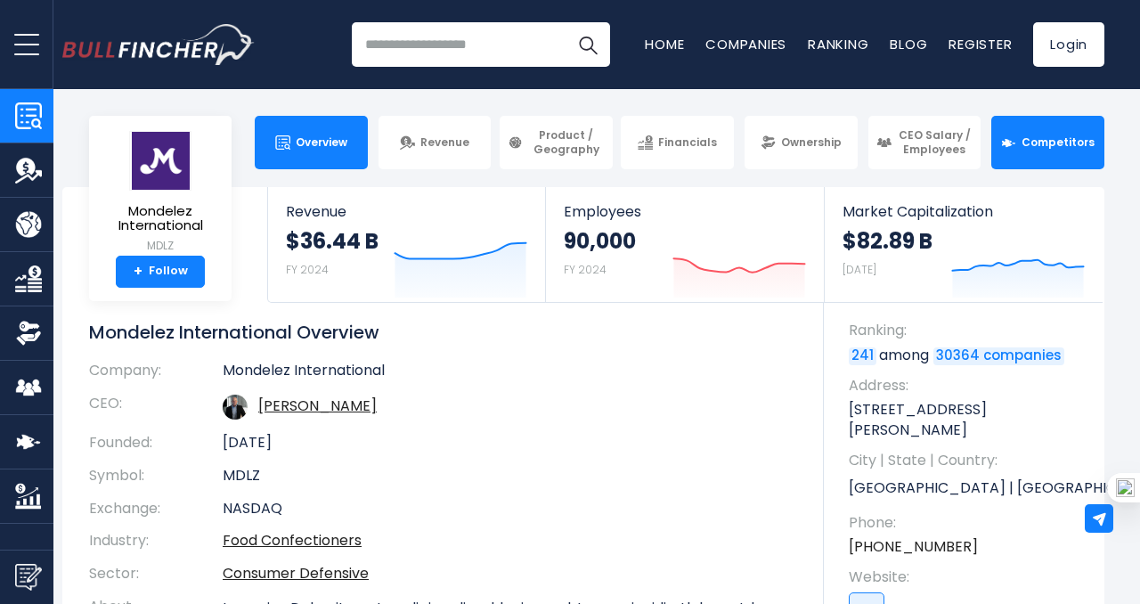
click at [1044, 151] on link "Competitors" at bounding box center [1047, 142] width 113 height 53
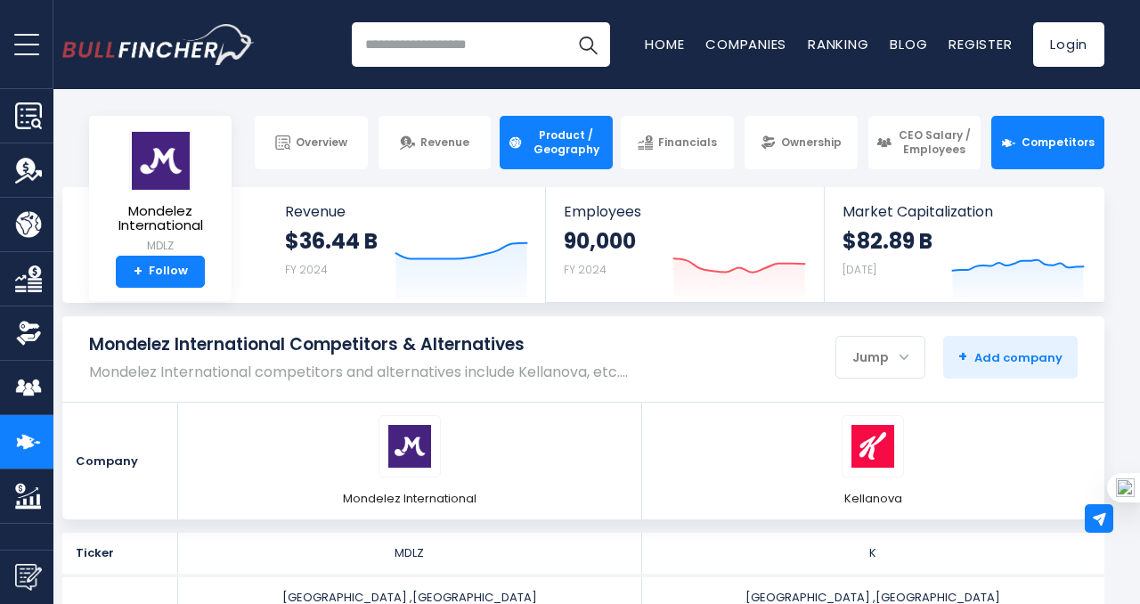
click at [573, 131] on span "Product / Geography" at bounding box center [566, 142] width 77 height 28
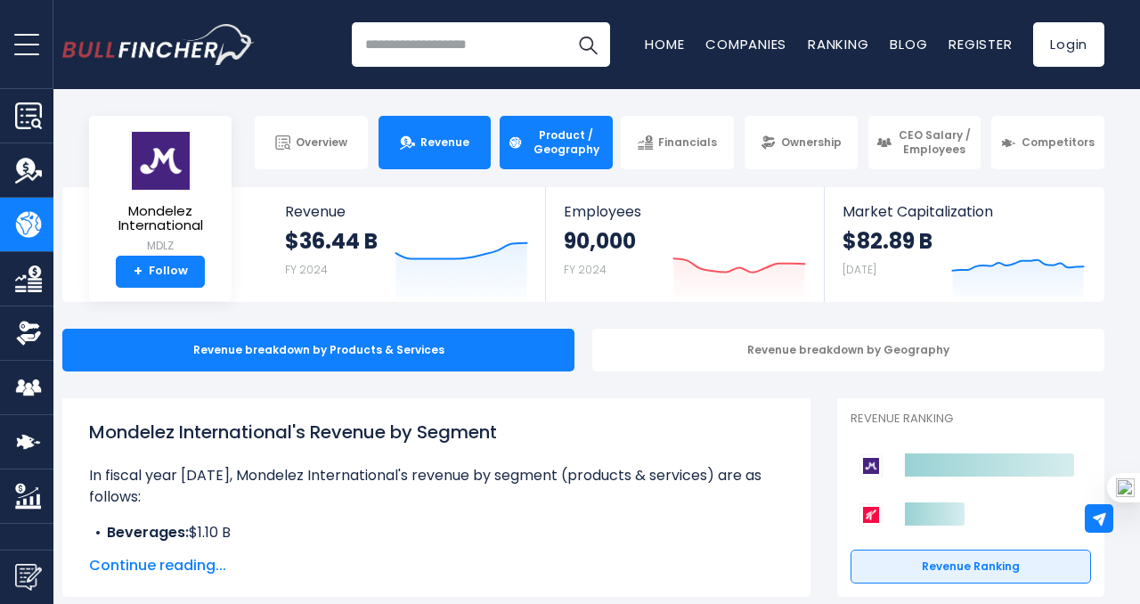
click at [461, 142] on span "Revenue" at bounding box center [444, 142] width 49 height 14
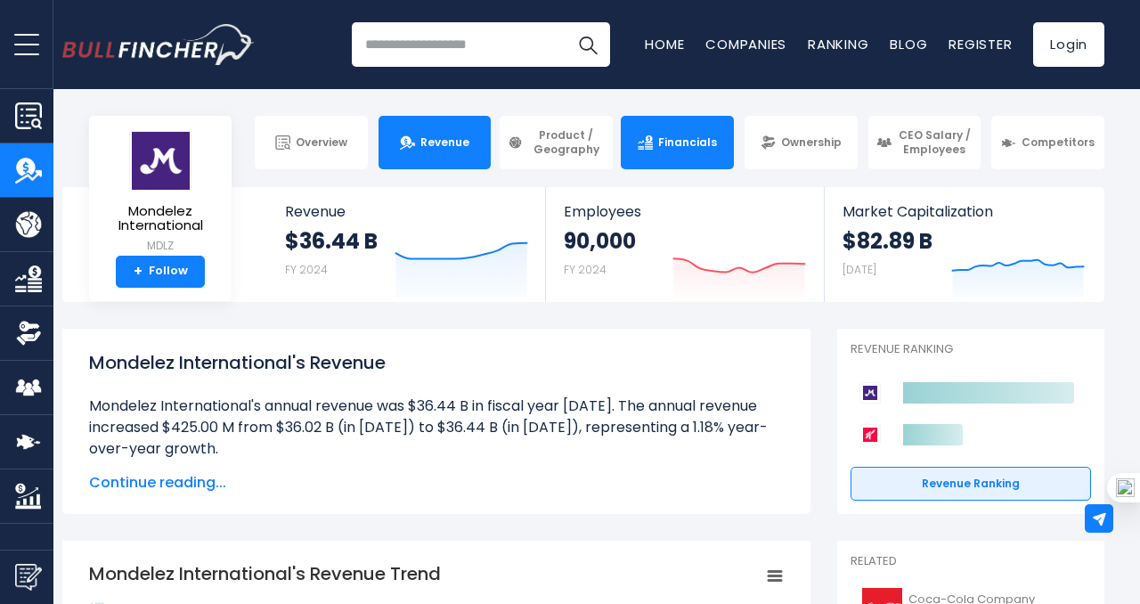
click at [691, 153] on link "Financials" at bounding box center [677, 142] width 113 height 53
